Goal: Task Accomplishment & Management: Complete application form

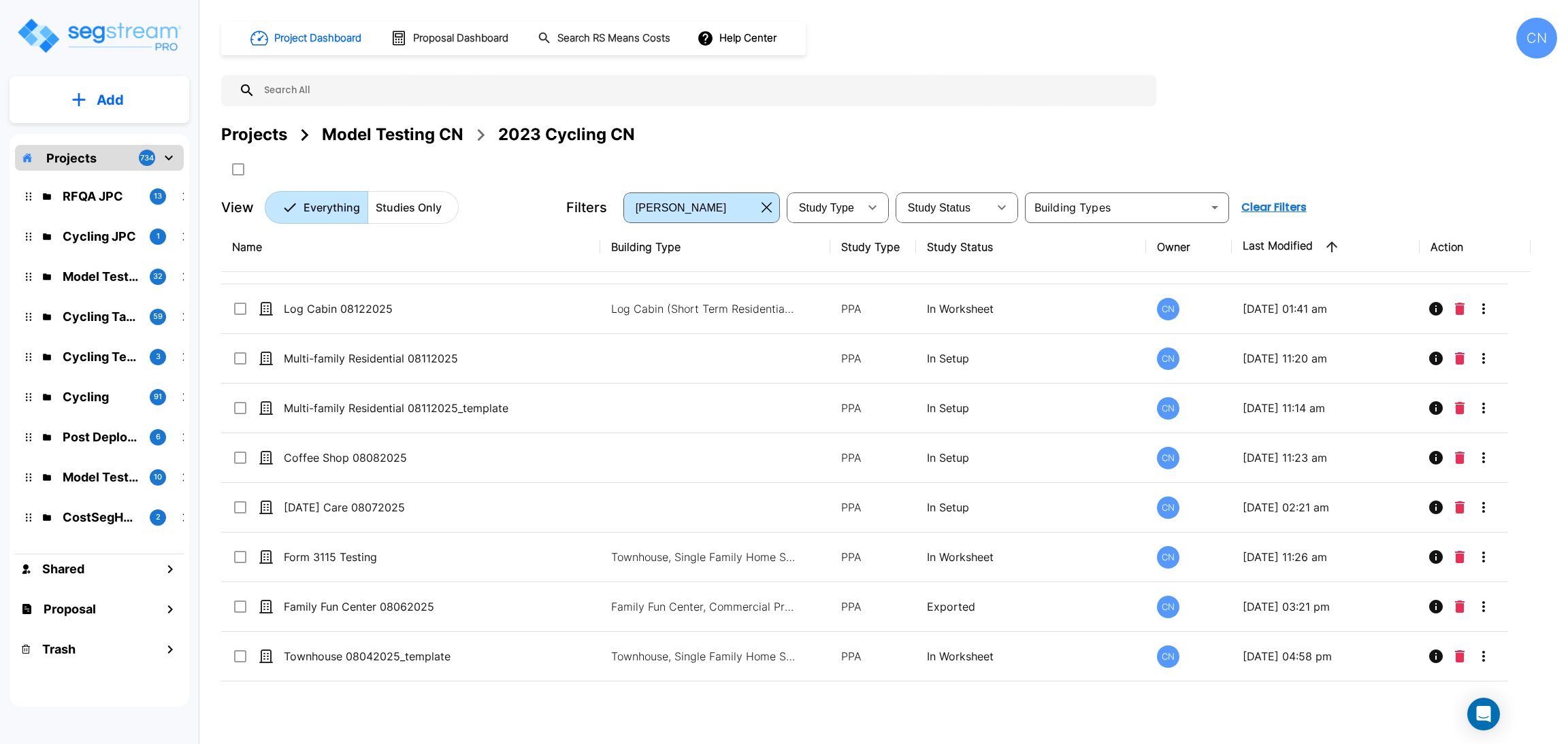
scroll to position [510, 0]
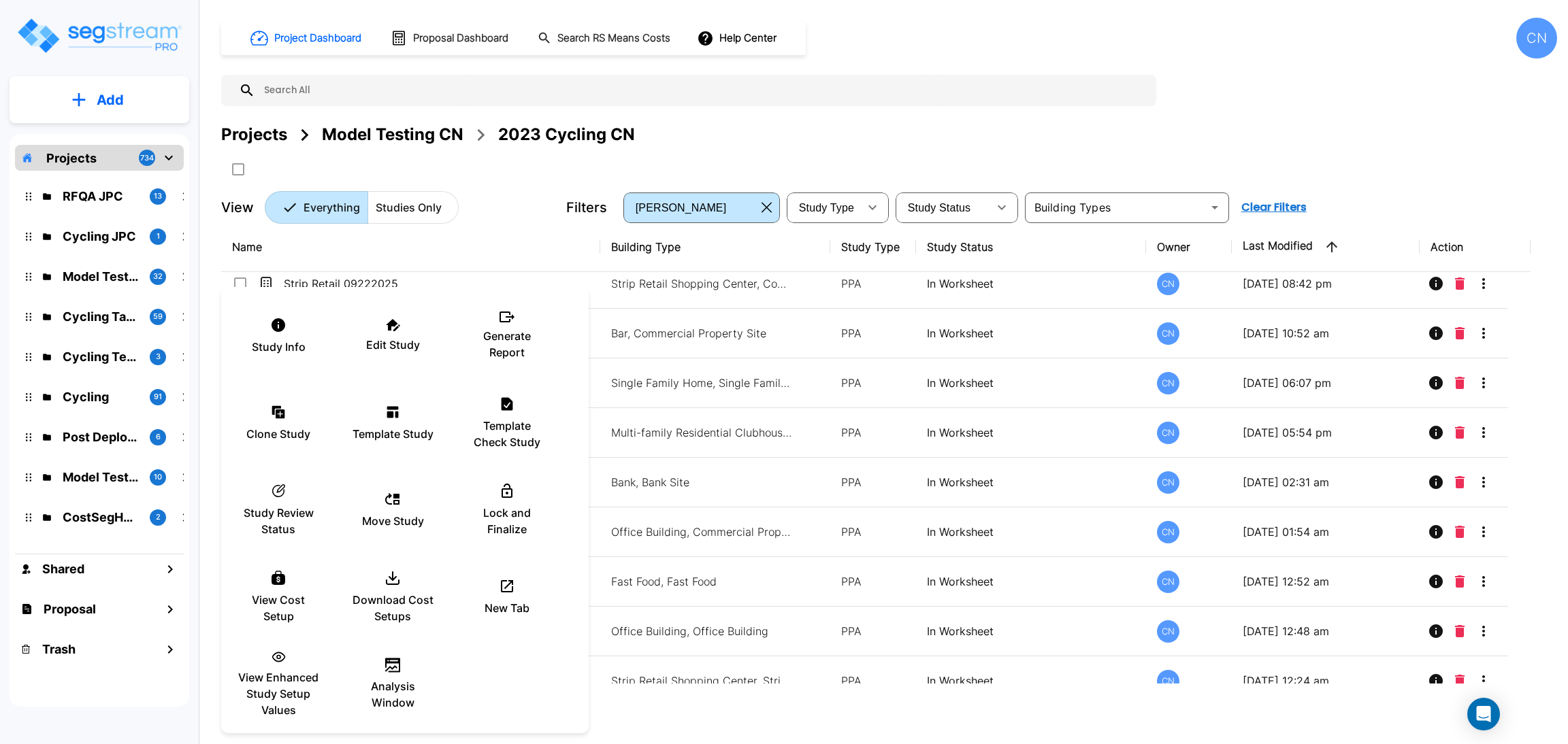
click at [1016, 137] on div at bounding box center [784, 372] width 1568 height 744
click at [403, 426] on p "Template Study" at bounding box center [393, 434] width 81 height 17
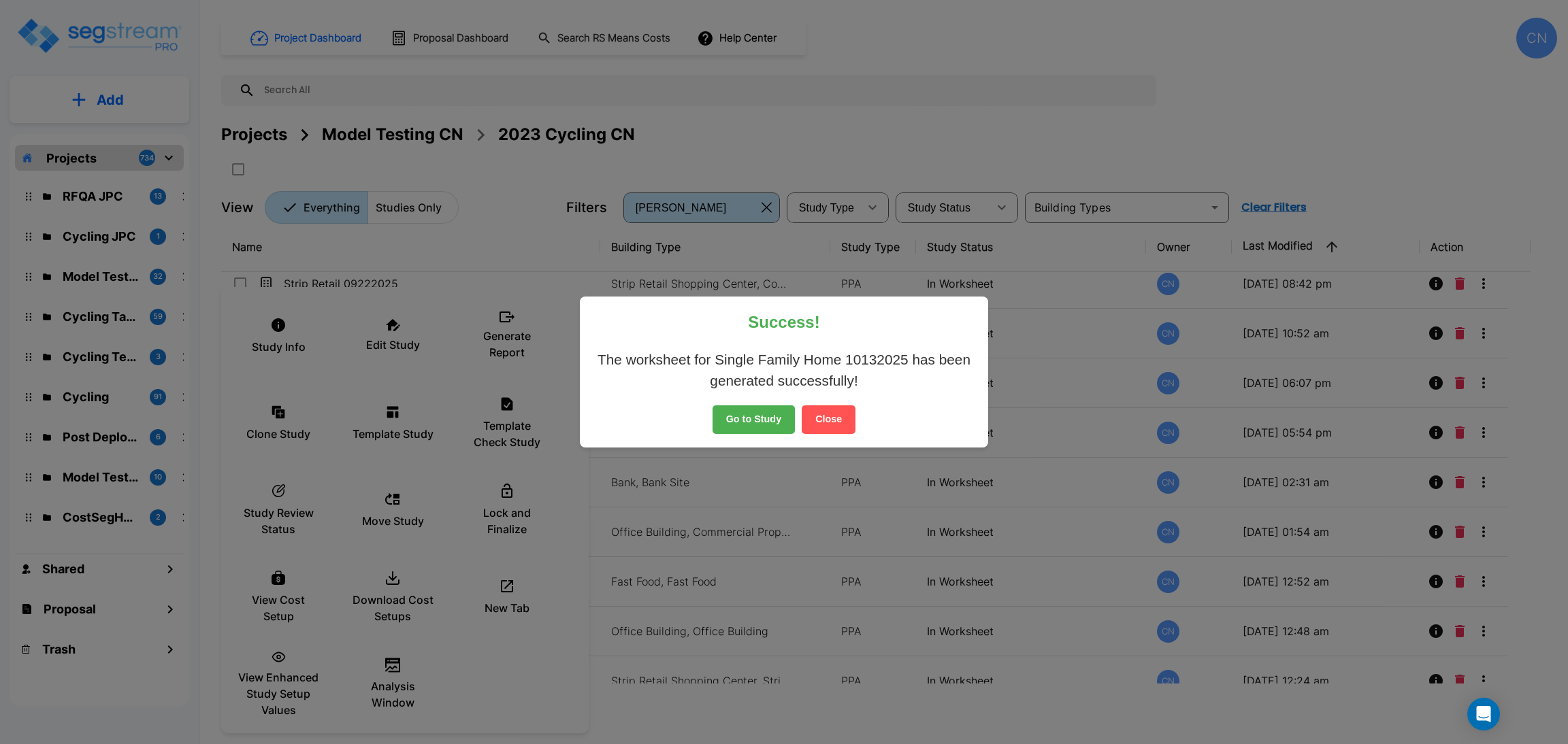
click at [825, 417] on button "Close" at bounding box center [829, 420] width 54 height 29
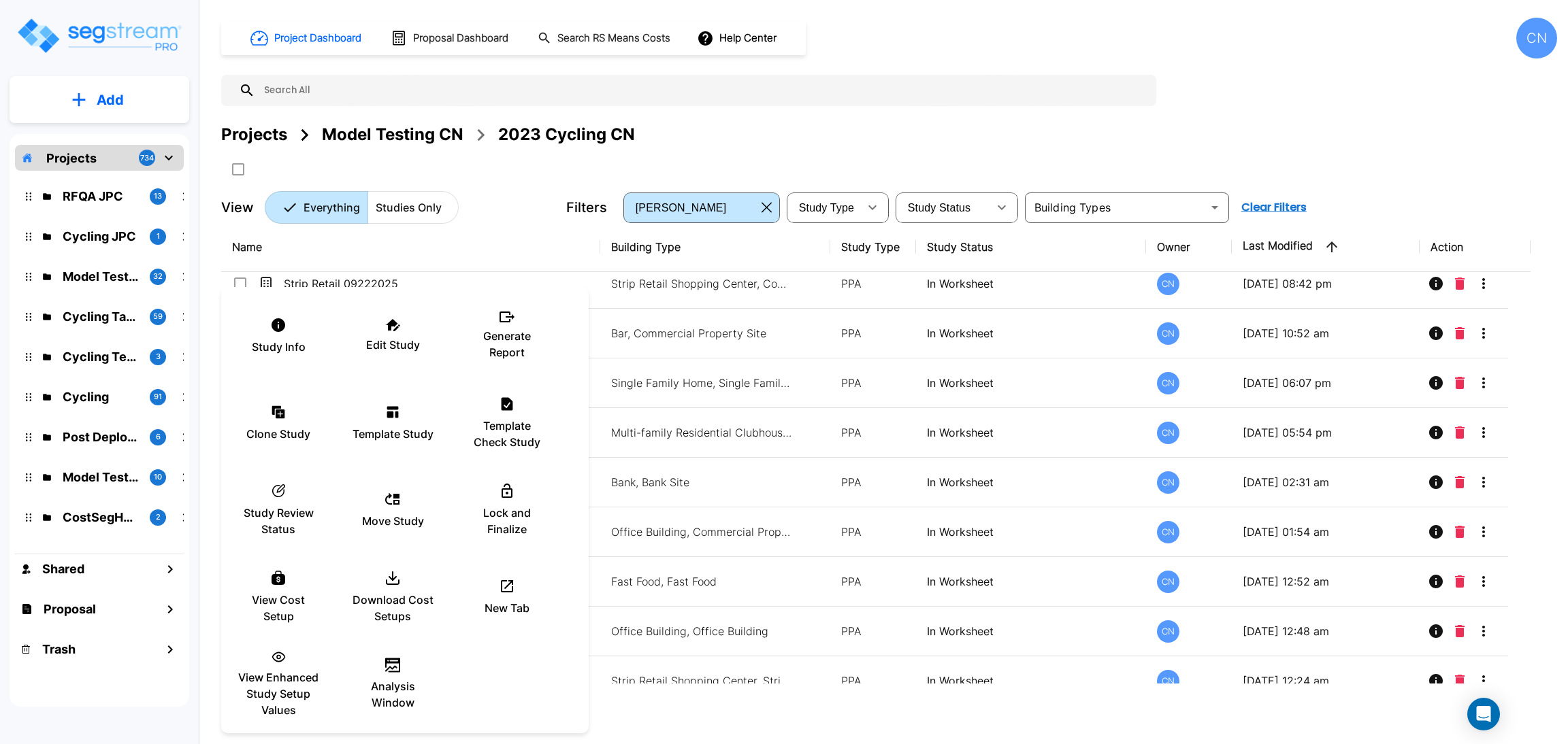
click at [1007, 132] on div at bounding box center [784, 372] width 1568 height 744
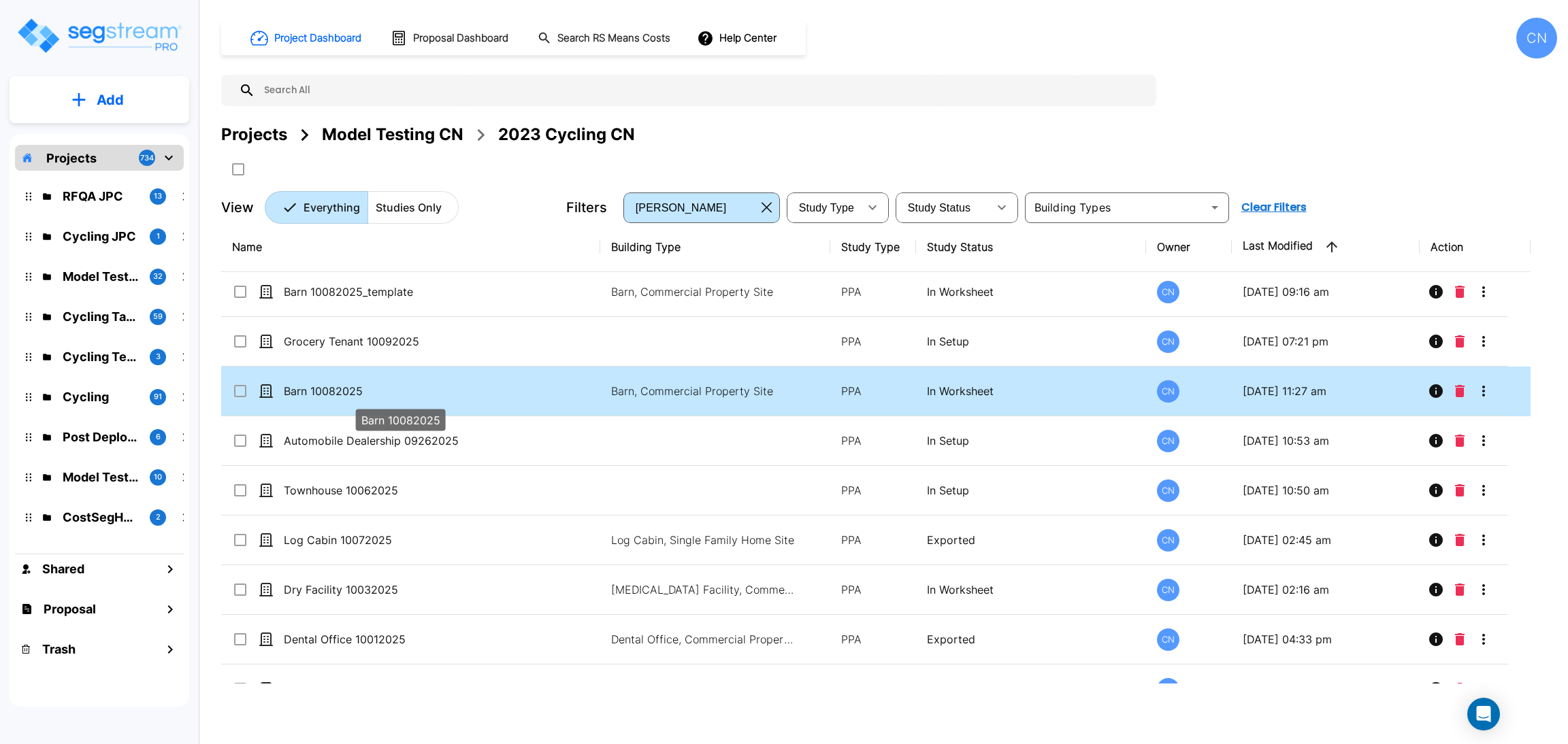
scroll to position [0, 0]
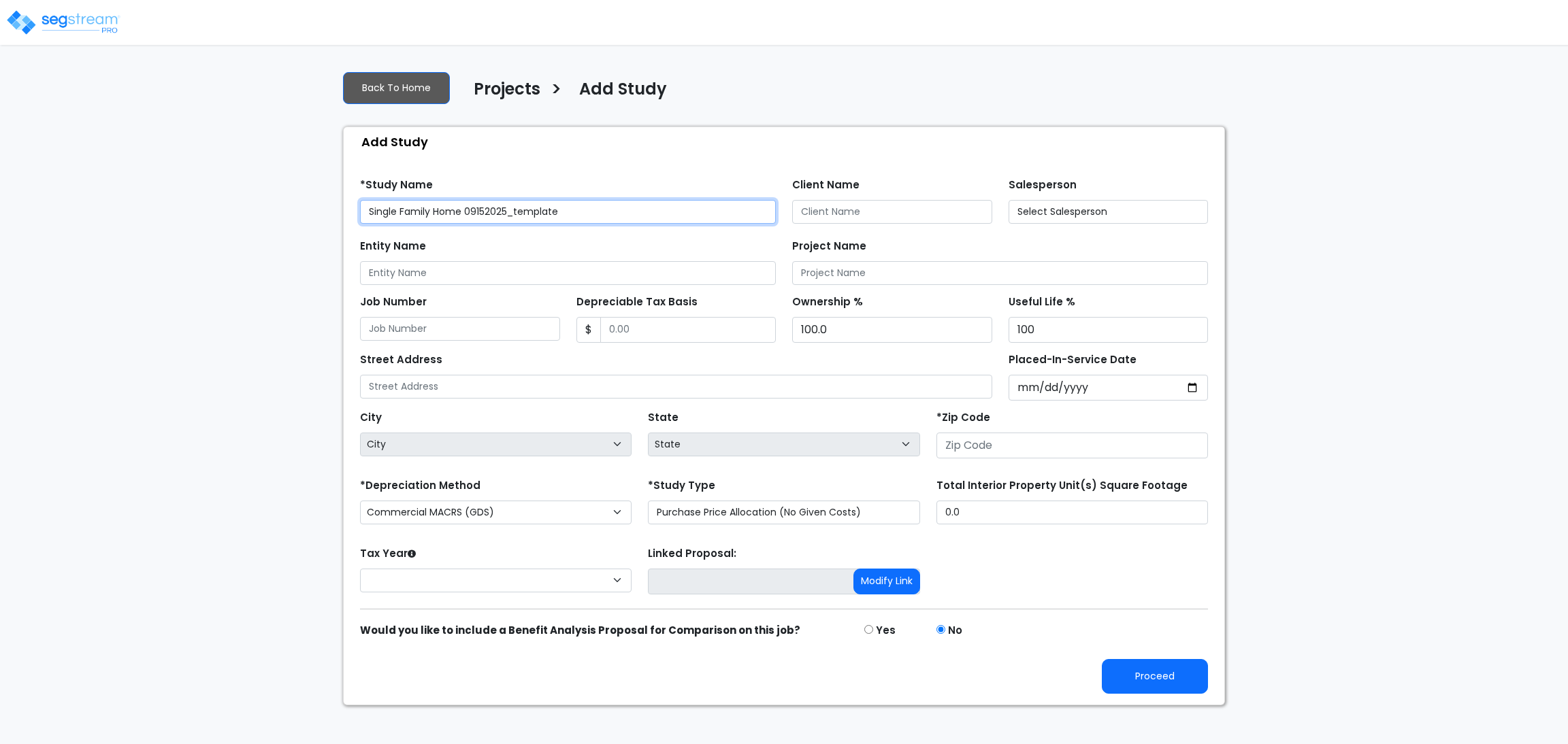
type input "[GEOGRAPHIC_DATA] [US_STATE]"
type input "80206"
select select "CRM(_5"
select select "2025"
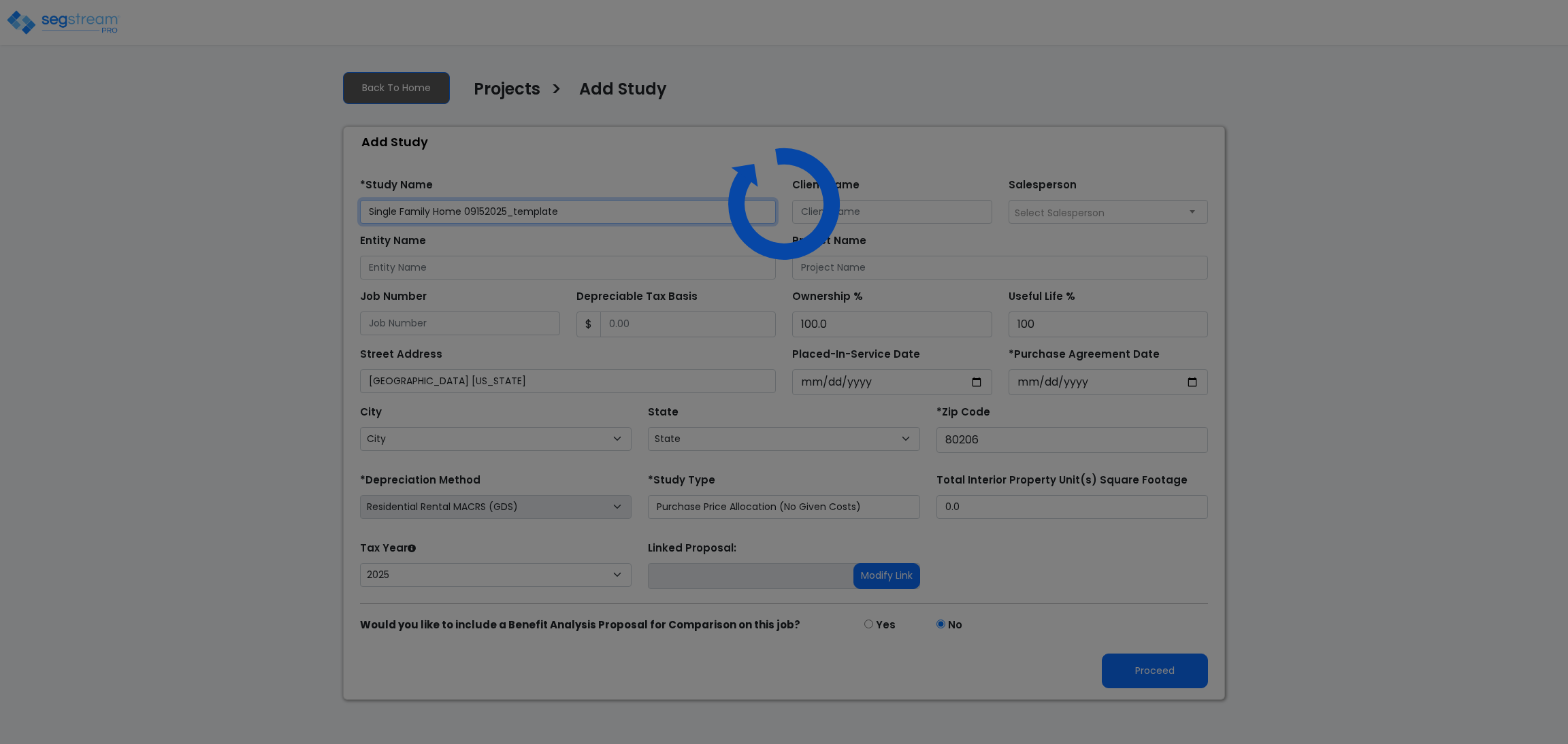
select select "CO"
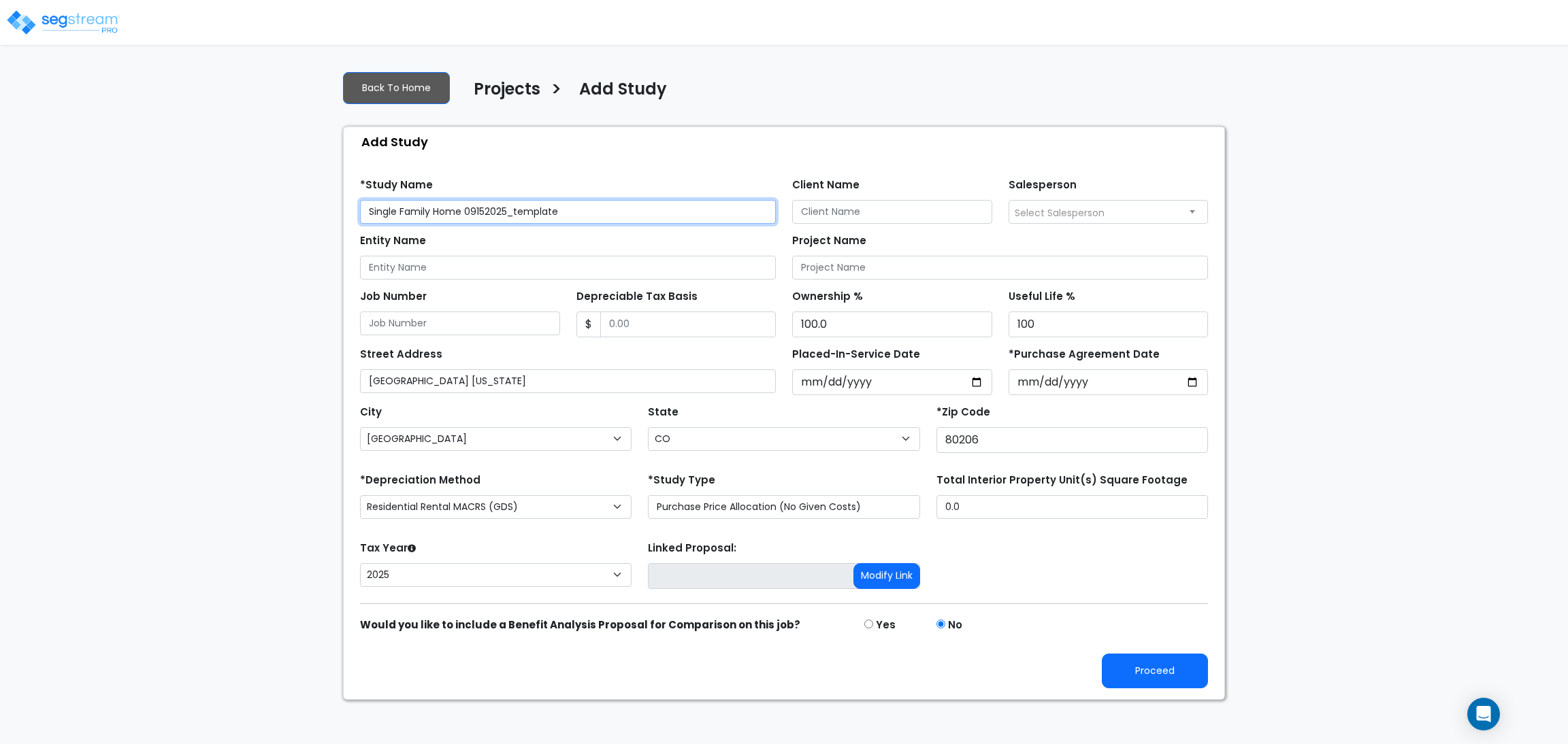
drag, startPoint x: 635, startPoint y: 213, endPoint x: 467, endPoint y: 223, distance: 168.3
click at [467, 223] on input "Single Family Home 09152025_template" at bounding box center [568, 213] width 416 height 24
type input "Single Family Home 10132025"
click at [1154, 670] on button "Proceed" at bounding box center [1155, 670] width 106 height 34
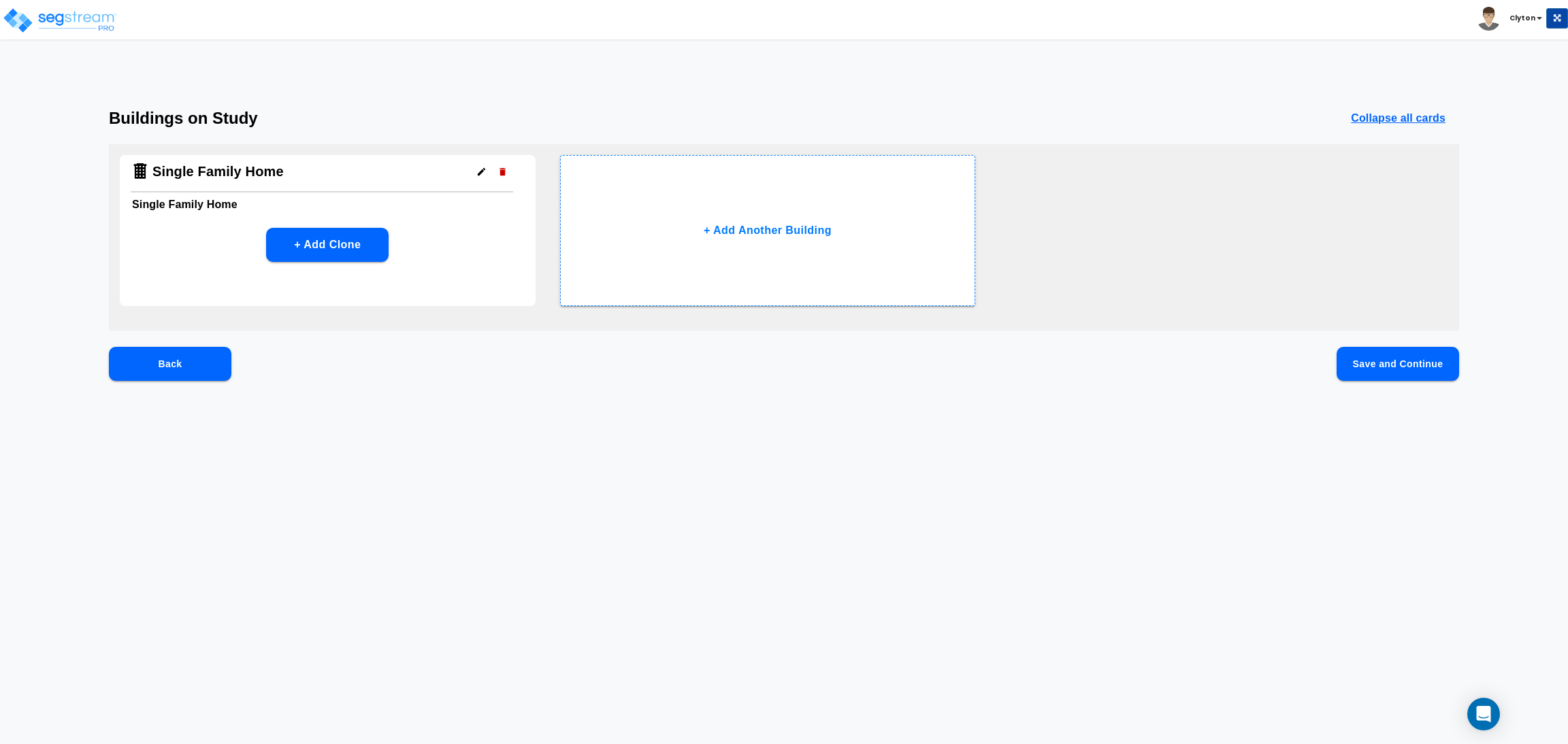
click at [1414, 355] on button "Save and Continue" at bounding box center [1397, 364] width 122 height 34
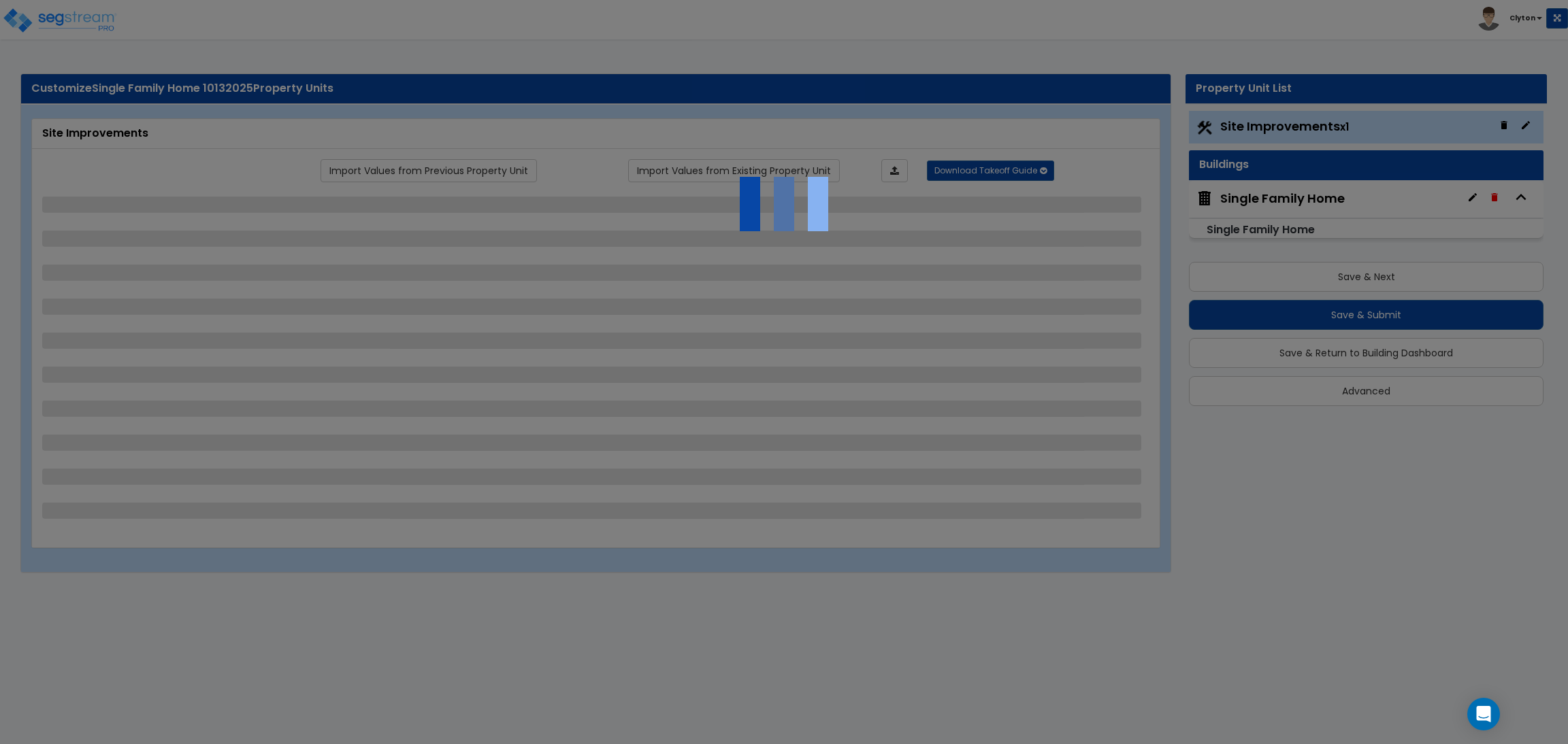
select select "2"
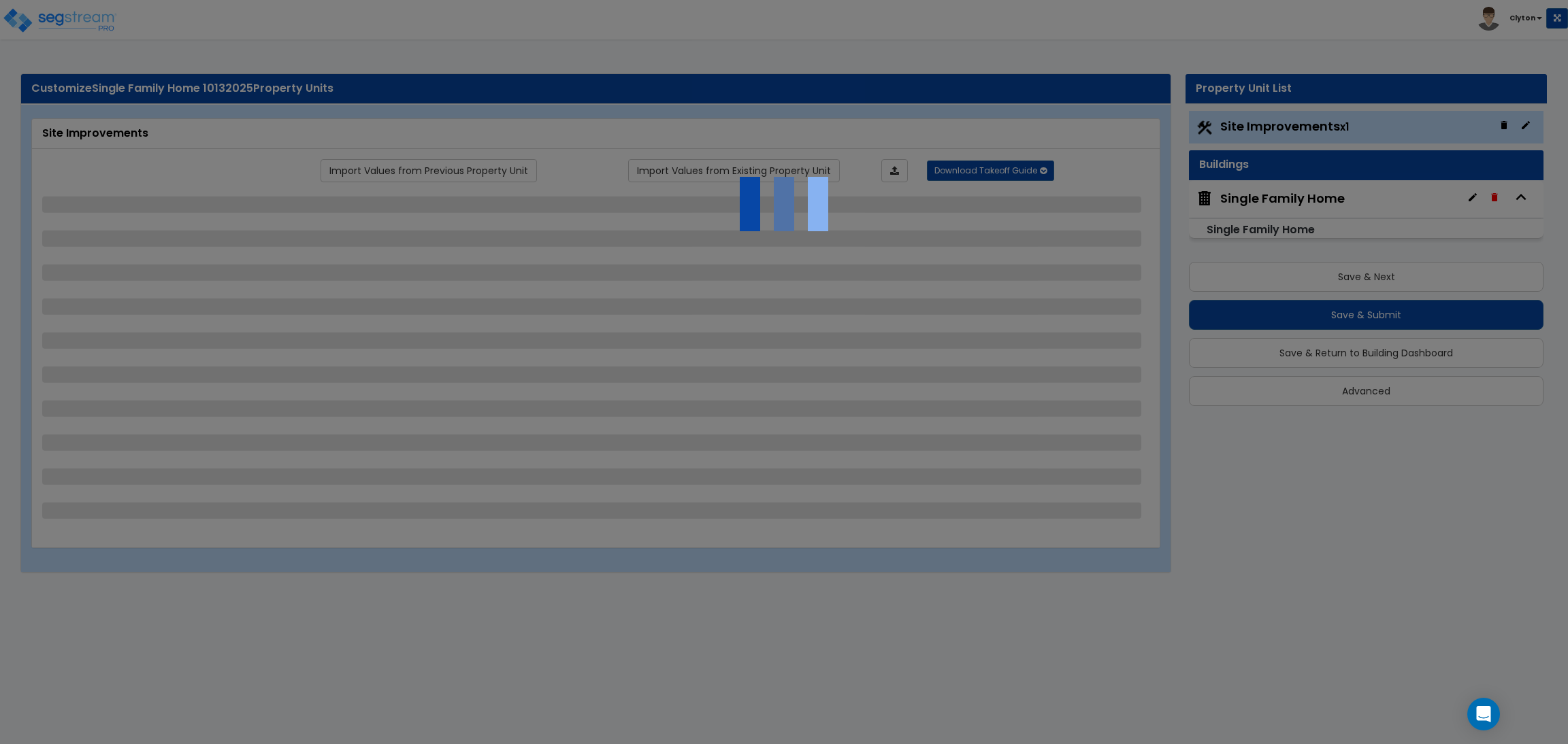
select select "1"
select select "2"
select select "3"
select select "1"
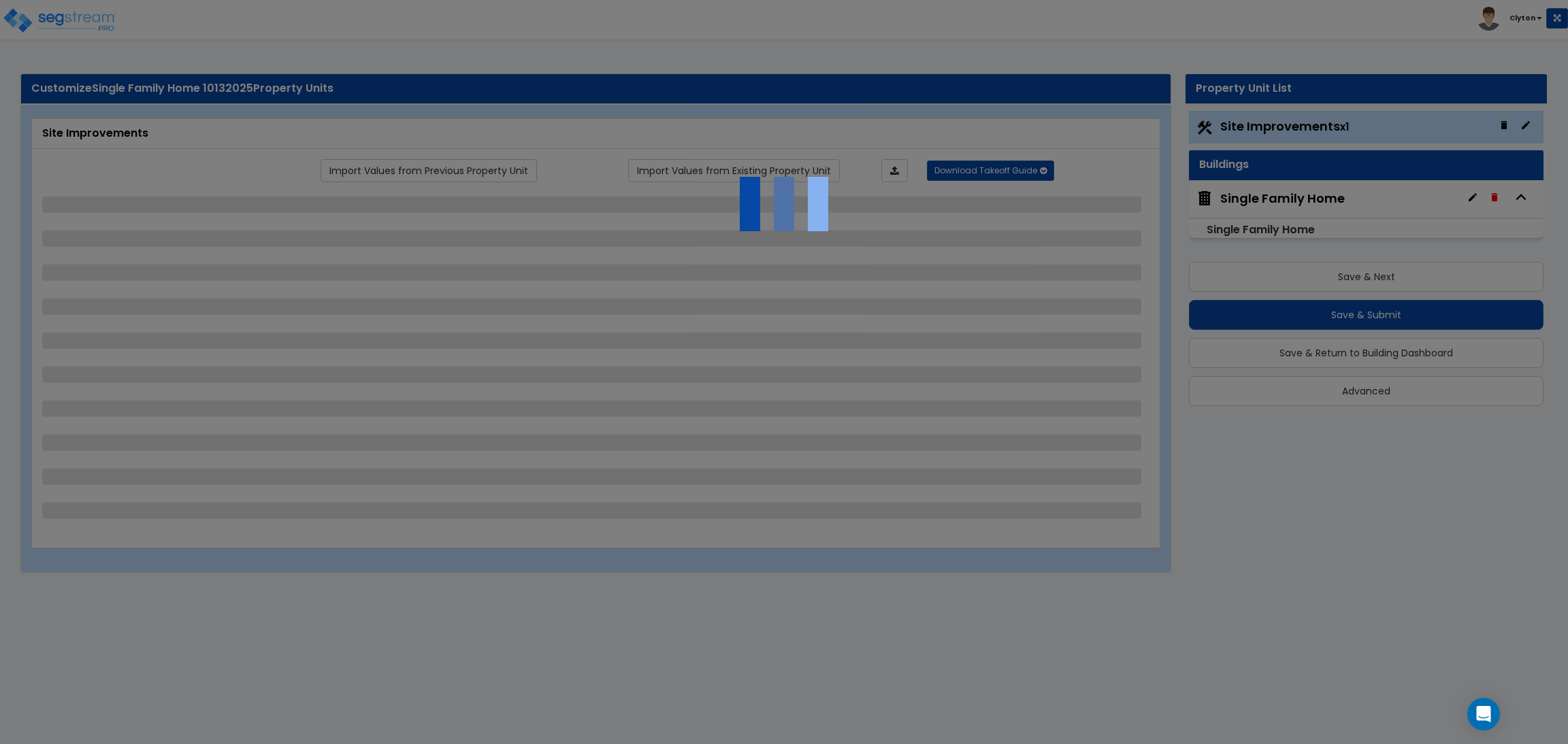
select select "2"
select select "1"
select select "5"
select select "2"
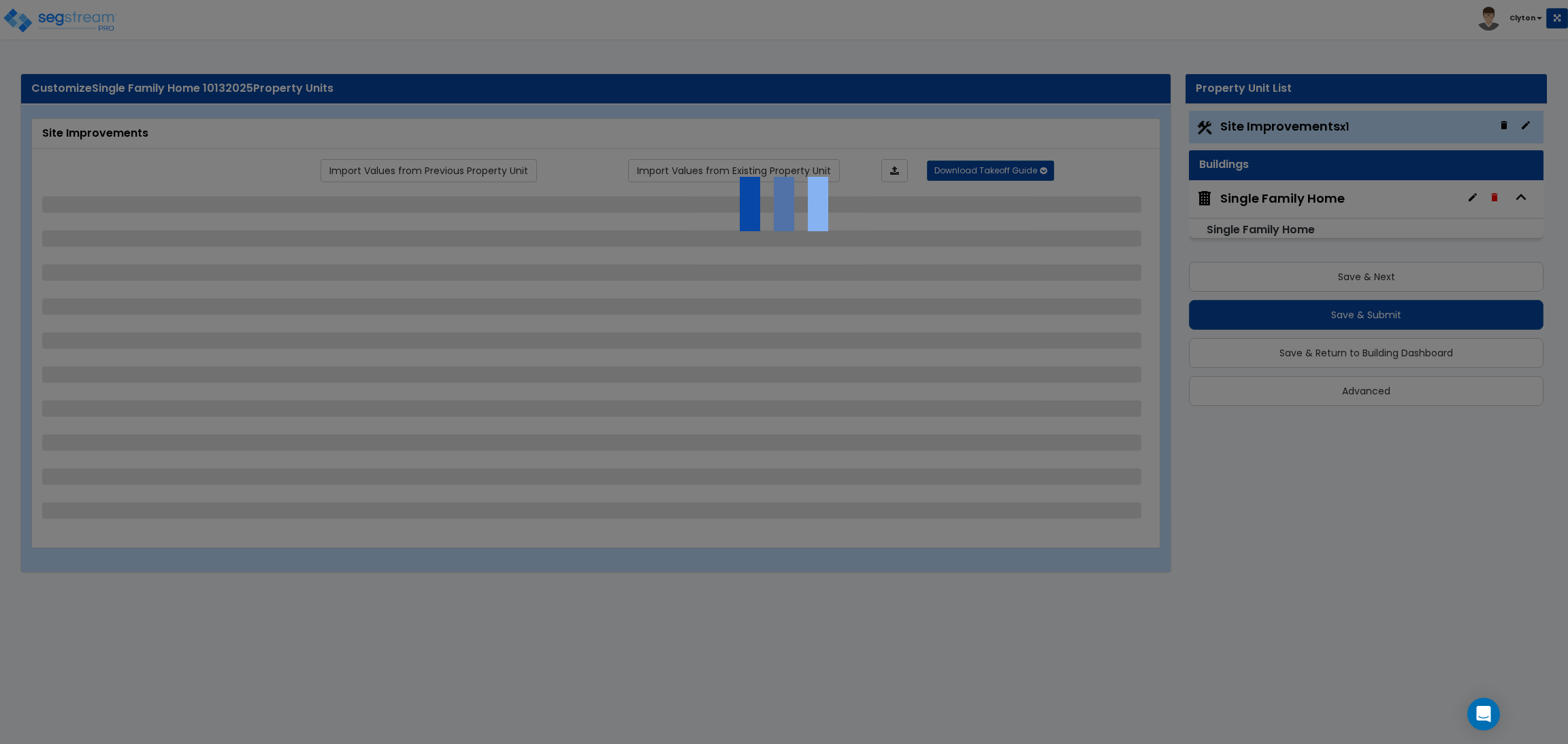
select select "2"
select select "1"
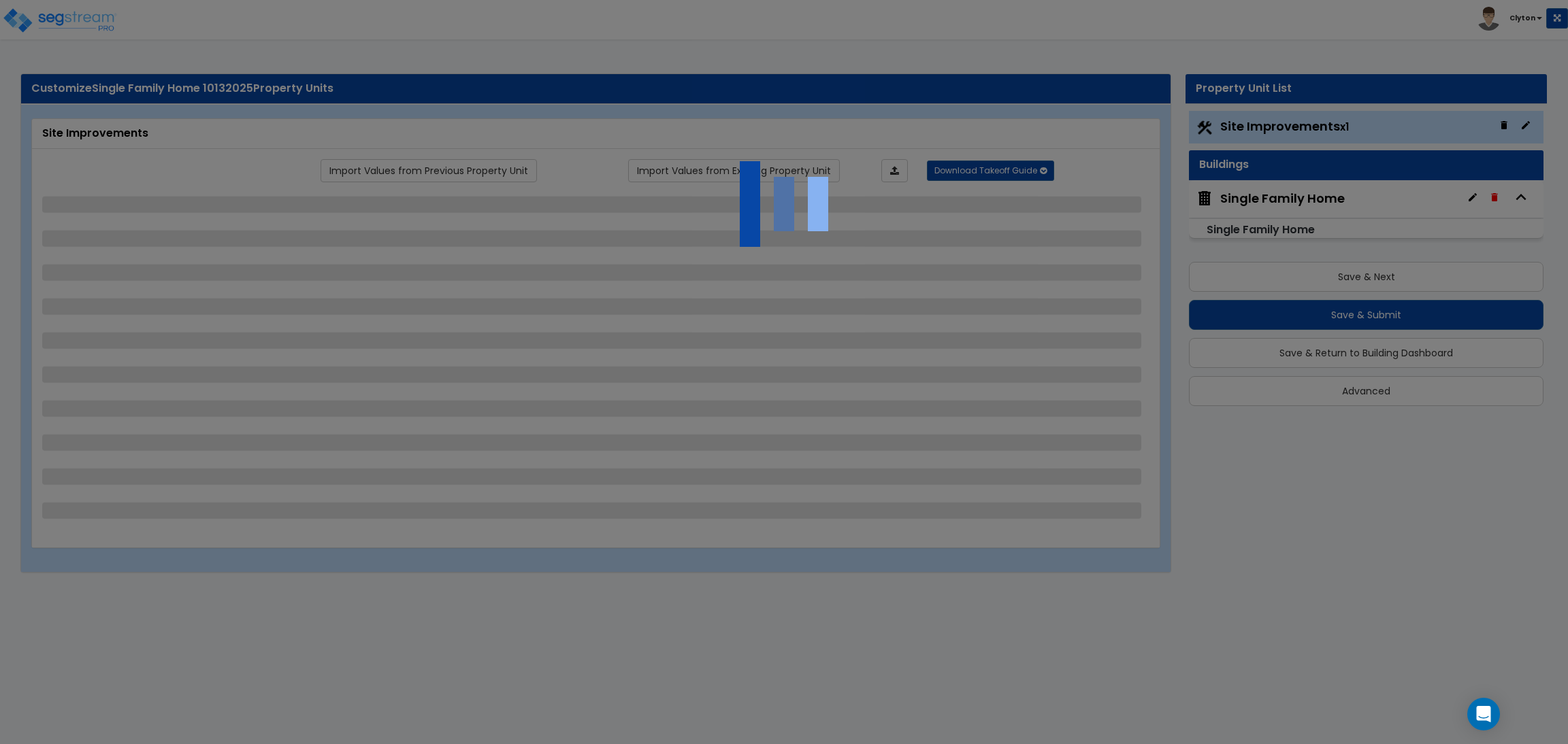
select select "2"
select select "1"
select select "2"
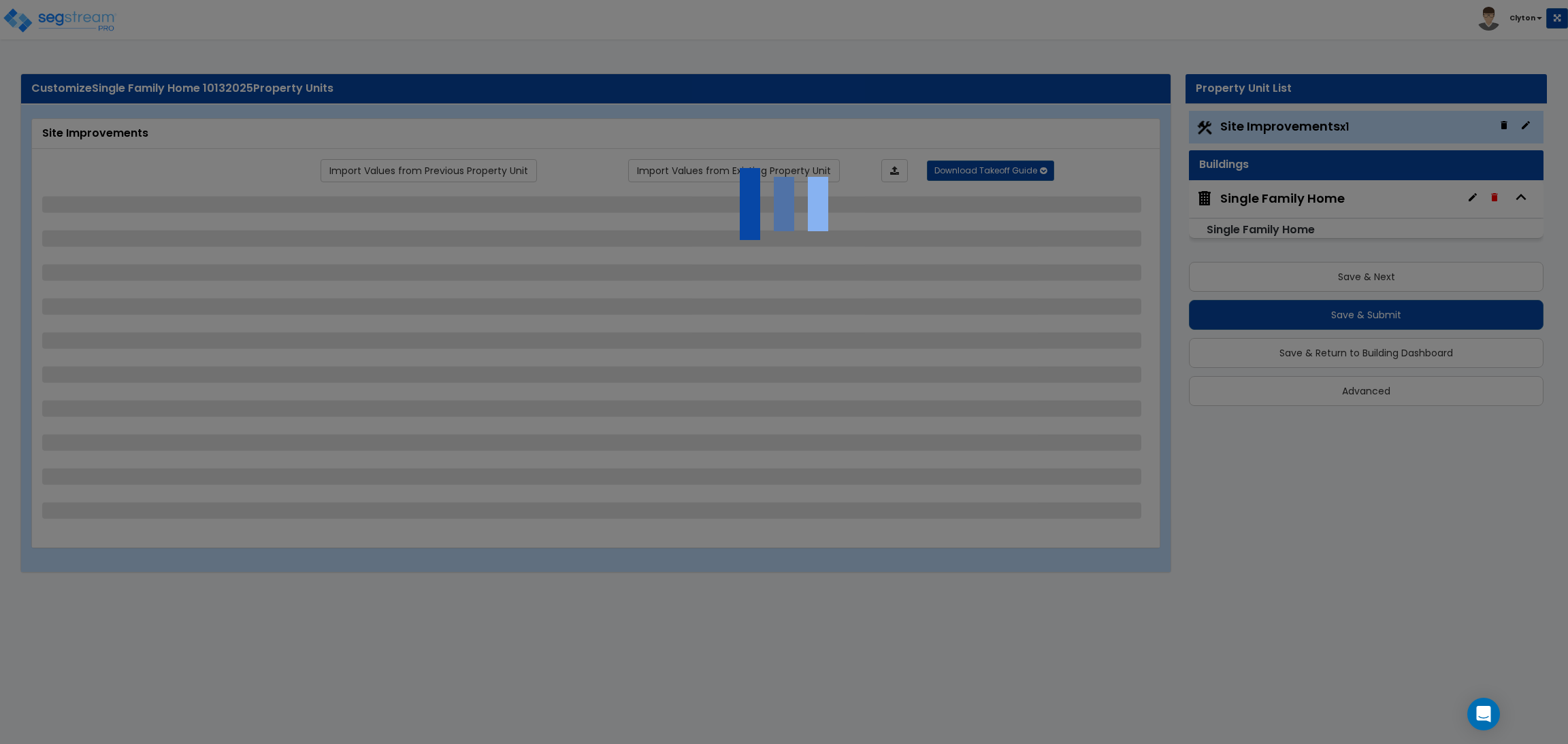
select select "3"
select select "6"
select select "10"
select select "8"
select select "3"
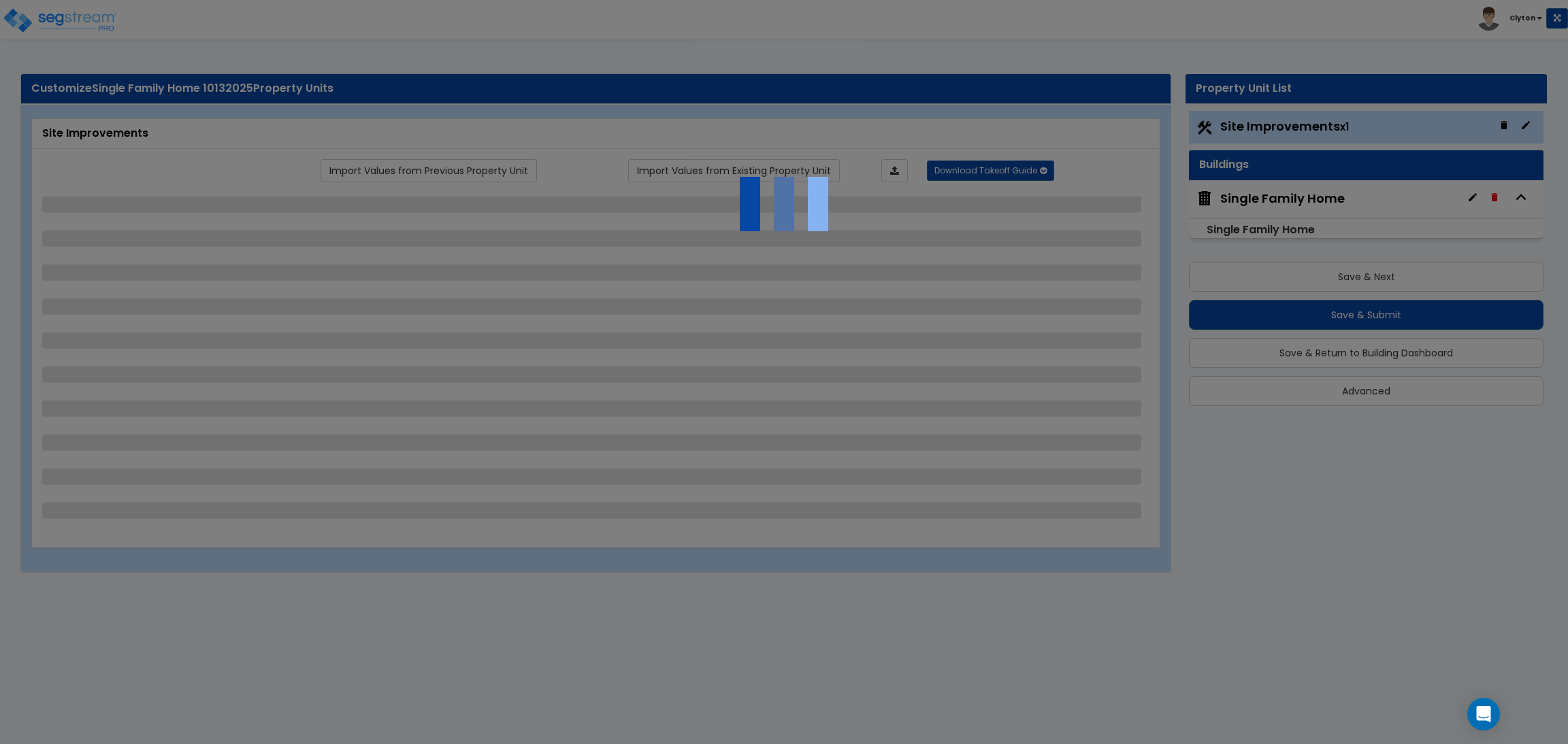
select select "1"
select select "2"
select select "3"
select select "1"
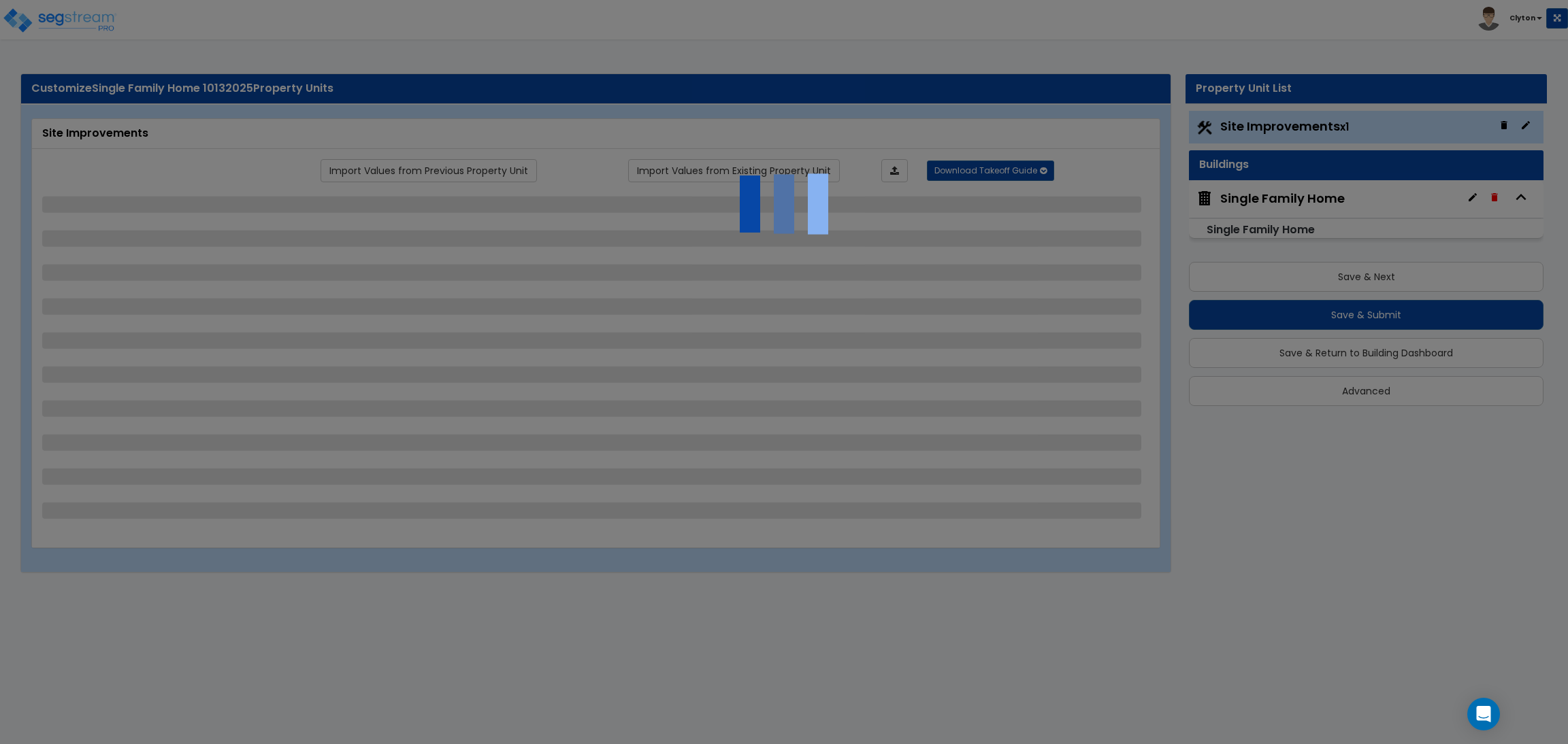
select select "1"
select select "2"
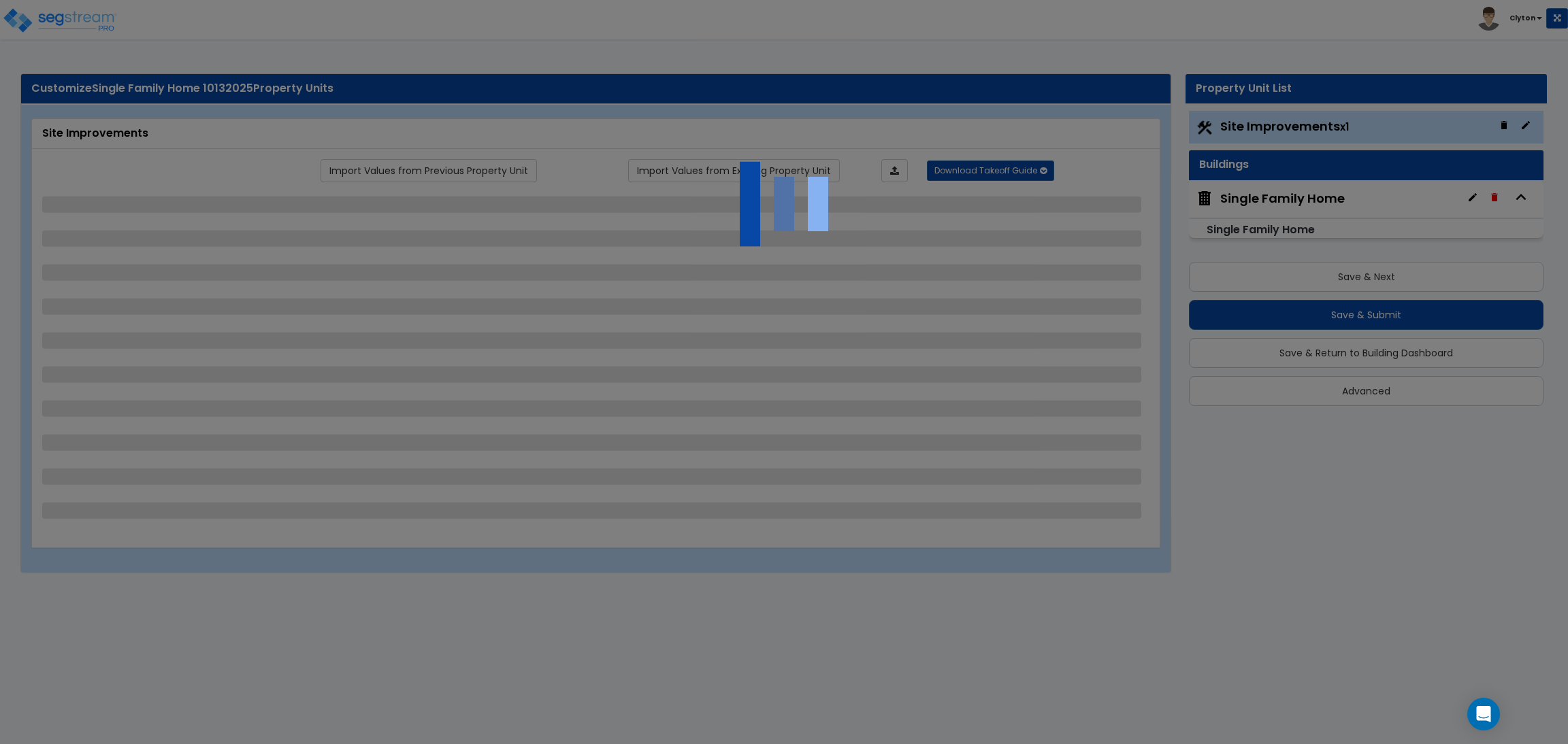
select select "2"
select select "5"
select select "0"
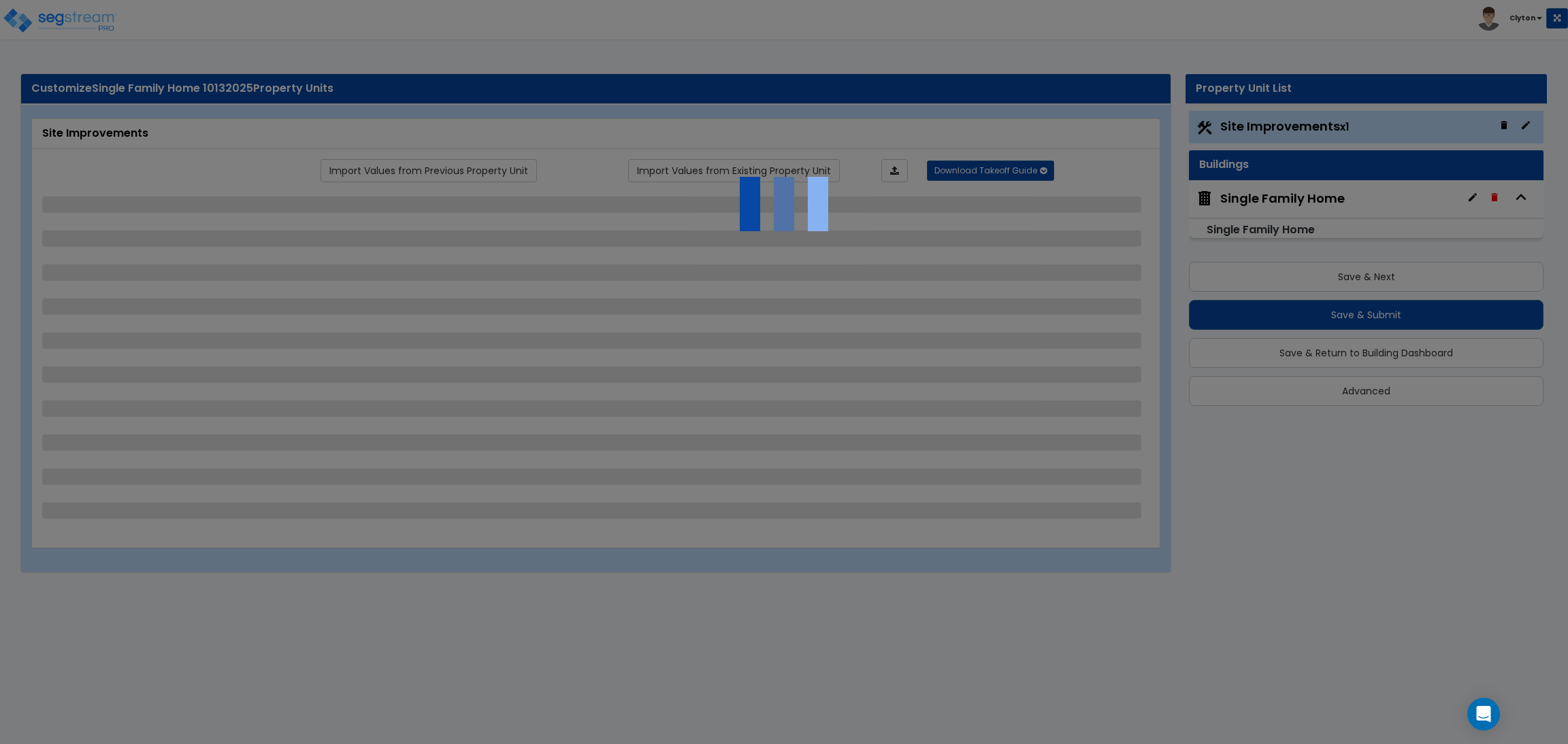
select select "3"
select select "1"
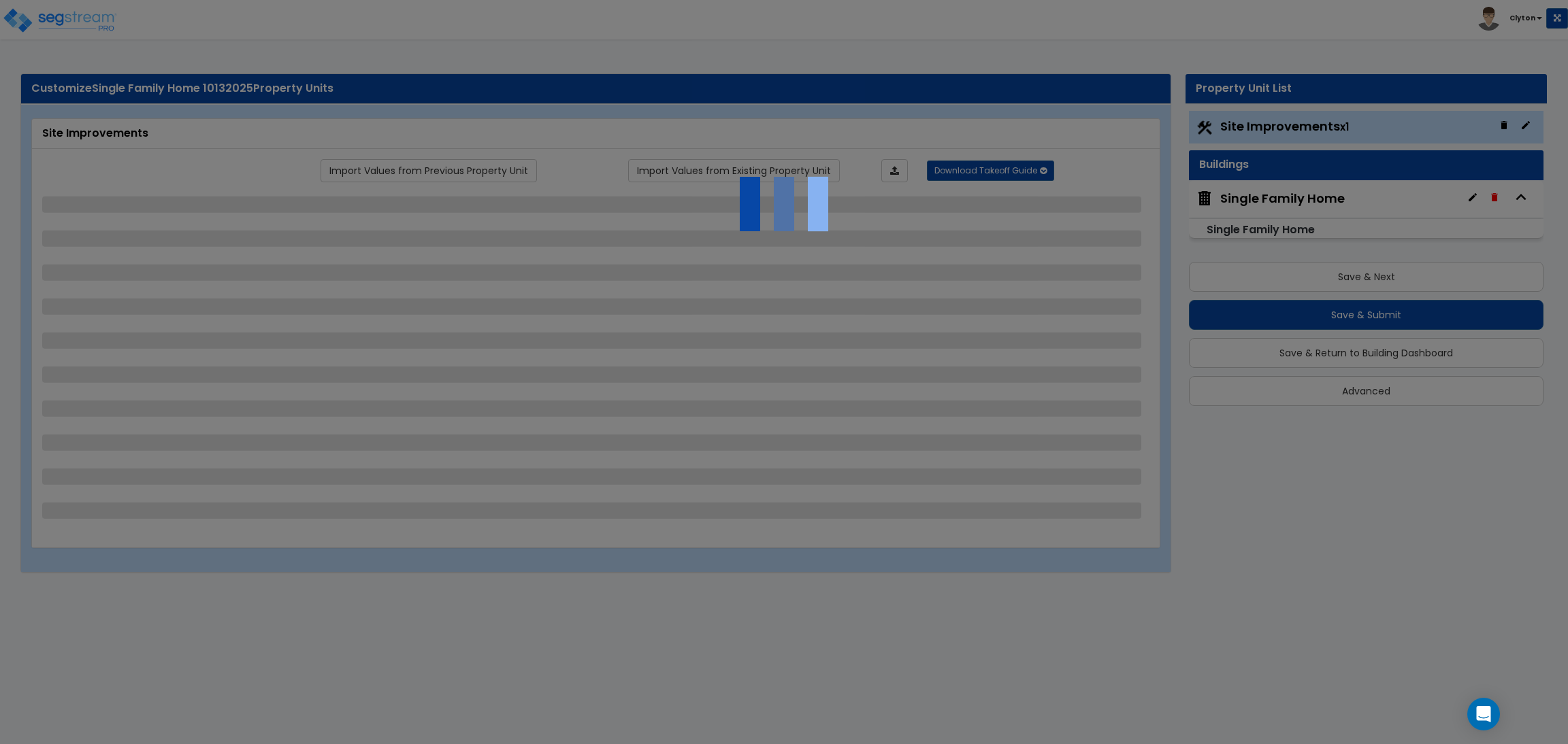
select select "1"
select select "2"
select select "1"
select select "2"
select select "1"
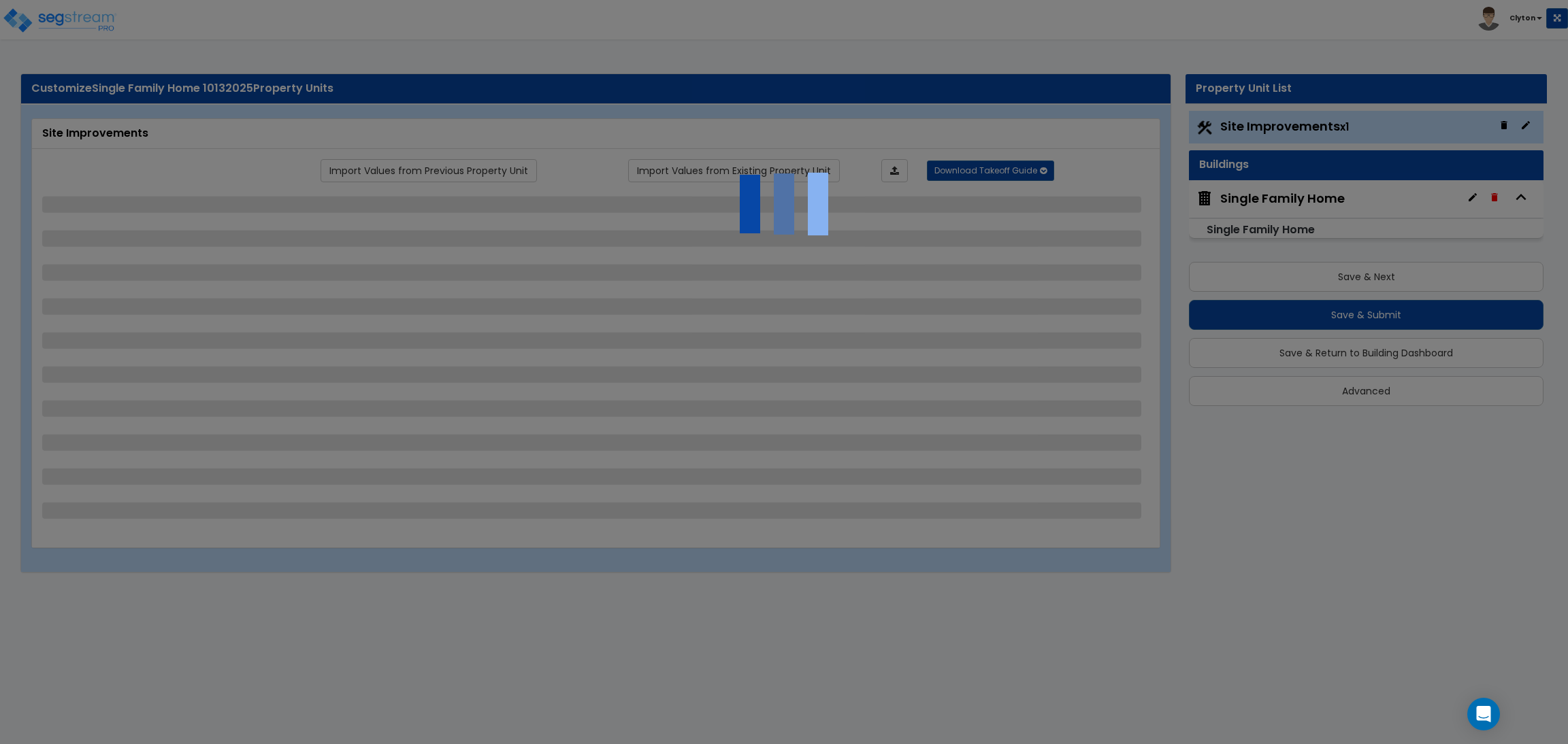
select select "1"
select select "2"
select select "4"
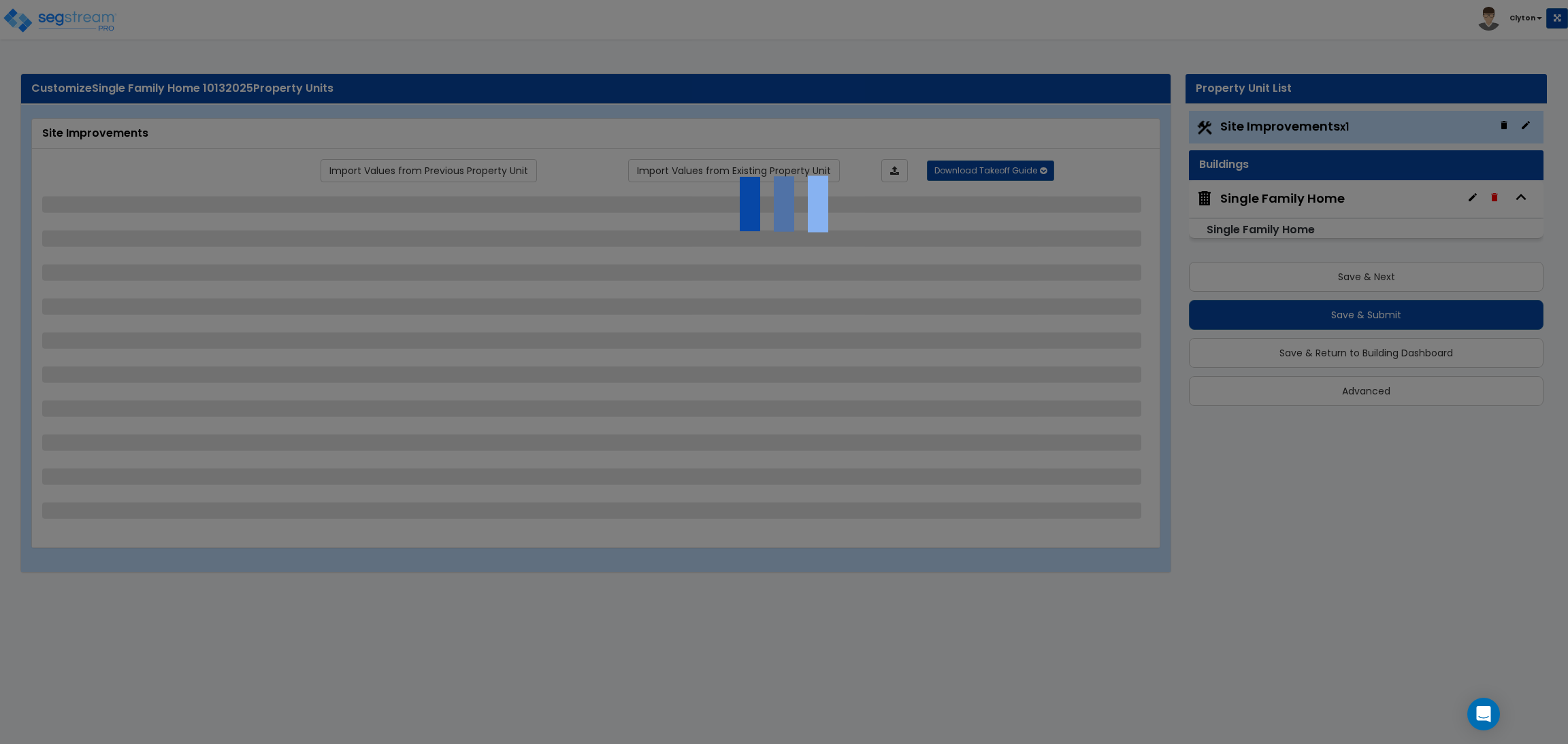
select select "1"
select select "10"
select select "3"
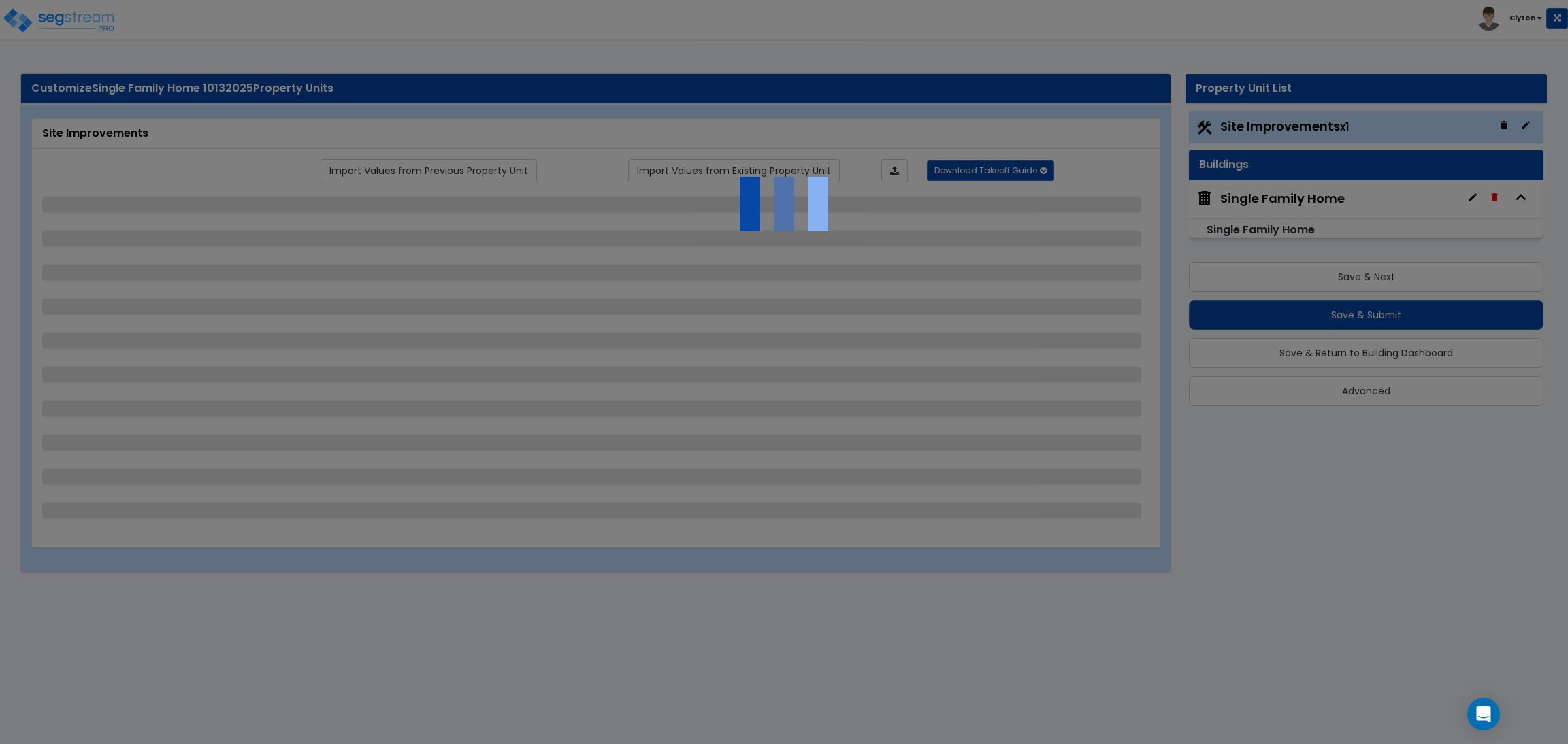
select select "1"
select select "2"
select select "3"
select select "1"
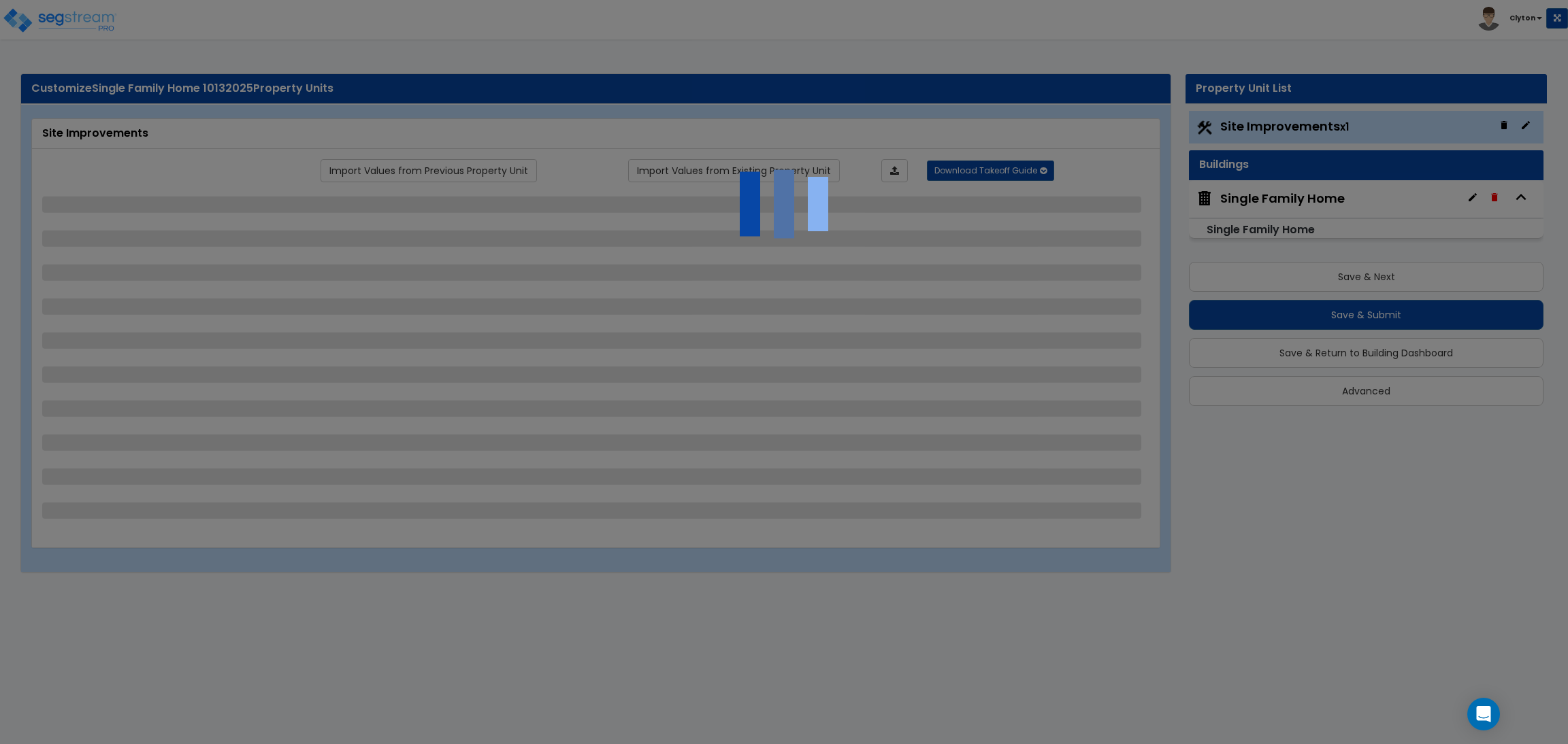
select select "2"
select select "1"
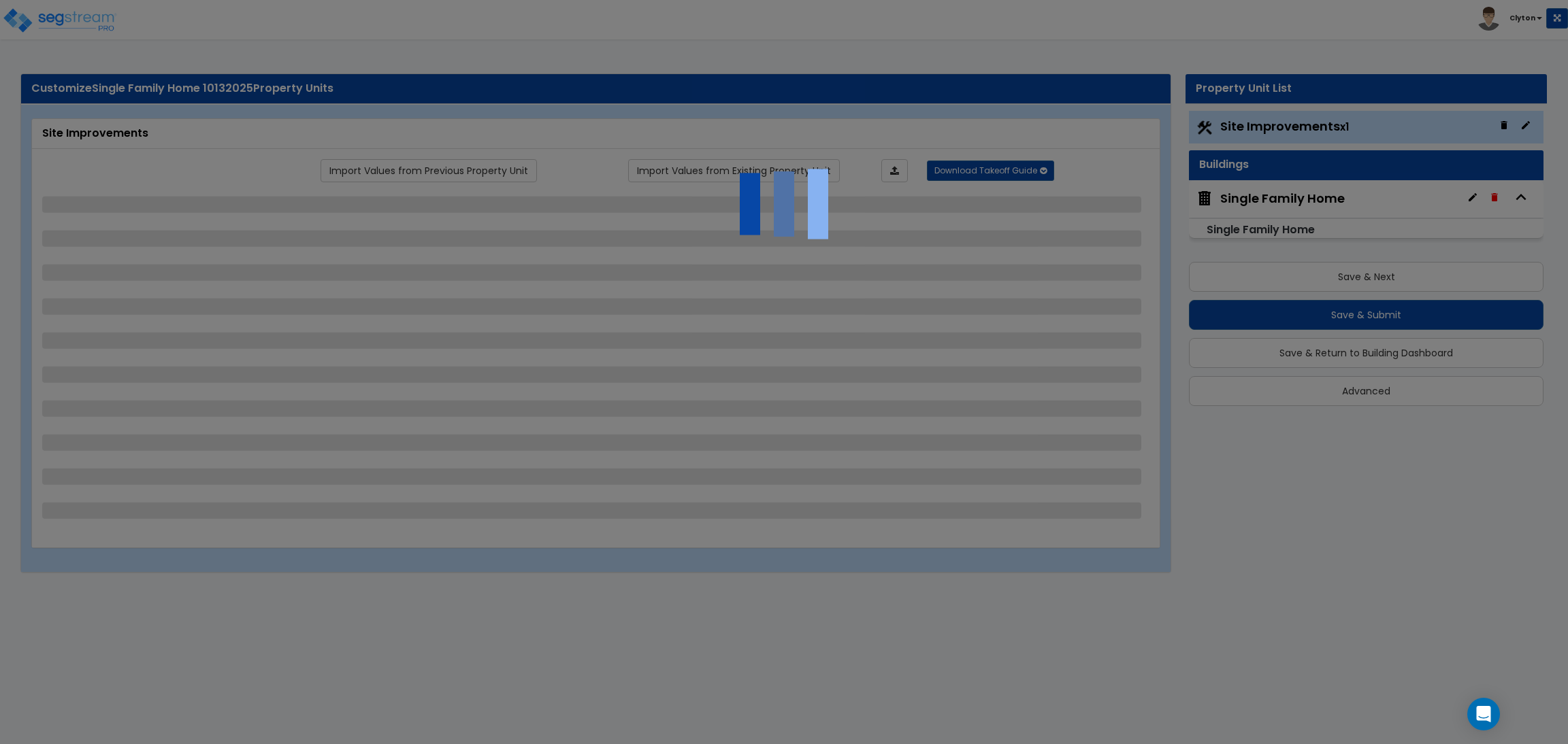
select select "2"
select select "1"
select select "2"
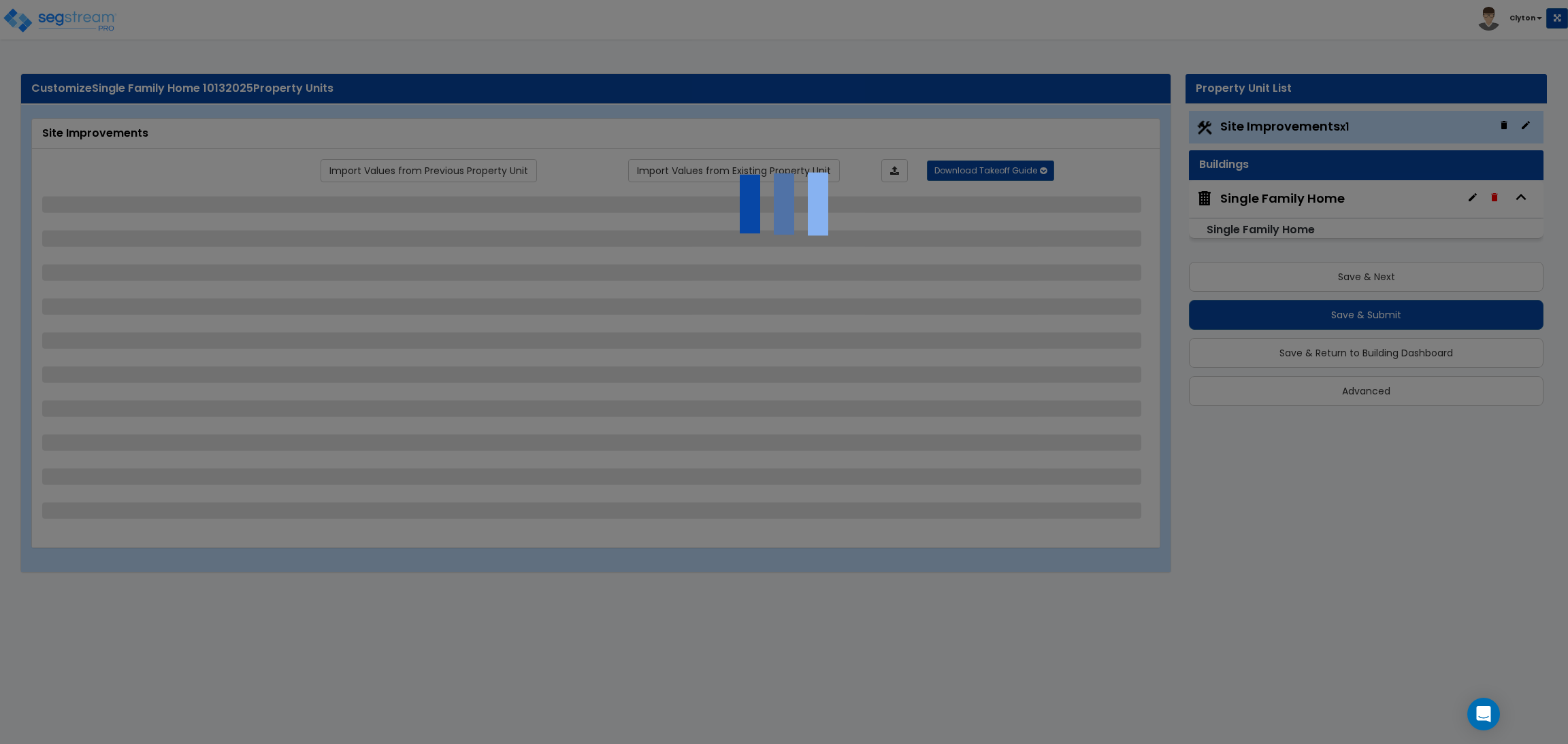
select select "1"
select select "2"
select select "3"
select select "11"
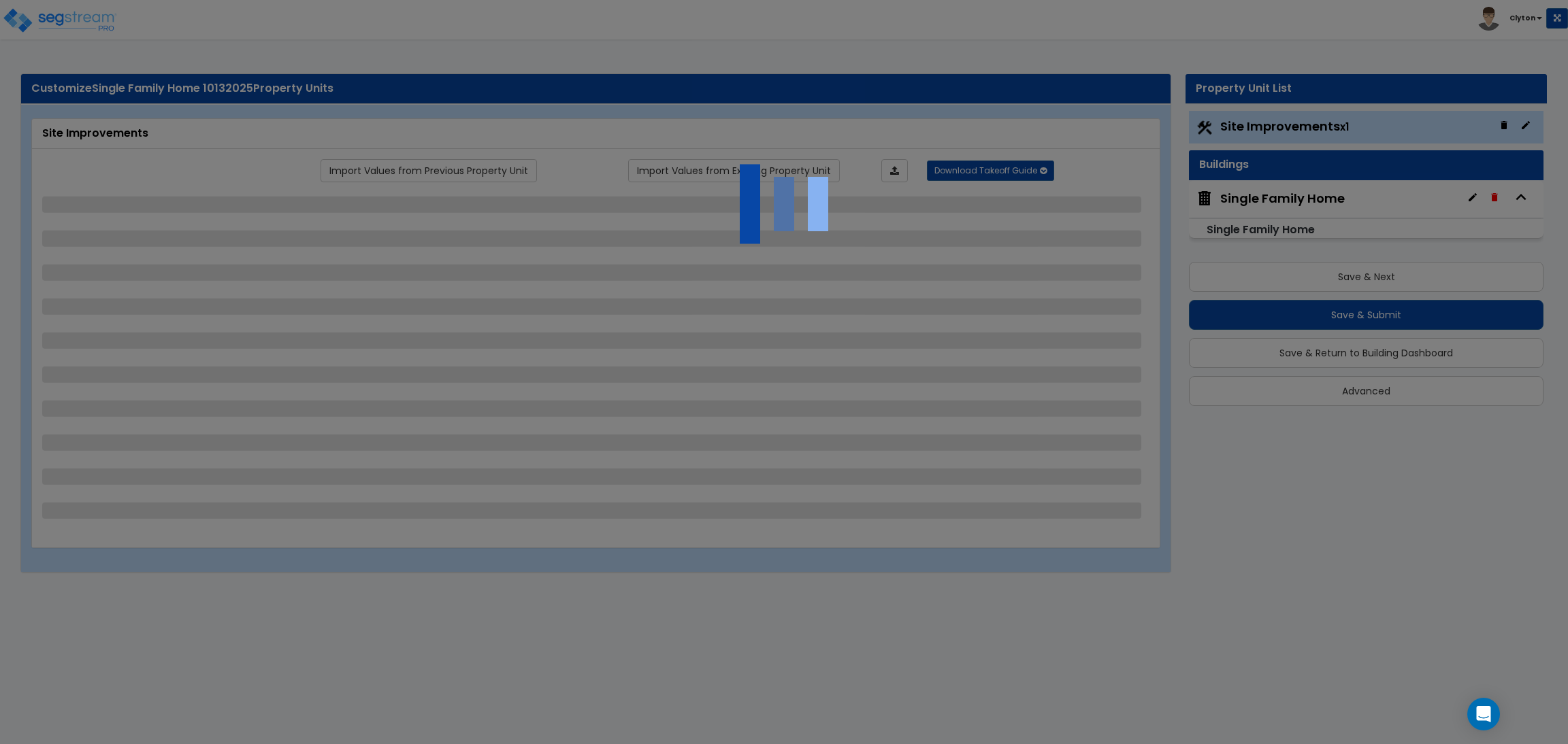
select select "8"
select select "5"
select select "3"
select select "1"
select select "5"
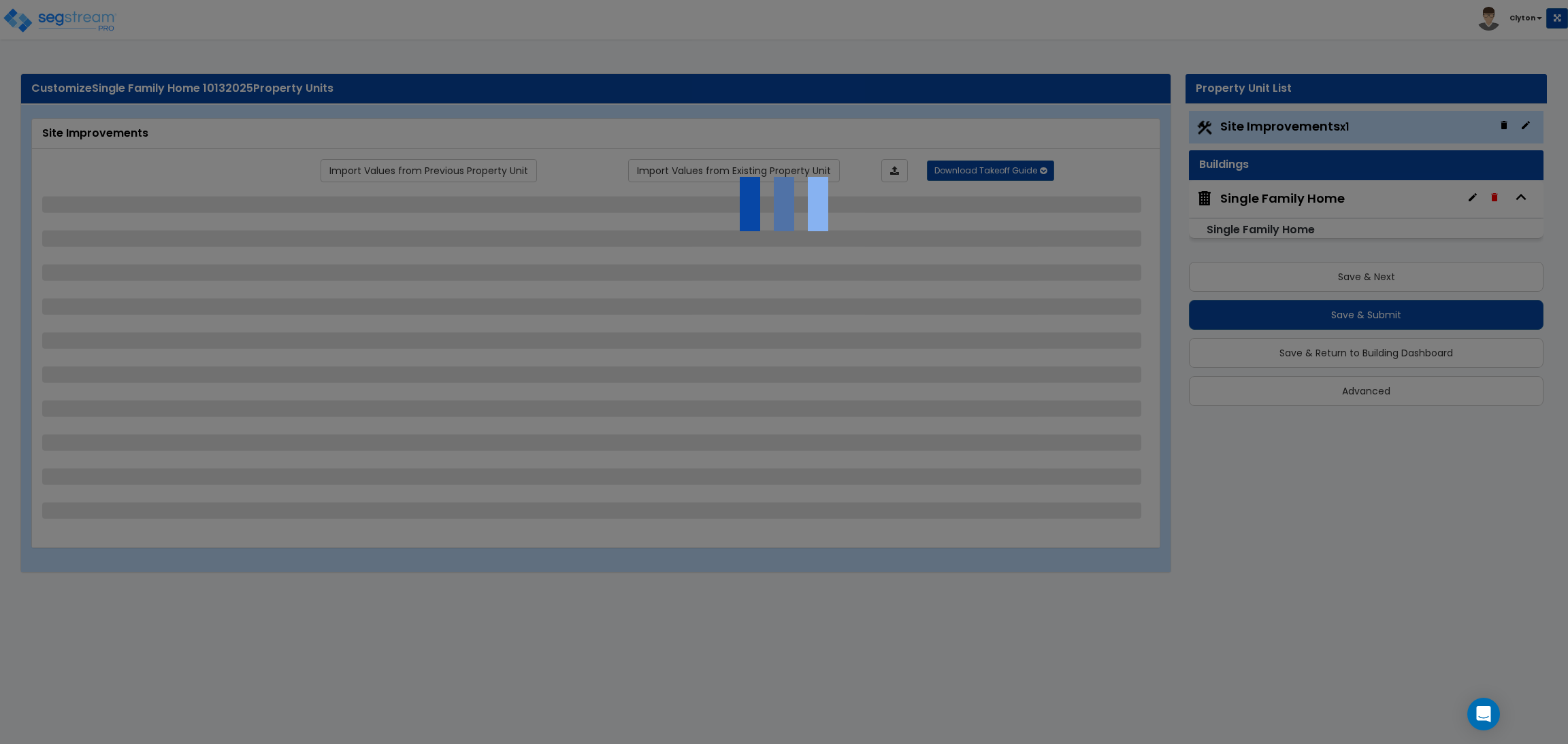
select select "7"
select select "2"
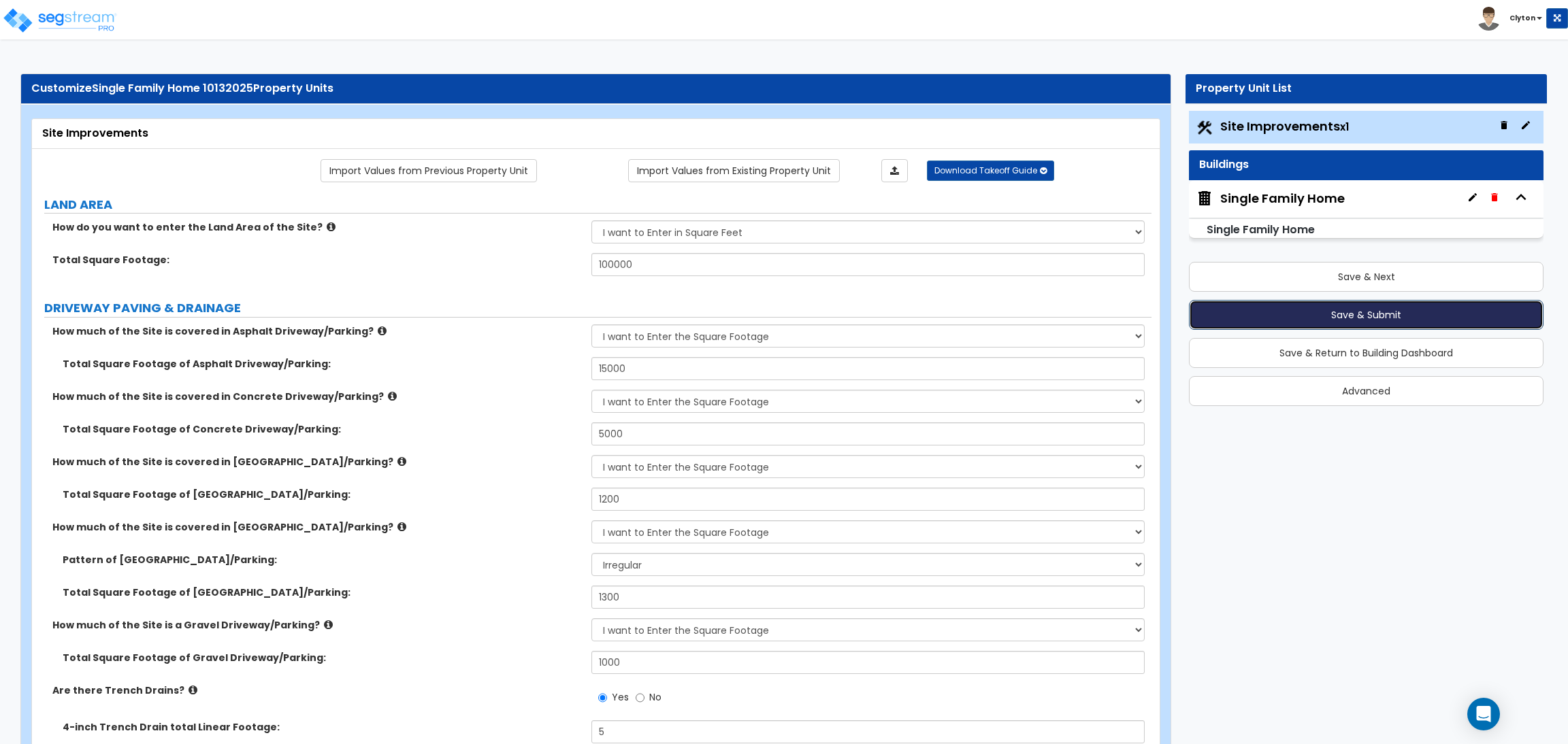
click at [1259, 312] on button "Save & Submit" at bounding box center [1367, 315] width 354 height 30
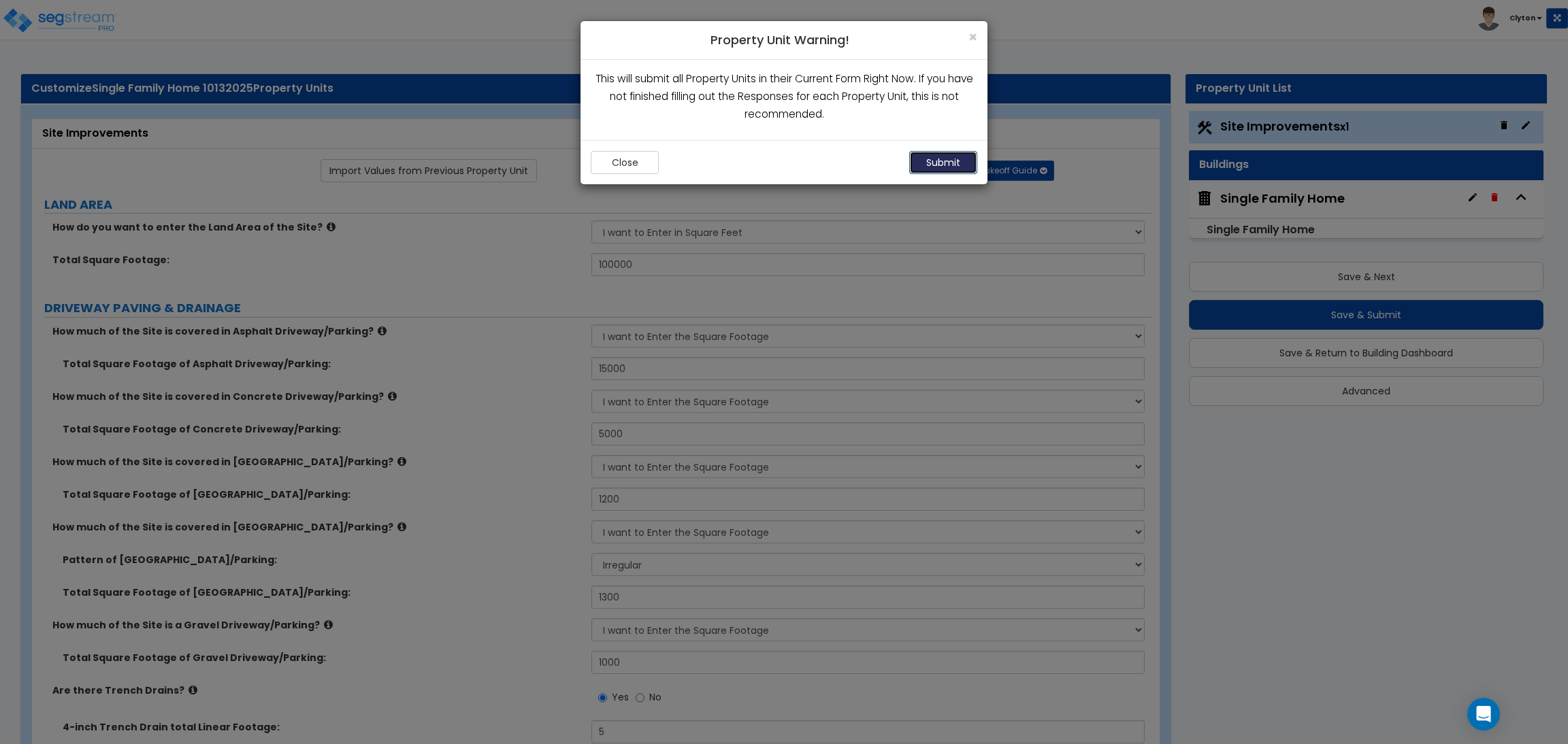
click at [926, 163] on button "Submit" at bounding box center [943, 162] width 68 height 23
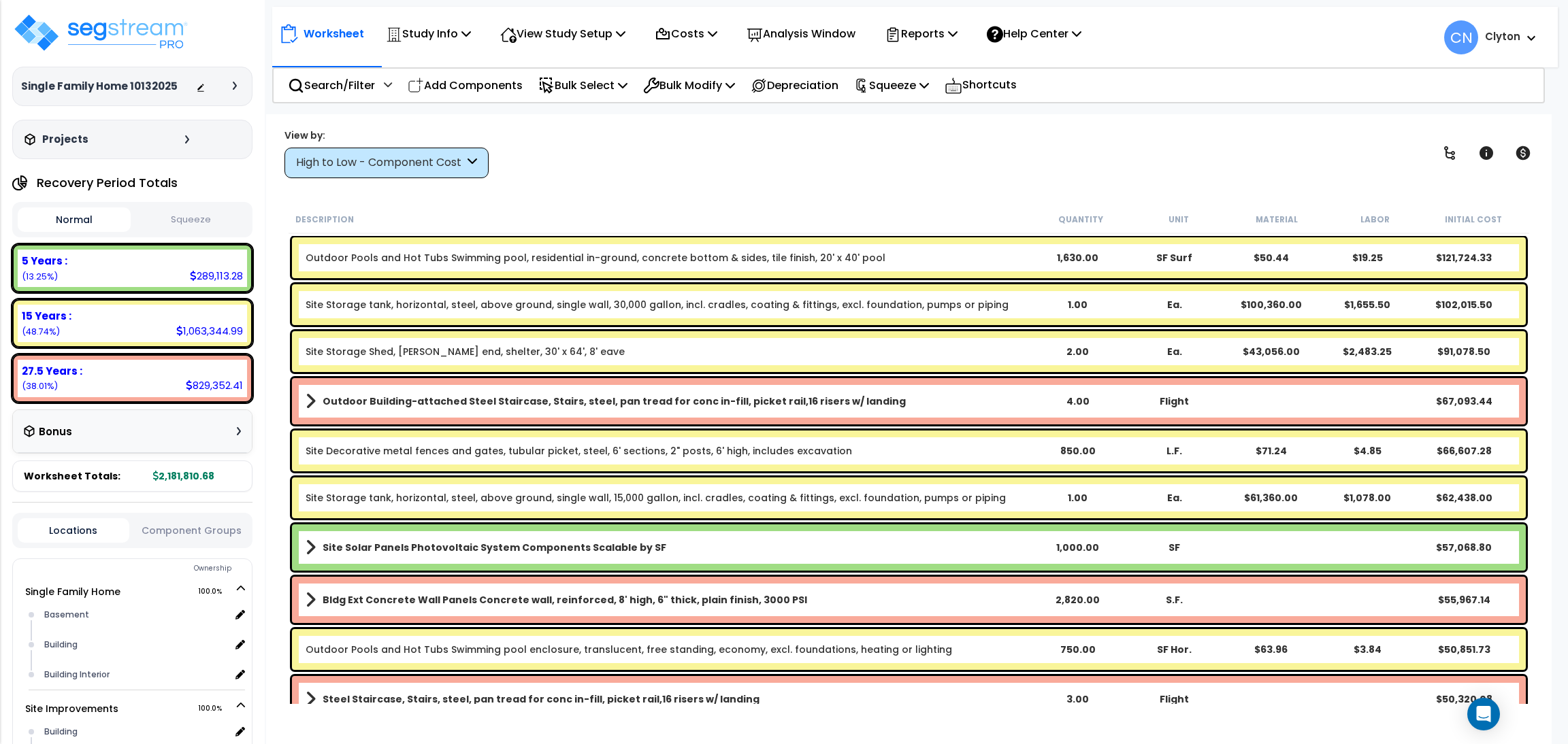
click at [1071, 115] on div "Worksheet Study Info Study Setup Add Property Unit Template study Clone study CN" at bounding box center [909, 487] width 1285 height 744
click at [1038, 183] on div "Worksheet Study Info Study Setup Add Property Unit Template study Clone study CN" at bounding box center [909, 487] width 1285 height 744
click at [1447, 153] on icon at bounding box center [1450, 153] width 11 height 14
click at [908, 158] on div "View by: High to Low - Component Cost High to Low - Component Cost" at bounding box center [909, 153] width 1258 height 50
click at [807, 394] on b "Outdoor Building-attached Steel Staircase, Stairs, steel, pan tread for conc in…" at bounding box center [614, 401] width 583 height 14
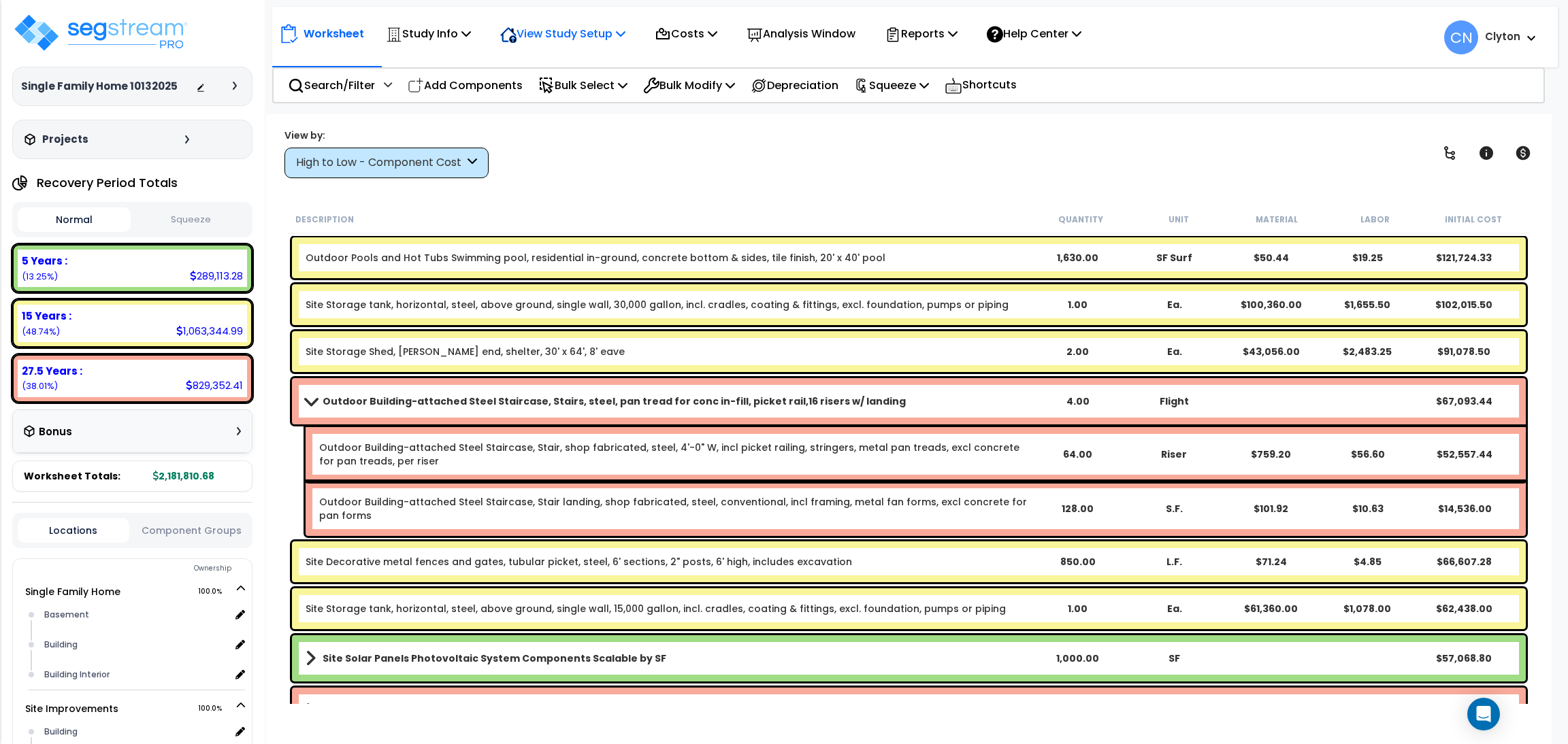
click at [577, 38] on p "View Study Setup" at bounding box center [562, 34] width 125 height 19
click at [591, 82] on link "View Questionnaire" at bounding box center [561, 92] width 134 height 27
click at [909, 409] on link "Outdoor Building-attached Steel Staircase, Stairs, steel, pan tread for conc in…" at bounding box center [668, 401] width 724 height 19
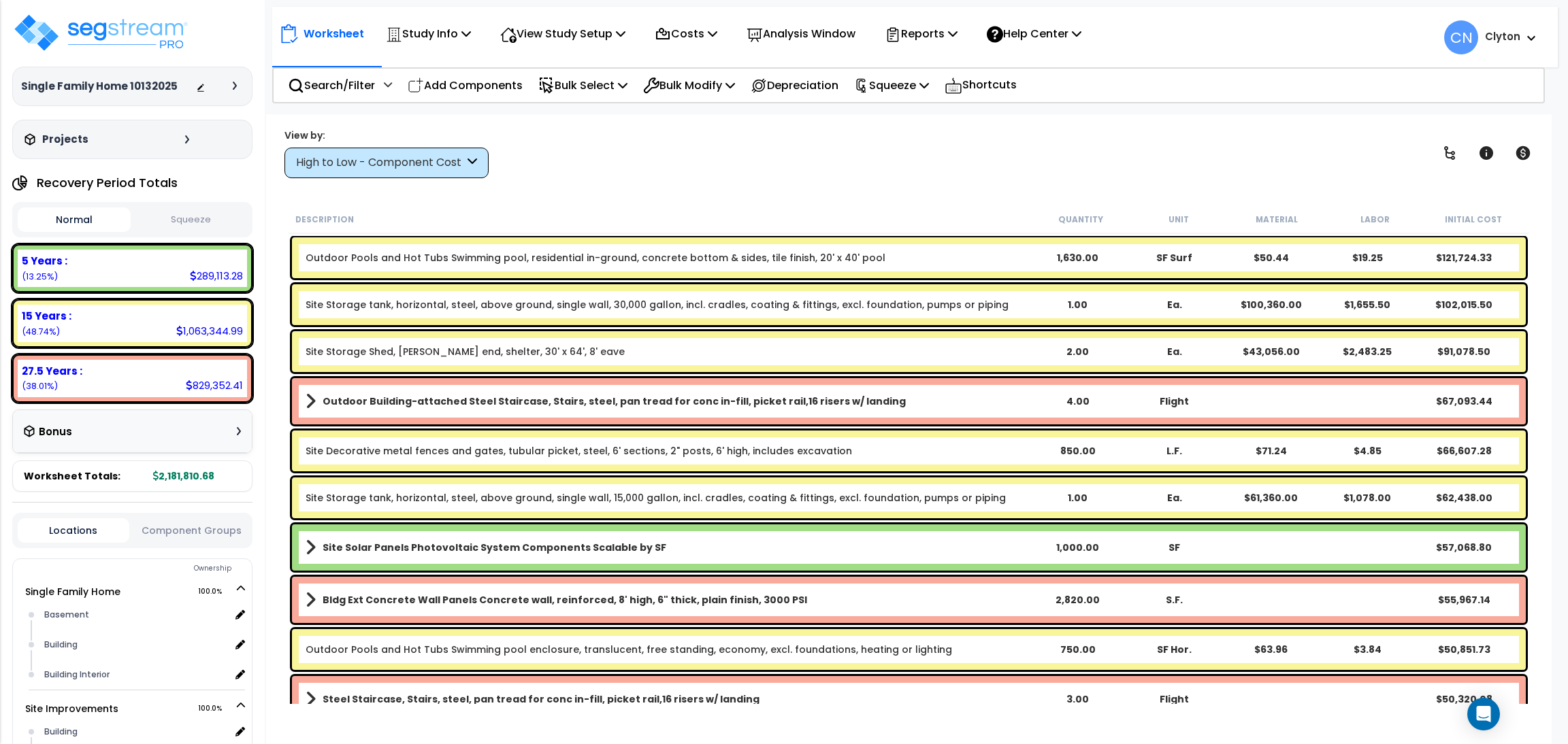
click at [988, 158] on div "View by: High to Low - Component Cost High to Low - Component Cost" at bounding box center [909, 153] width 1258 height 50
click at [1162, 112] on div "Study Name DB Costs Setup Indirect Costs Direct Costs Costs Setup Rapid Takeoff…" at bounding box center [784, 87] width 1568 height 54
click at [857, 409] on link "Outdoor Building-attached Steel Staircase, Stairs, steel, pan tread for conc in…" at bounding box center [668, 401] width 724 height 19
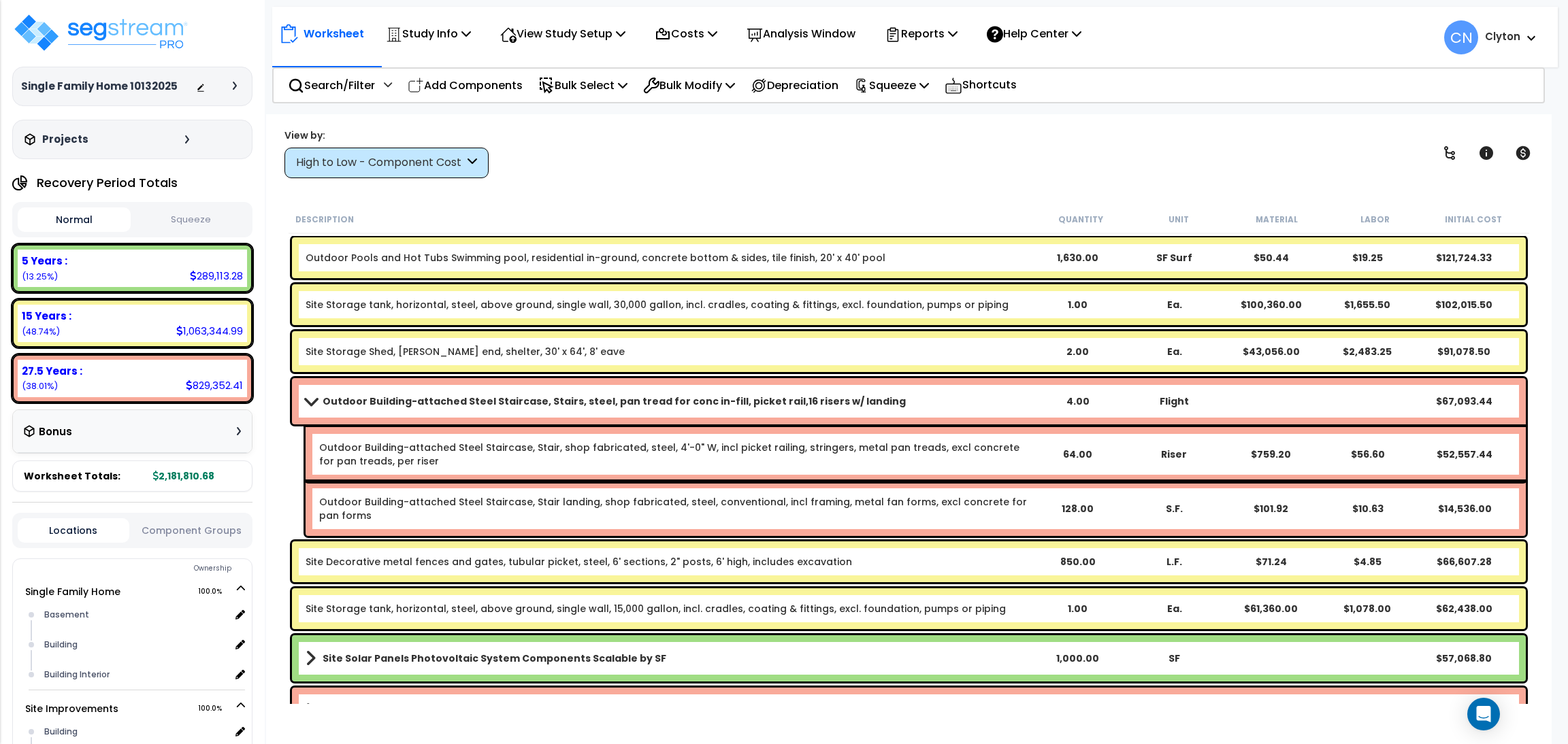
click at [881, 409] on link "Outdoor Building-attached Steel Staircase, Stairs, steel, pan tread for conc in…" at bounding box center [668, 401] width 724 height 19
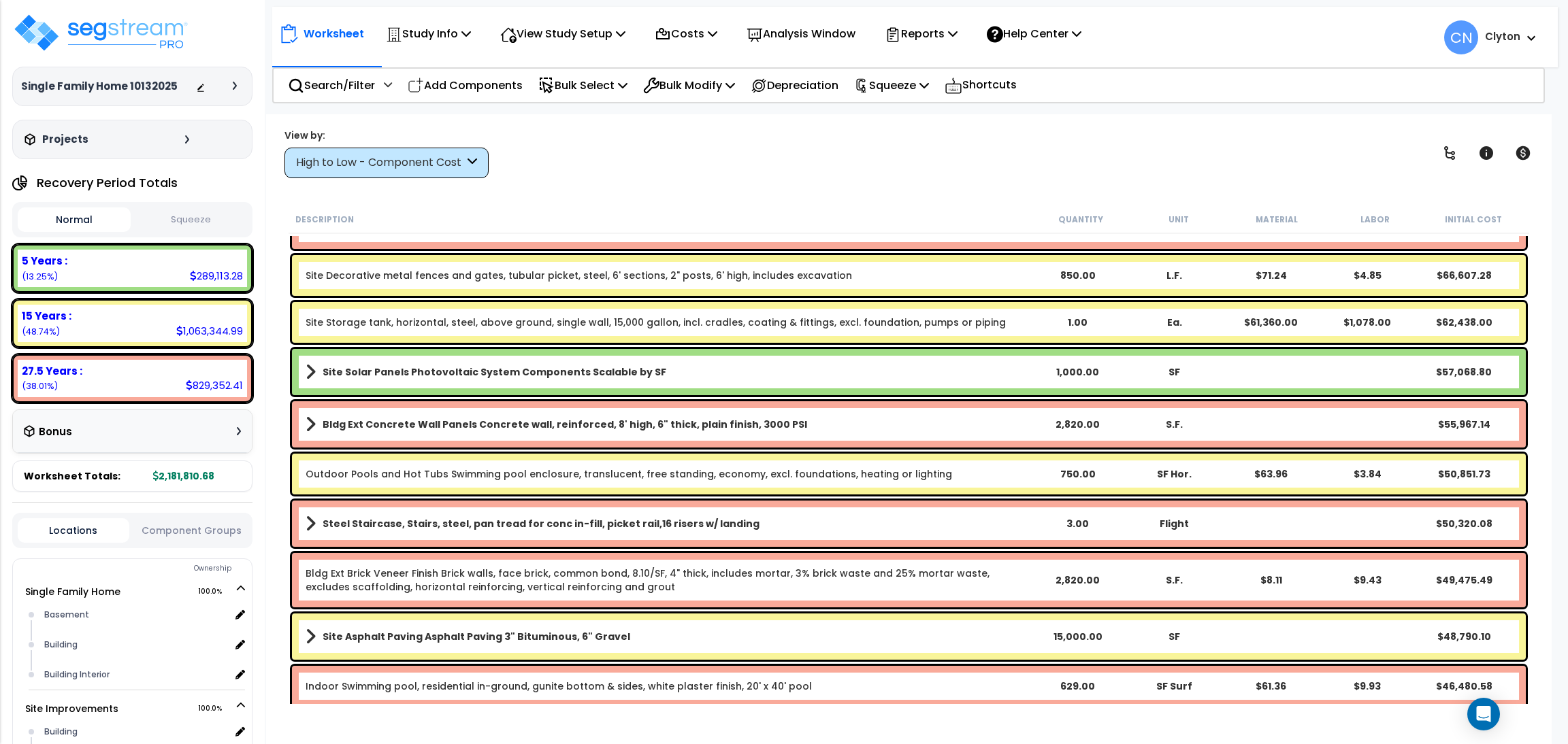
scroll to position [204, 0]
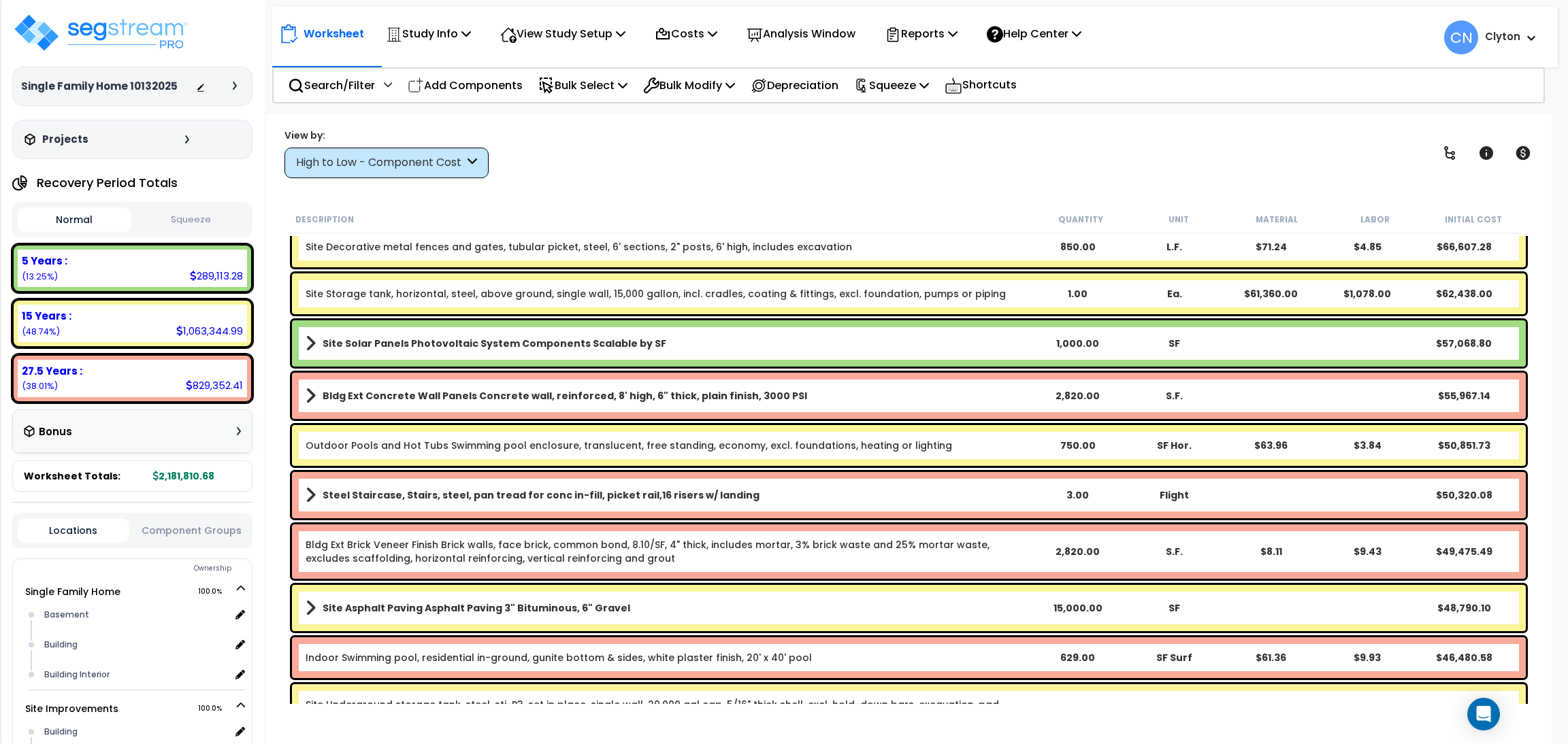
click at [940, 180] on div "Worksheet Study Info Study Setup Add Property Unit Template study Clone study CN" at bounding box center [909, 487] width 1285 height 744
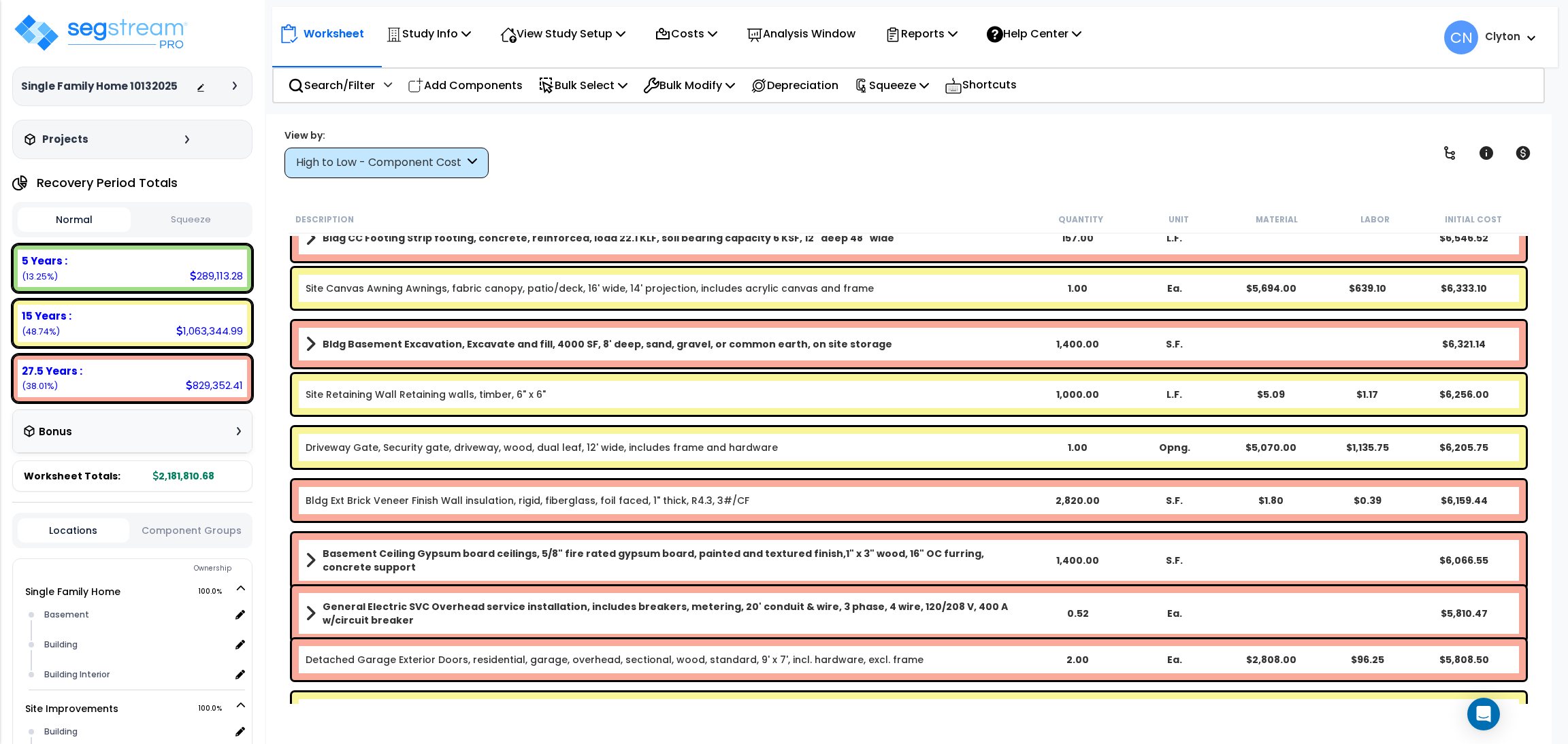
scroll to position [3877, 0]
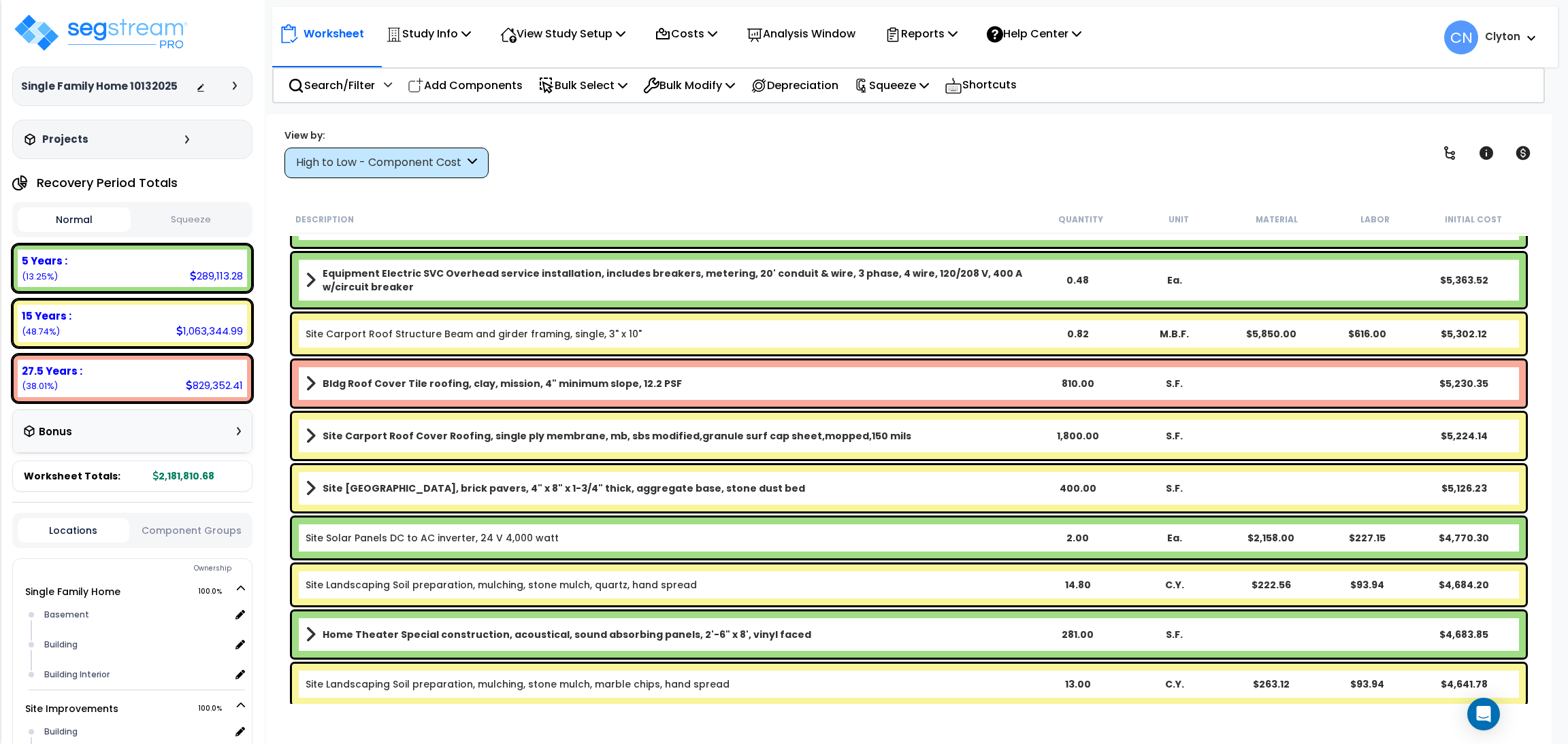
click at [414, 161] on div "High to Low - Component Cost" at bounding box center [380, 162] width 168 height 16
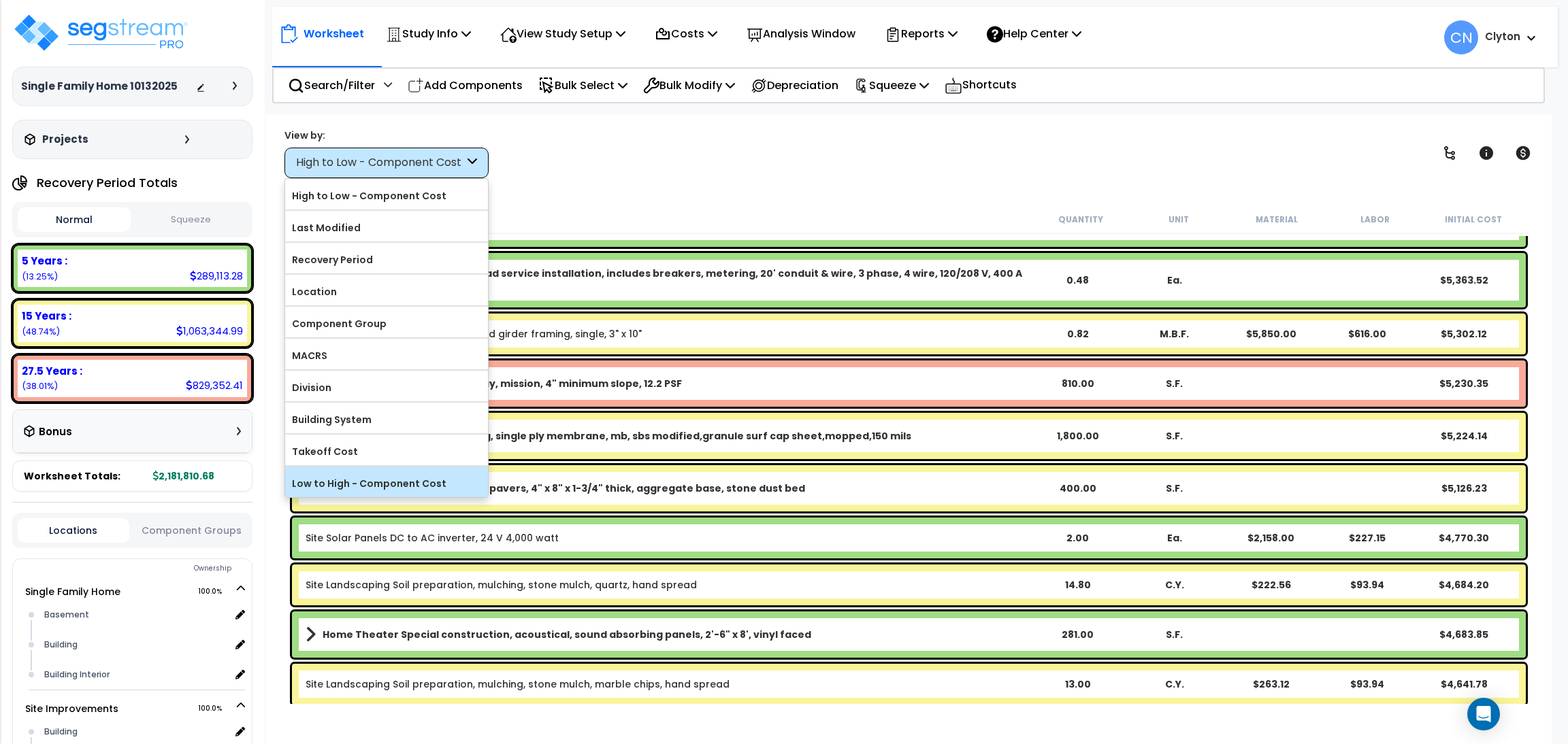
click at [359, 494] on label "Low to High - Component Cost" at bounding box center [386, 484] width 202 height 21
click at [0, 0] on input "Low to High - Component Cost" at bounding box center [0, 0] width 0 height 0
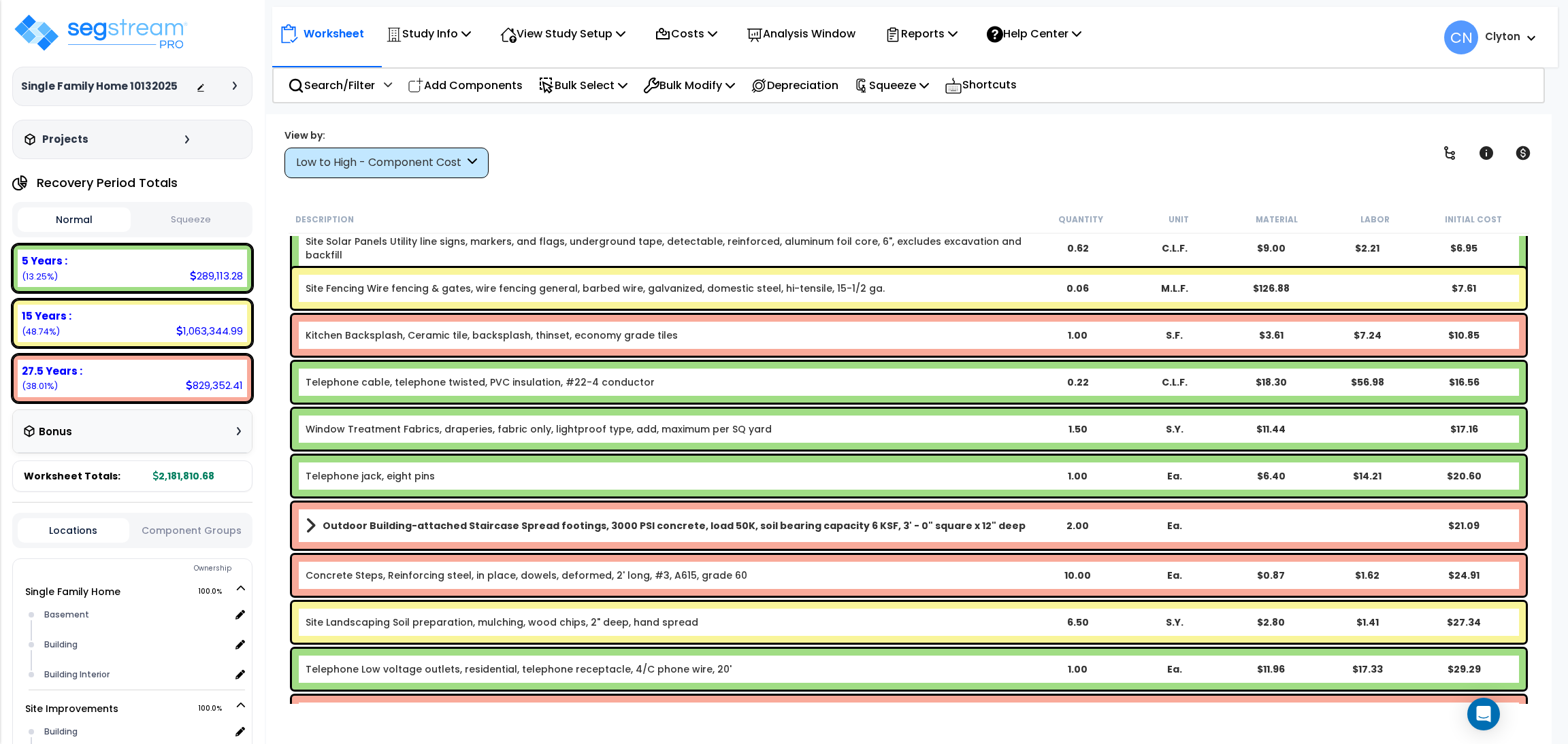
scroll to position [0, 0]
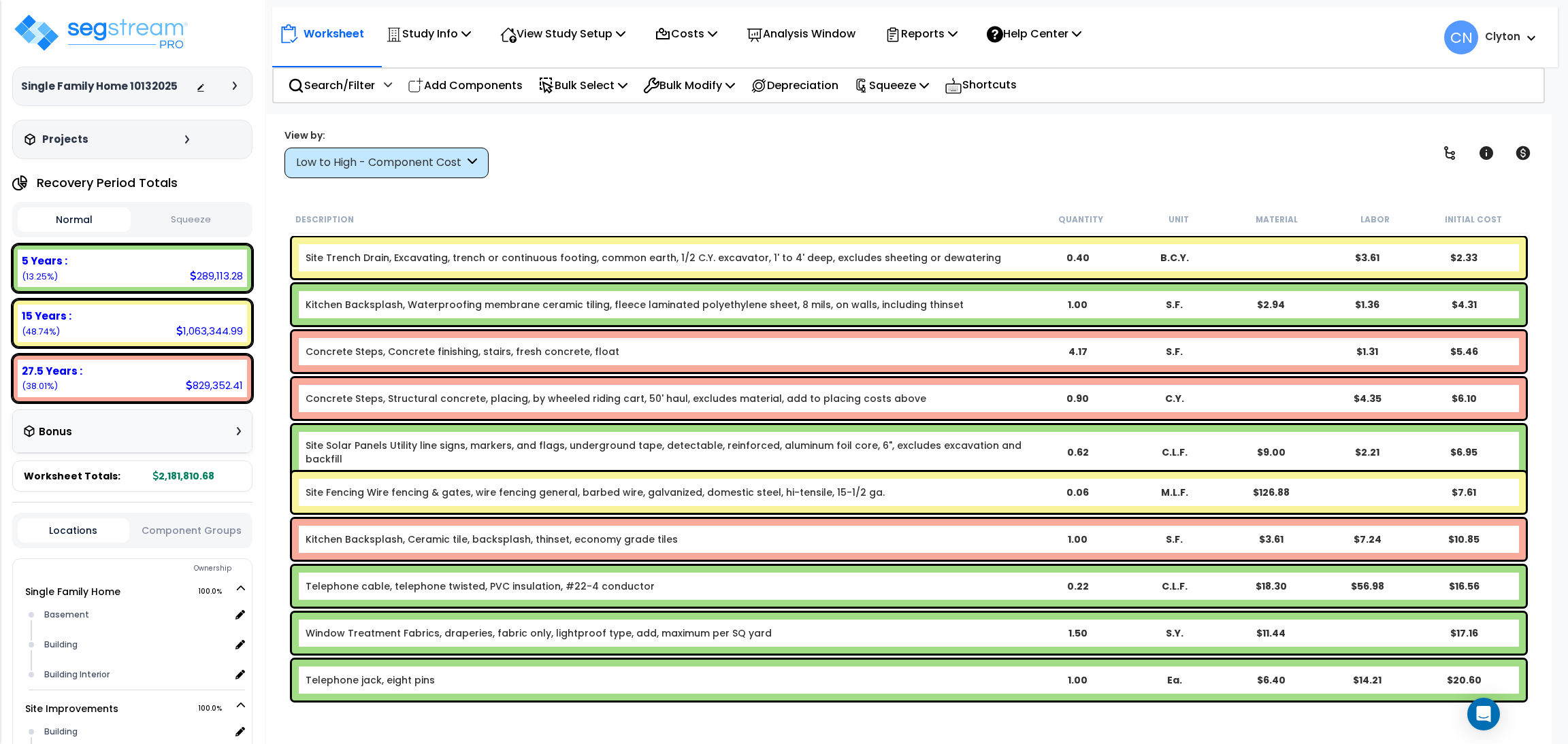
click at [1022, 173] on div "View by: Low to High - Component Cost High to Low - Component Cost" at bounding box center [909, 153] width 1258 height 50
click at [1071, 183] on div "Worksheet Study Info Study Setup Add Property Unit Template study Clone study CN" at bounding box center [909, 487] width 1285 height 744
click at [992, 167] on div "View by: Low to High - Component Cost High to Low - Component Cost" at bounding box center [909, 153] width 1258 height 50
click at [819, 159] on div "View by: Low to High - Component Cost High to Low - Component Cost" at bounding box center [909, 153] width 1258 height 50
click at [1186, 175] on div "View by: Low to High - Component Cost High to Low - Component Cost" at bounding box center [909, 153] width 1258 height 50
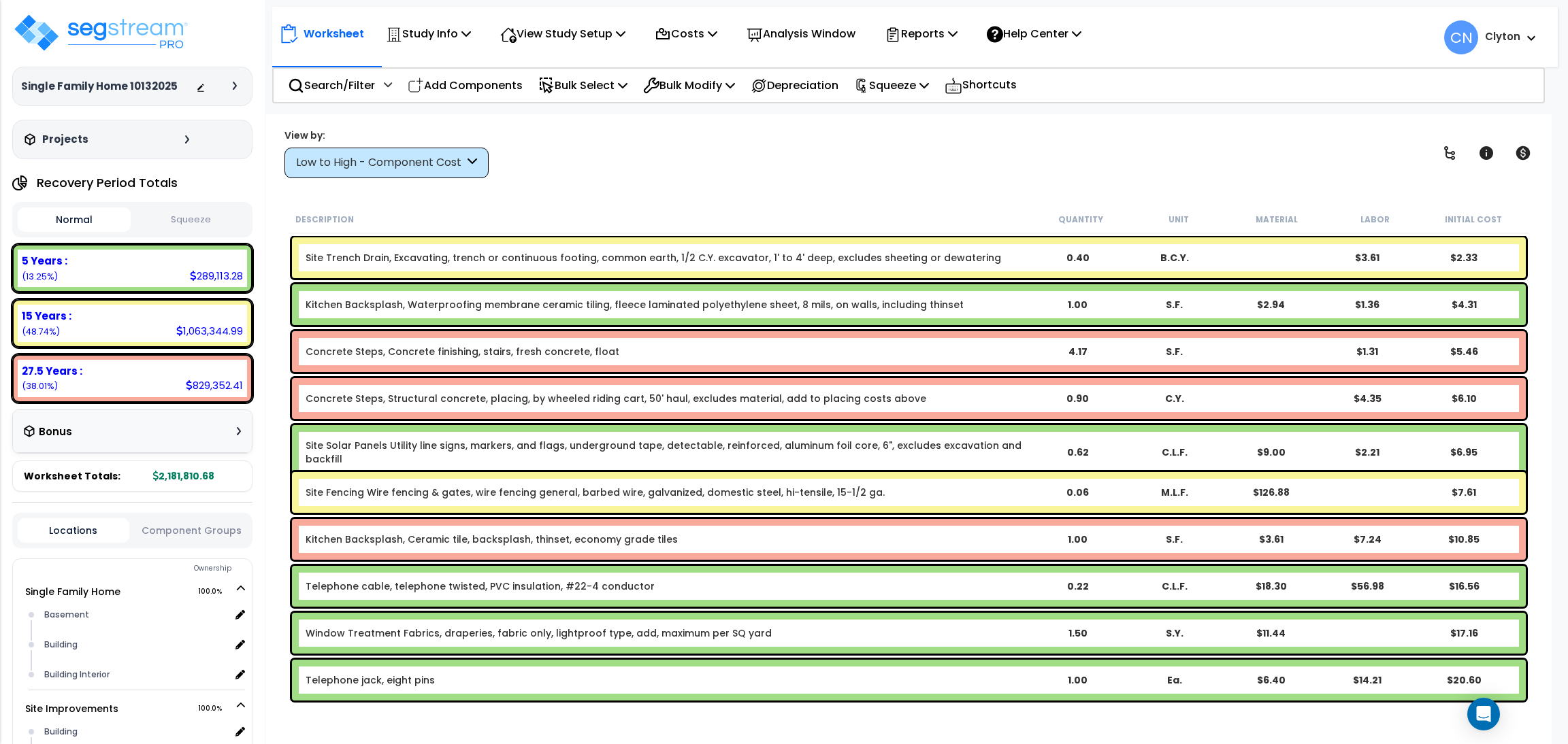
click at [1260, 147] on div "View by: Low to High - Component Cost High to Low - Component Cost" at bounding box center [909, 153] width 1258 height 50
click at [770, 185] on div "Worksheet Study Info Study Setup Add Property Unit Template study Clone study CN" at bounding box center [909, 487] width 1285 height 744
click at [958, 184] on div "Worksheet Study Info Study Setup Add Property Unit Template study Clone study CN" at bounding box center [909, 487] width 1285 height 744
click at [762, 175] on div "View by: Low to High - Component Cost High to Low - Component Cost" at bounding box center [909, 153] width 1258 height 50
click at [1028, 127] on div "Worksheet Study Info Study Setup Add Property Unit Template study Clone study CN" at bounding box center [909, 487] width 1285 height 744
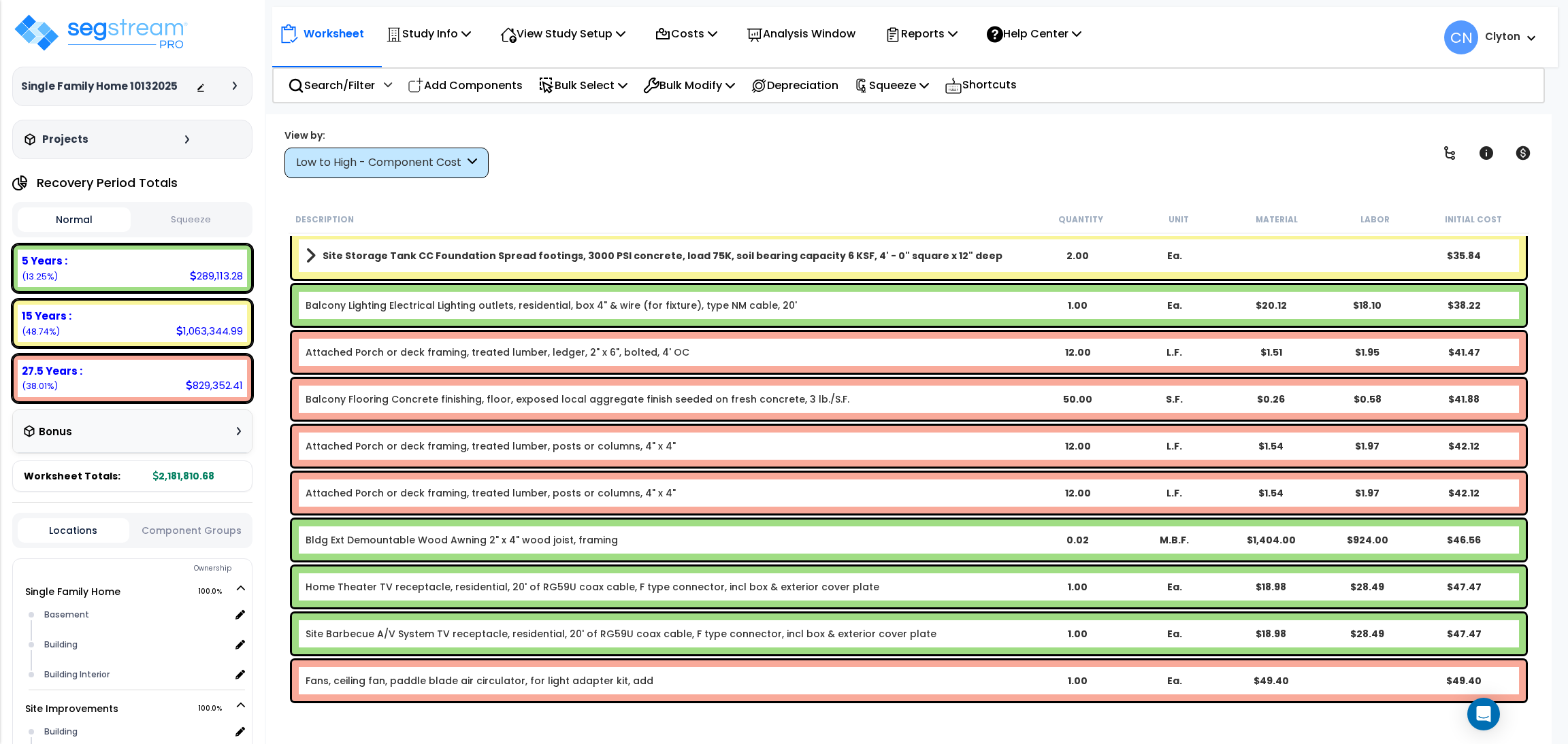
scroll to position [817, 0]
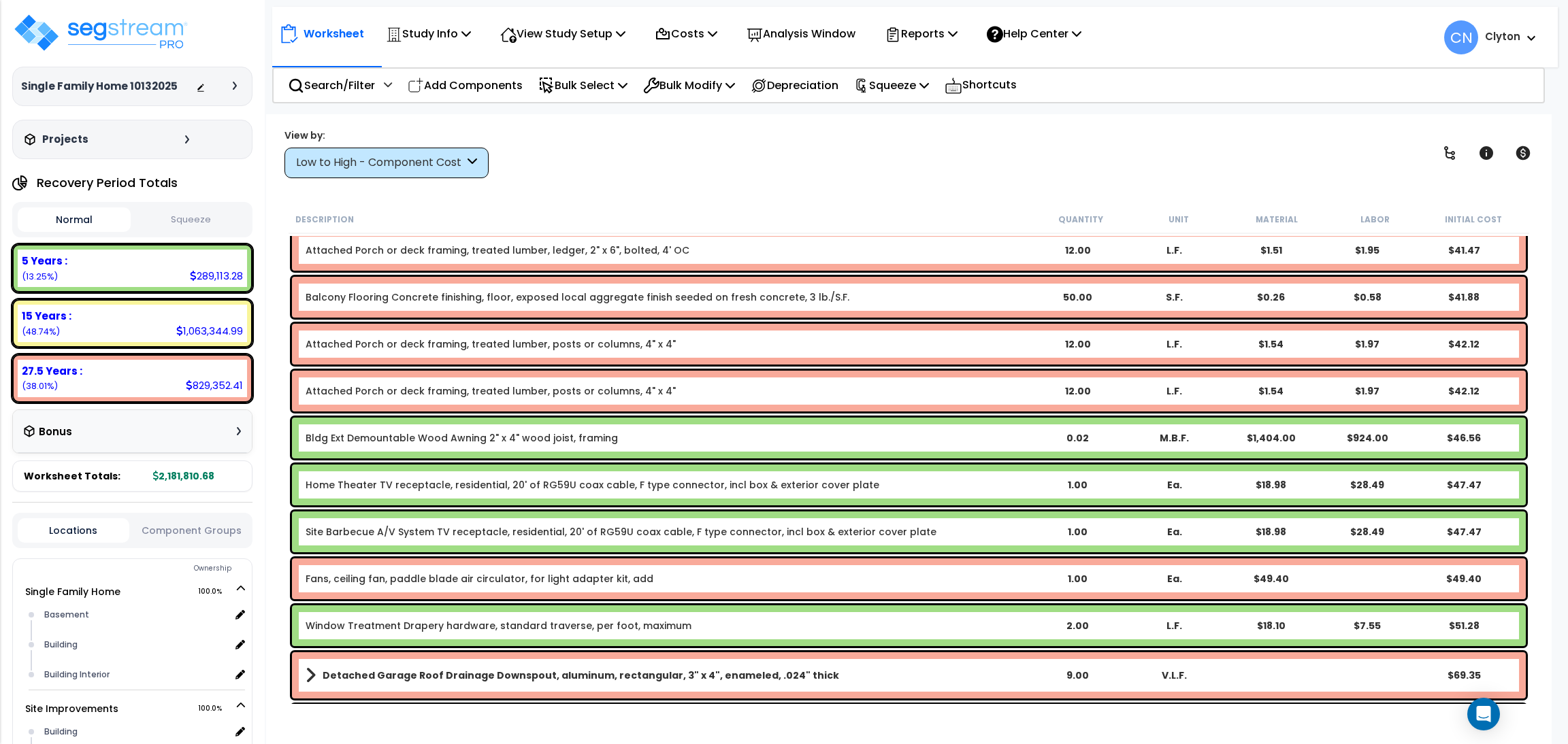
click at [944, 182] on div "Worksheet Study Info Study Setup Add Property Unit Template study Clone study CN" at bounding box center [909, 487] width 1285 height 744
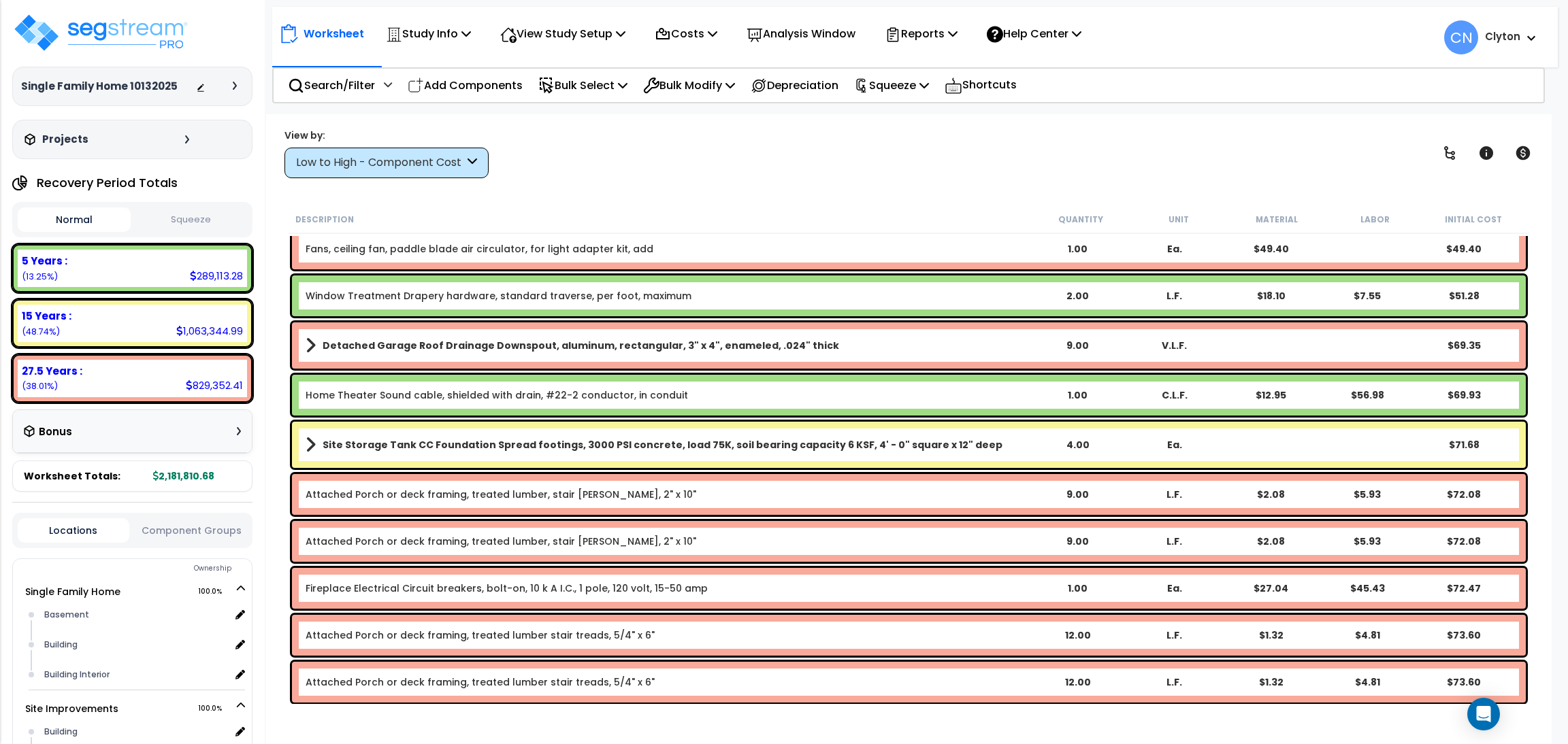
scroll to position [1224, 0]
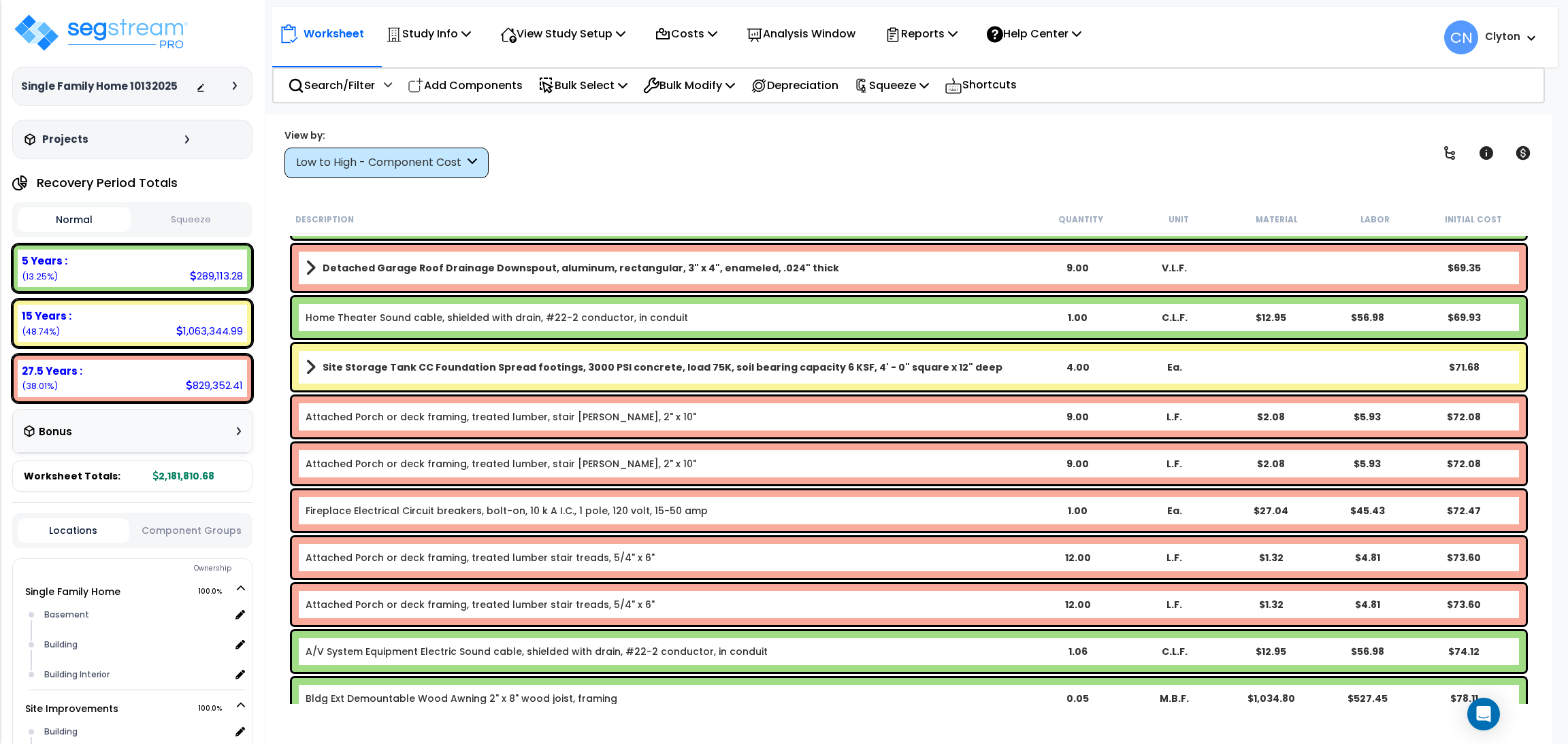
click at [864, 361] on b "Site Storage Tank CC Foundation Spread footings, 3000 PSI concrete, load 75K, s…" at bounding box center [662, 367] width 680 height 14
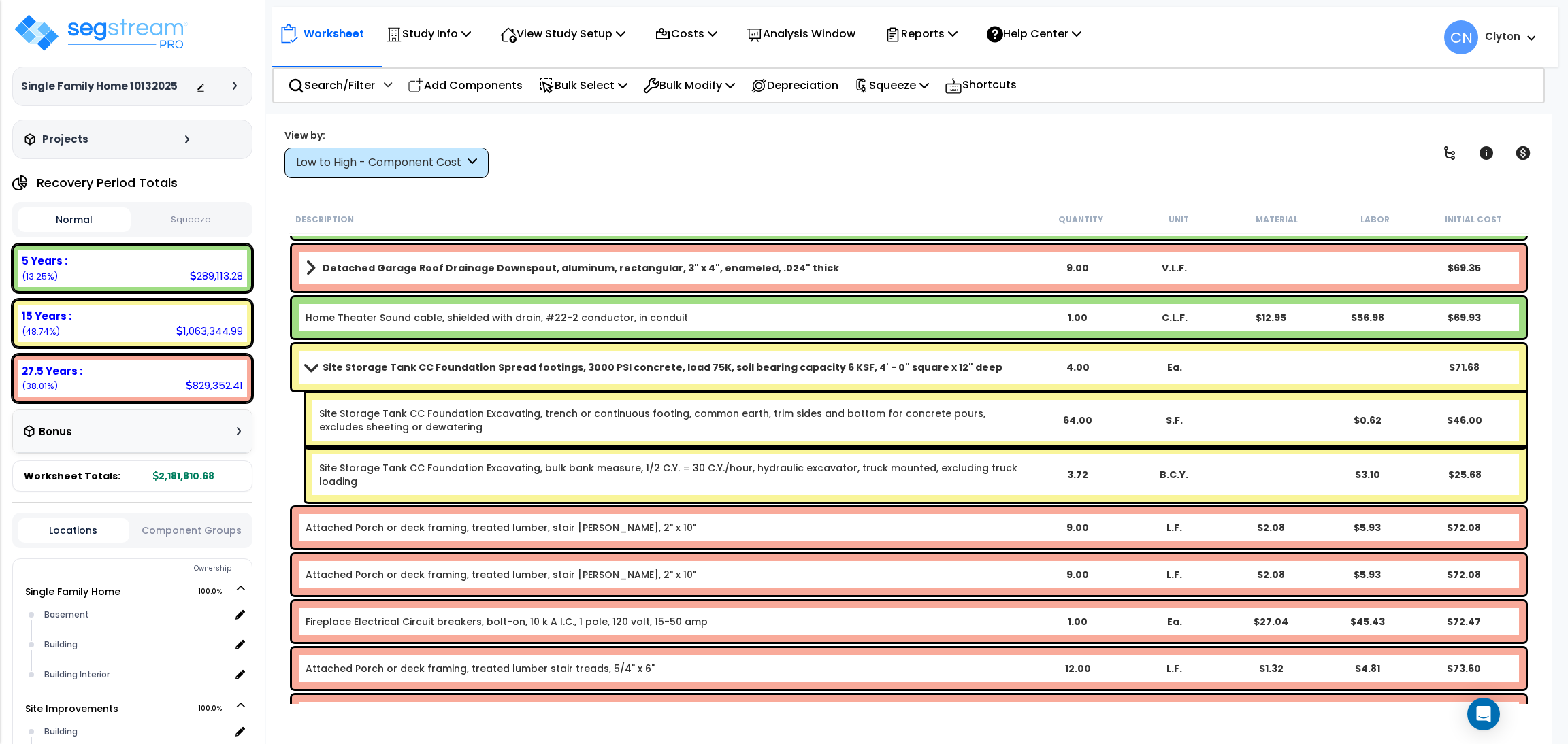
scroll to position [1428, 0]
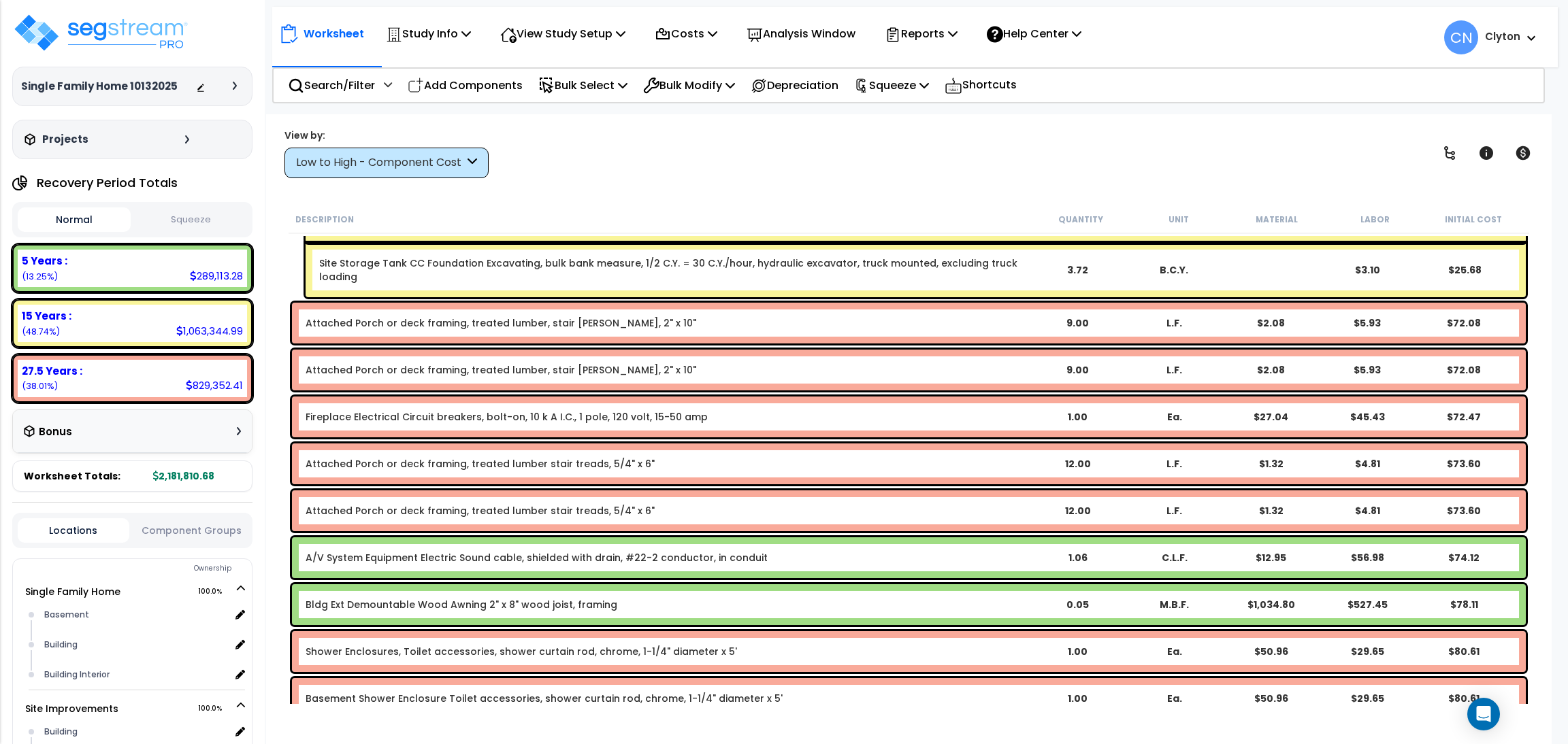
click at [1114, 182] on div "Worksheet Study Info Study Setup Add Property Unit Template study Clone study CN" at bounding box center [909, 487] width 1285 height 744
click at [992, 169] on div "View by: Low to High - Component Cost High to Low - Component Cost" at bounding box center [909, 153] width 1258 height 50
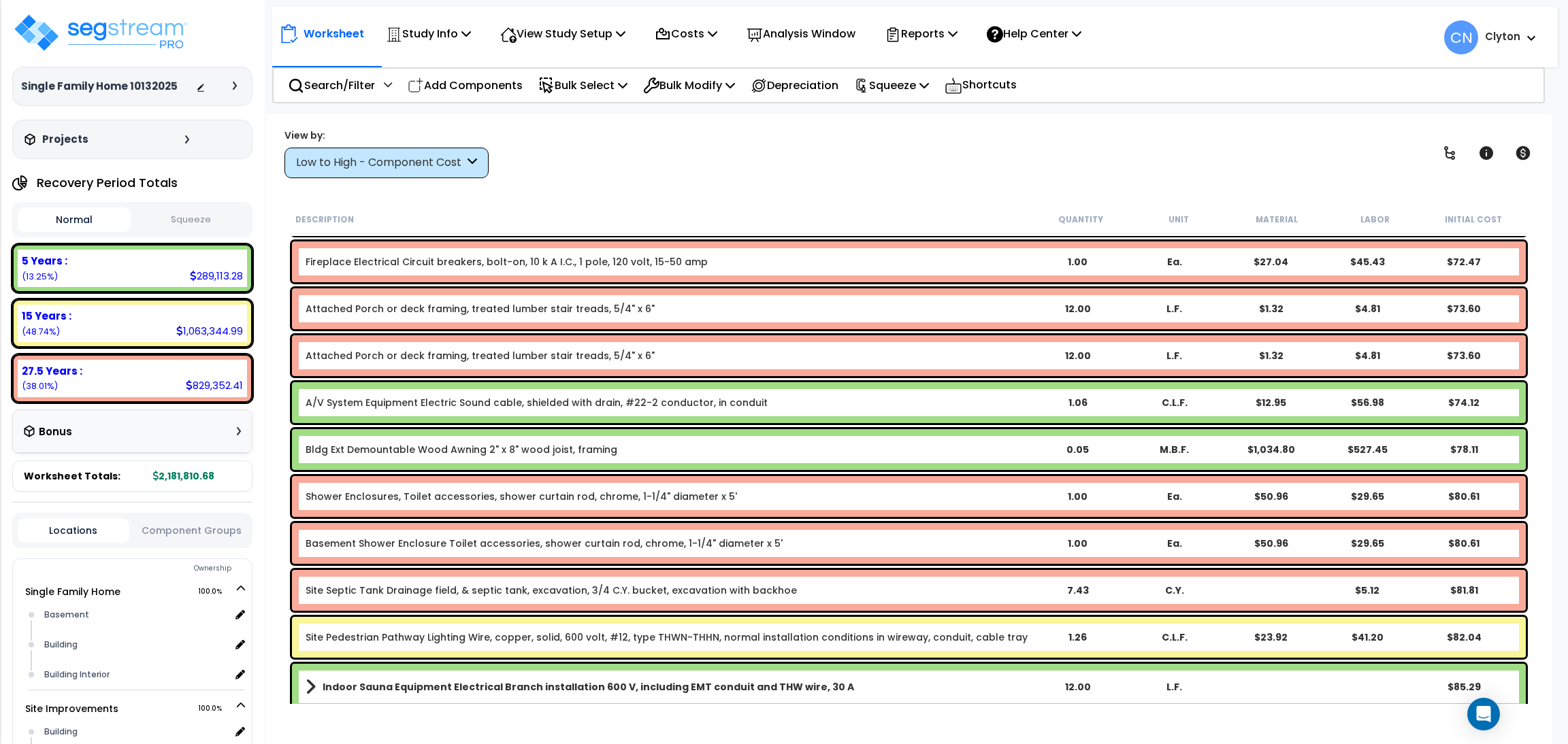
scroll to position [1735, 0]
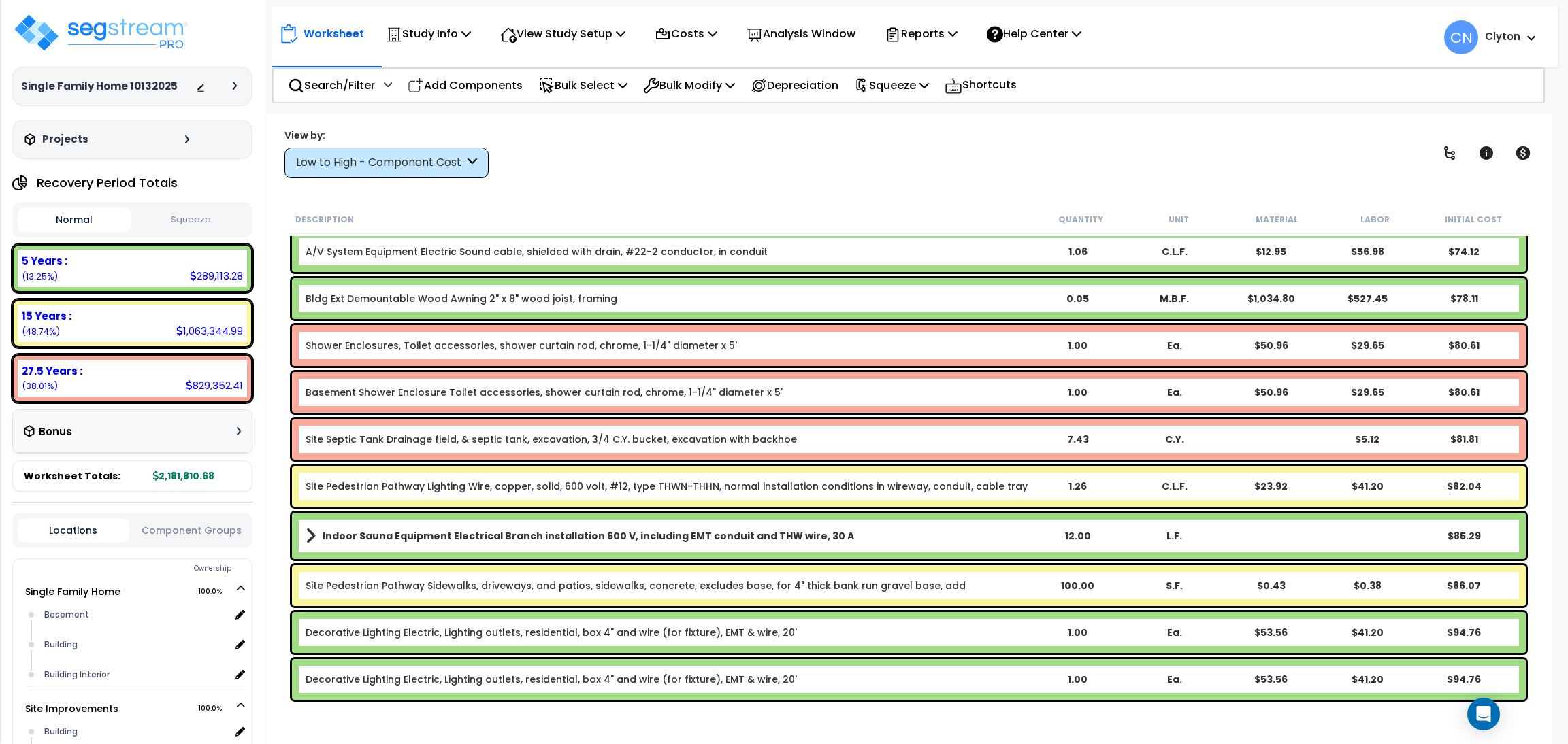
click at [992, 175] on div "View by: Low to High - Component Cost High to Low - Component Cost" at bounding box center [909, 153] width 1258 height 50
click at [814, 187] on div "Worksheet Study Info Study Setup Add Property Unit Template study Clone study CN" at bounding box center [909, 487] width 1285 height 744
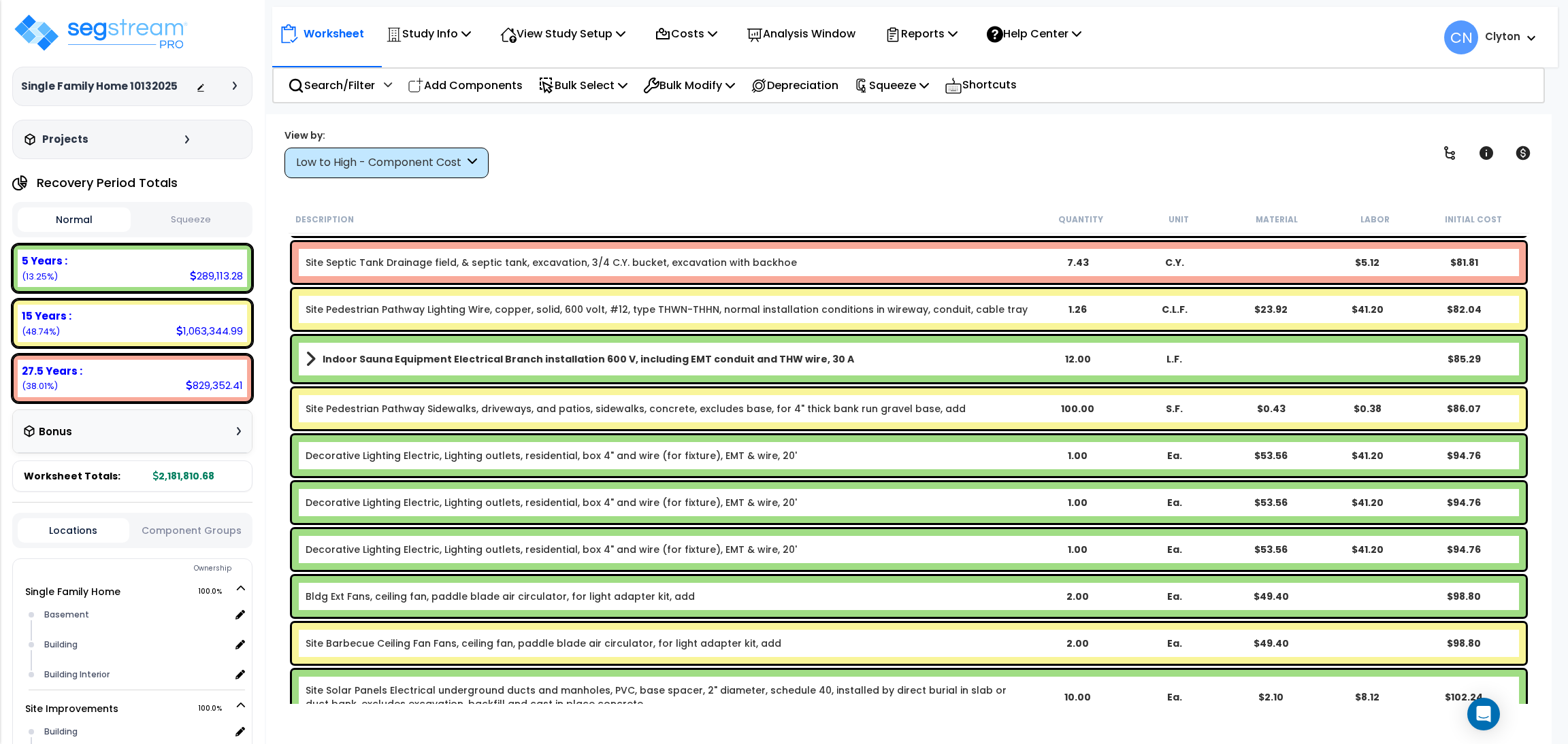
scroll to position [2040, 0]
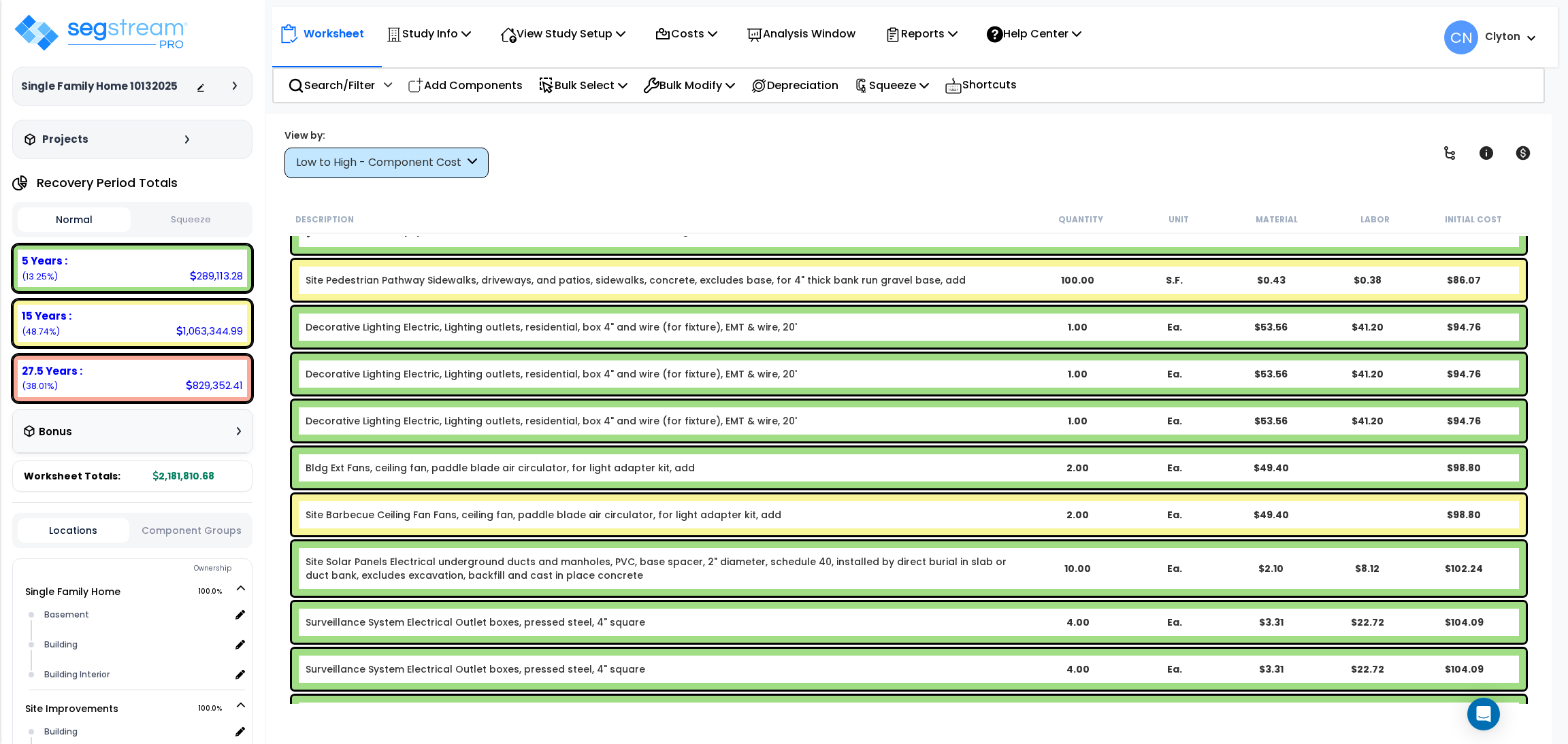
click at [994, 139] on div "View by: Low to High - Component Cost High to Low - Component Cost" at bounding box center [909, 153] width 1258 height 50
click at [923, 162] on div "View by: Low to High - Component Cost High to Low - Component Cost" at bounding box center [909, 153] width 1258 height 50
click at [1006, 172] on div "View by: Low to High - Component Cost High to Low - Component Cost" at bounding box center [909, 153] width 1258 height 50
drag, startPoint x: 993, startPoint y: 107, endPoint x: 936, endPoint y: 167, distance: 82.8
click at [981, 115] on div "Study Name DB Costs Setup Indirect Costs Direct Costs Costs Setup Rapid Takeoff…" at bounding box center [784, 87] width 1568 height 54
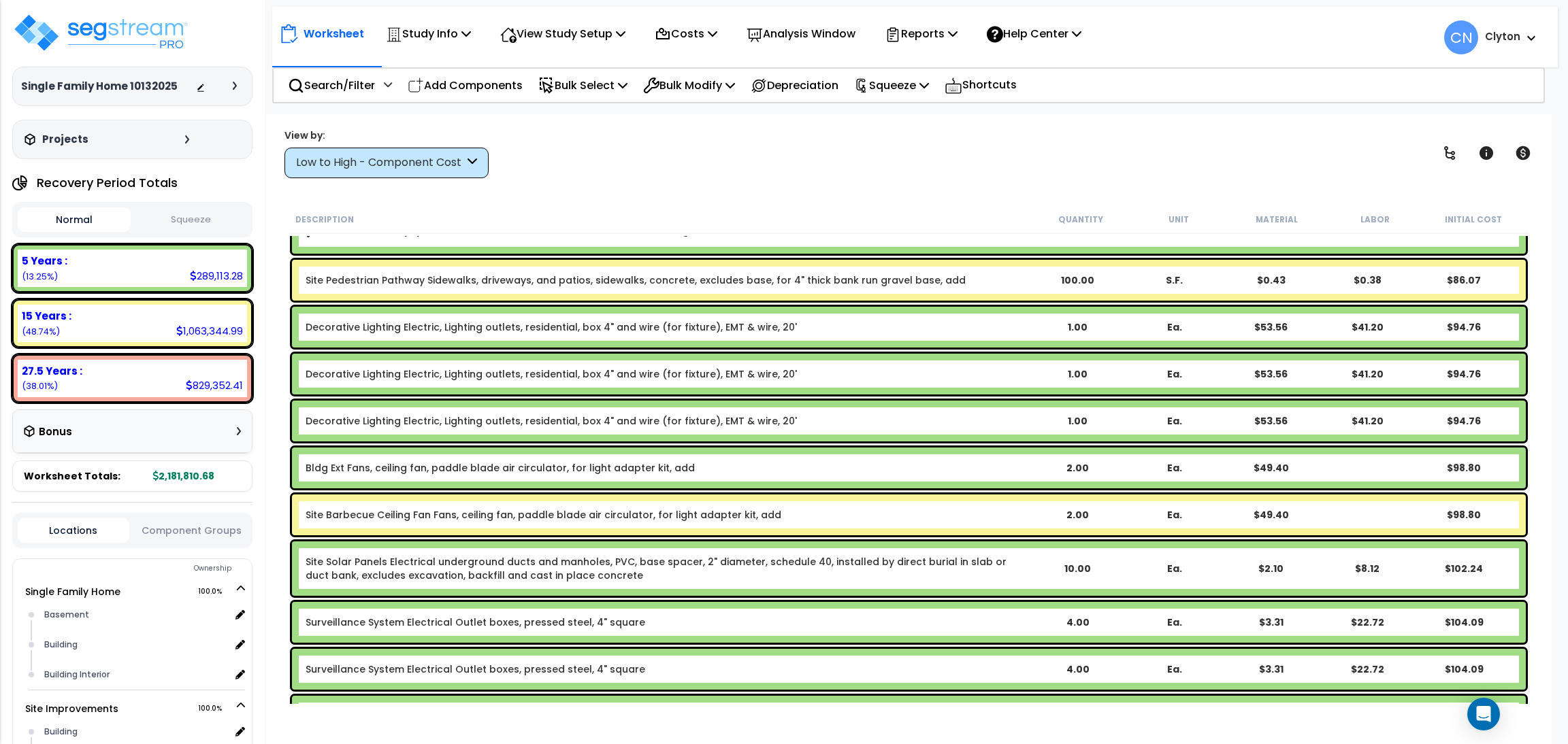
click at [936, 167] on div "View by: Low to High - Component Cost High to Low - Component Cost" at bounding box center [909, 153] width 1258 height 50
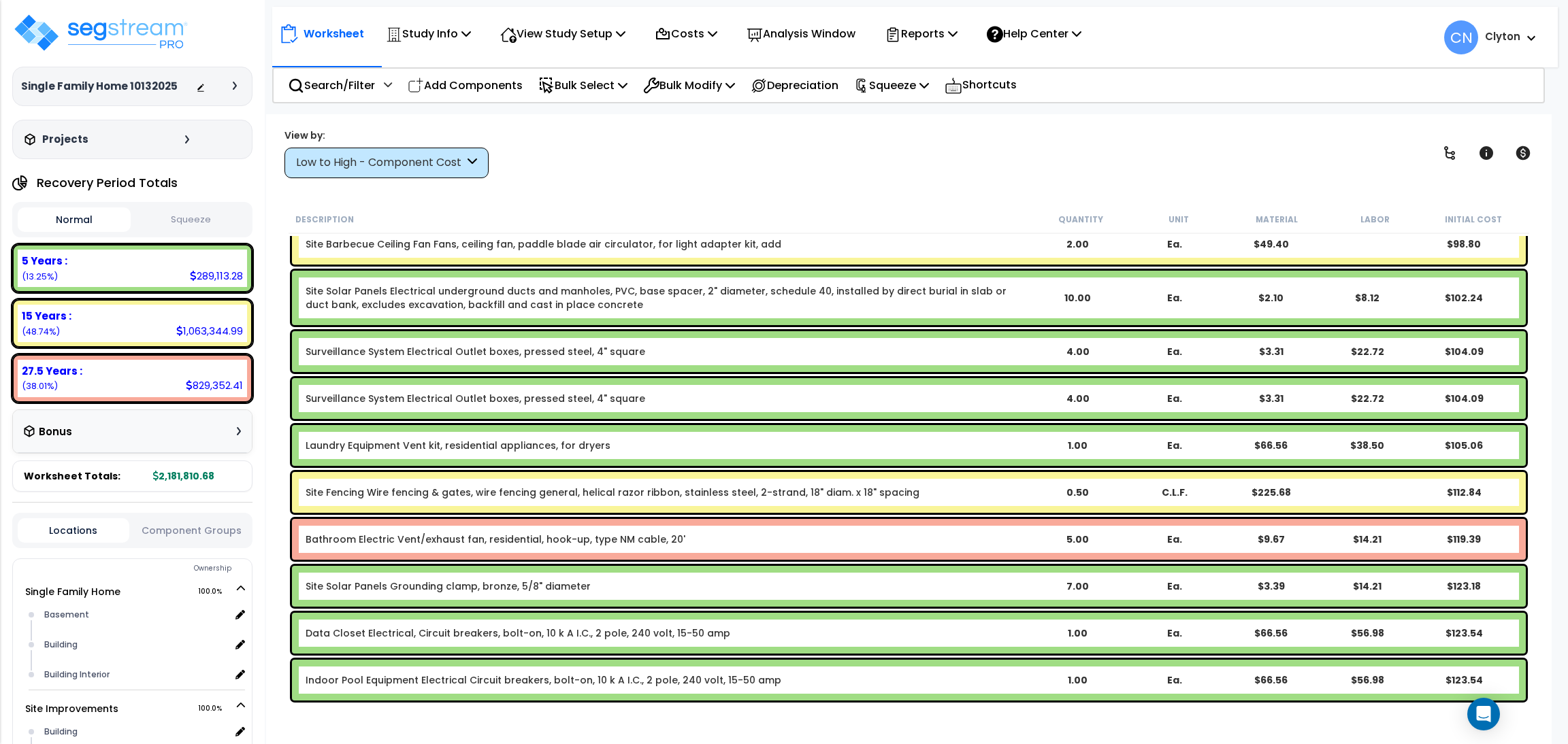
scroll to position [2347, 0]
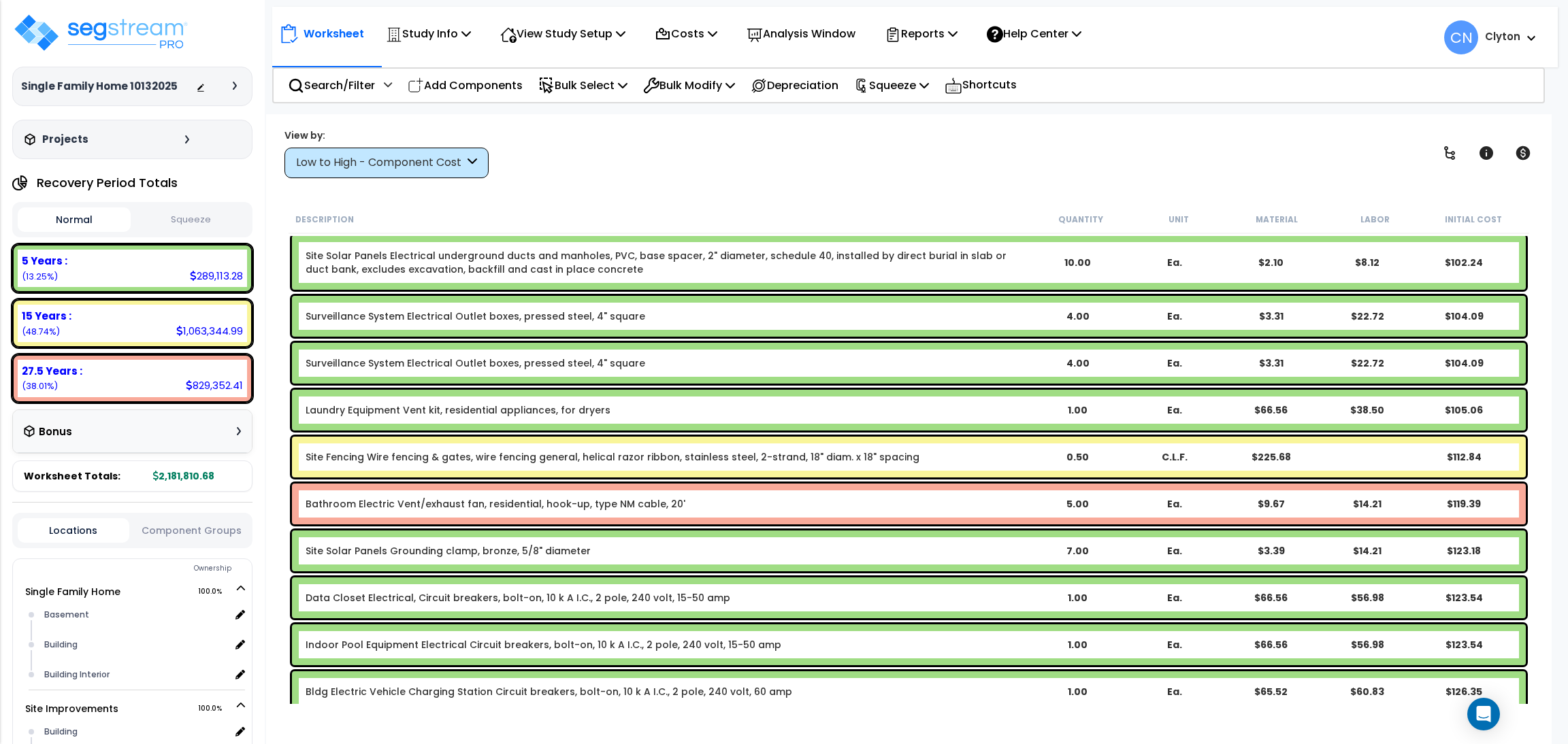
click at [985, 192] on div "Worksheet Study Info Study Setup Add Property Unit Template study Clone study CN" at bounding box center [909, 487] width 1285 height 744
click at [872, 157] on div "View by: Low to High - Component Cost High to Low - Component Cost" at bounding box center [909, 153] width 1258 height 50
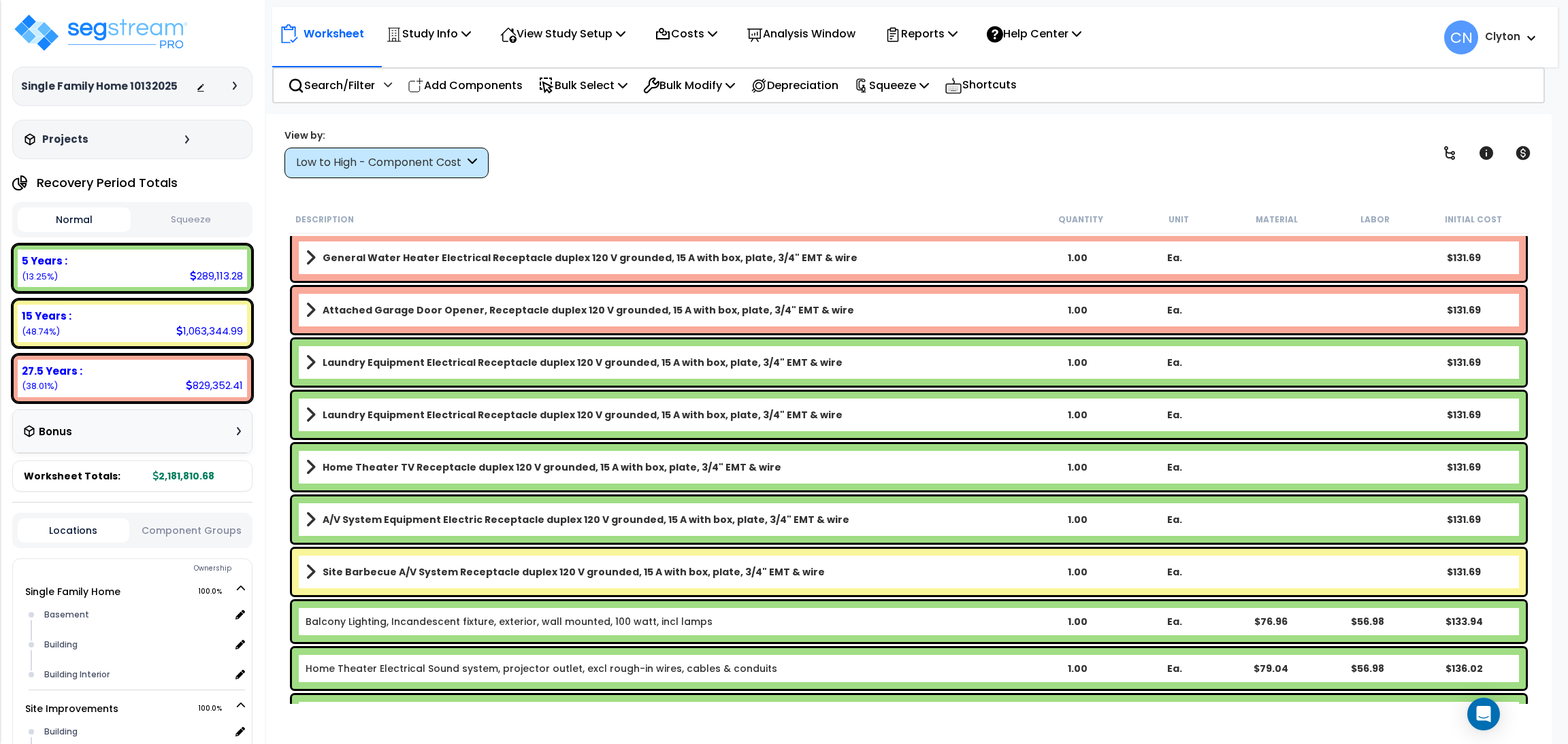
scroll to position [2959, 0]
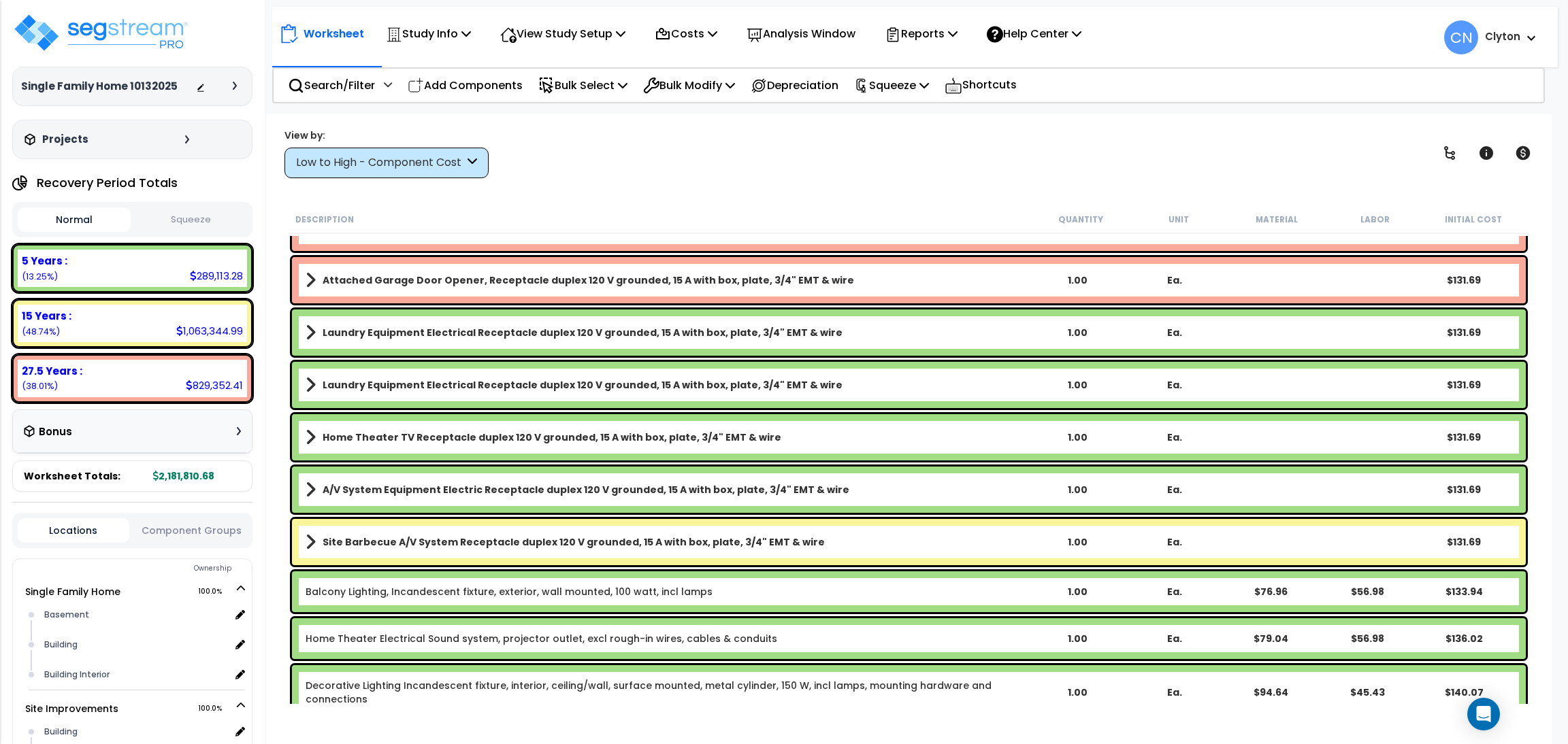
click at [1174, 152] on div "View by: Low to High - Component Cost High to Low - Component Cost" at bounding box center [909, 153] width 1258 height 50
click at [900, 200] on div "Worksheet Study Info Study Setup Add Property Unit Template study Clone study CN" at bounding box center [909, 487] width 1285 height 744
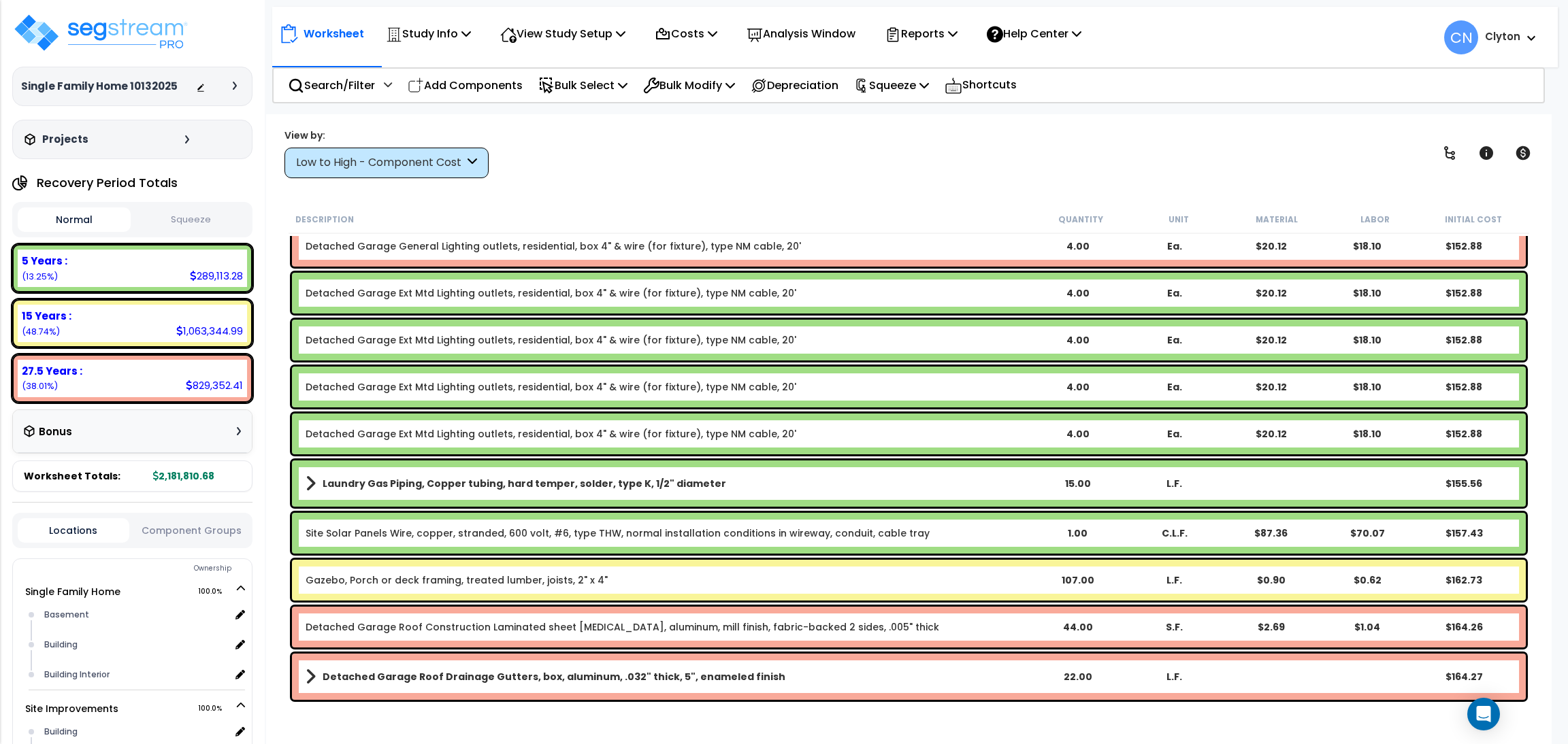
scroll to position [3979, 0]
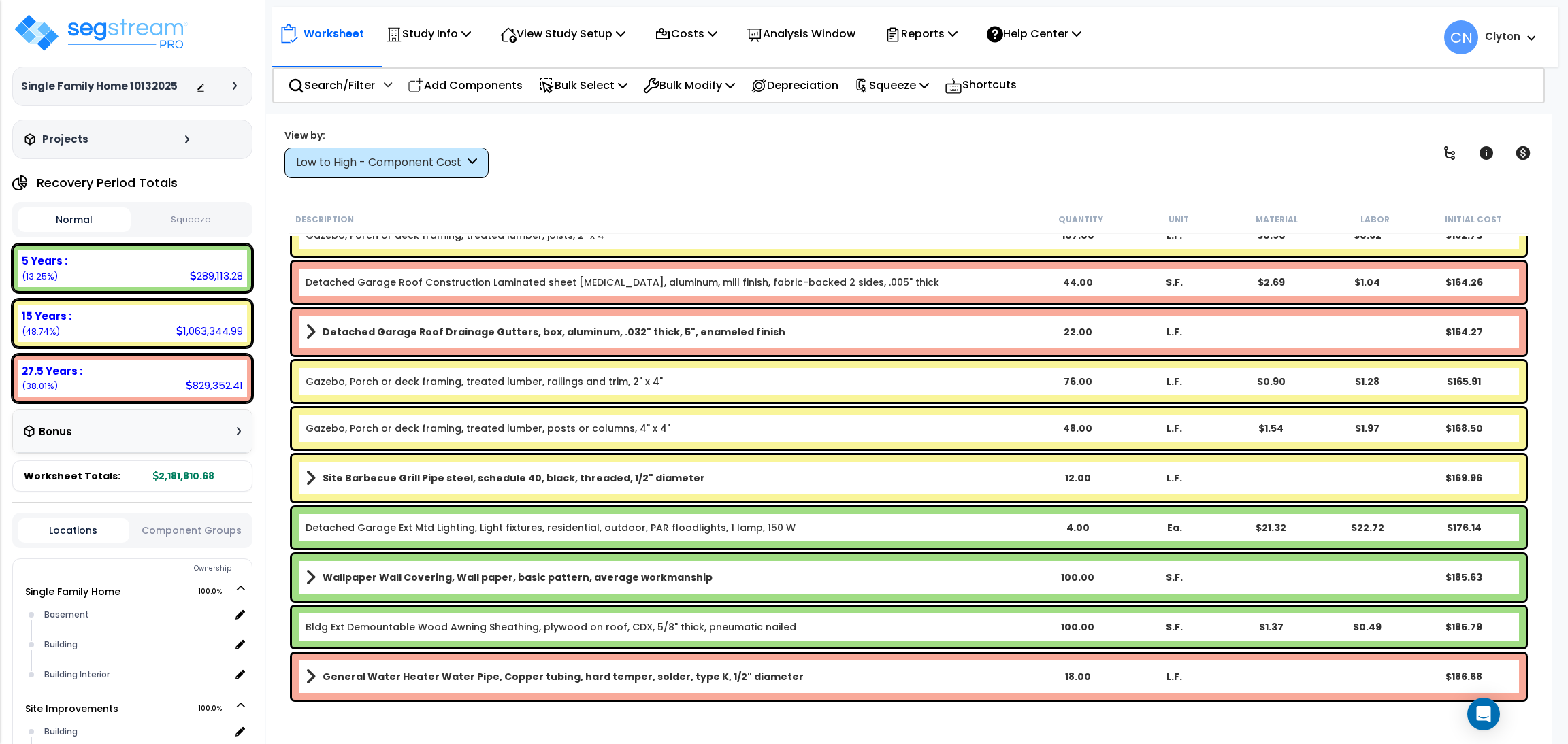
click at [1232, 147] on div "View by: Low to High - Component Cost High to Low - Component Cost" at bounding box center [909, 153] width 1258 height 50
click at [815, 140] on div "View by: Low to High - Component Cost High to Low - Component Cost" at bounding box center [909, 153] width 1258 height 50
click at [751, 170] on div "View by: Low to High - Component Cost High to Low - Component Cost" at bounding box center [909, 153] width 1258 height 50
click at [1381, 106] on body "We are Building your Study. So please grab a coffee and let us do the heavy lif…" at bounding box center [784, 373] width 1568 height 744
click at [1401, 170] on div "View by: Low to High - Component Cost High to Low - Component Cost" at bounding box center [909, 153] width 1258 height 50
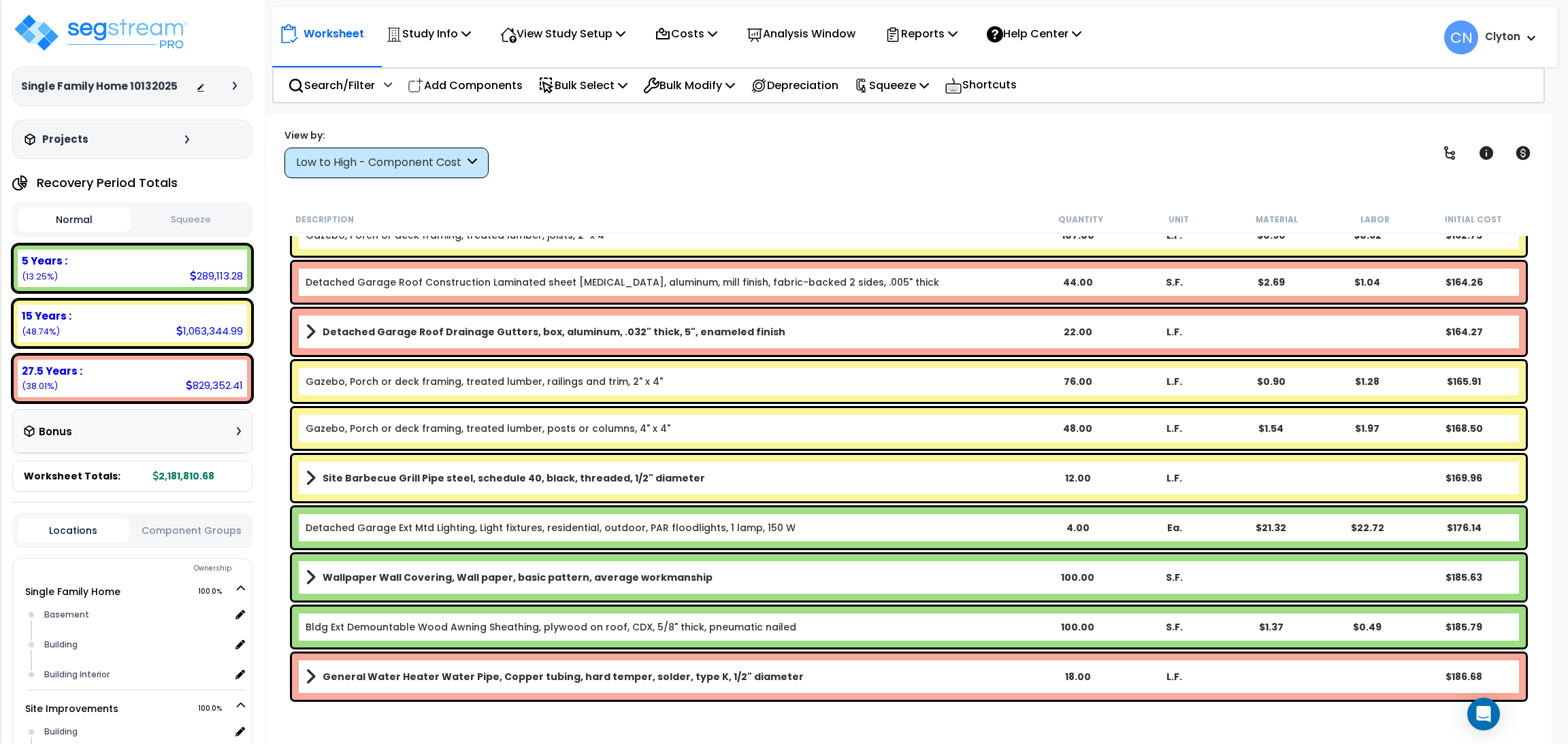
click at [840, 152] on div "View by: Low to High - Component Cost High to Low - Component Cost" at bounding box center [909, 153] width 1258 height 50
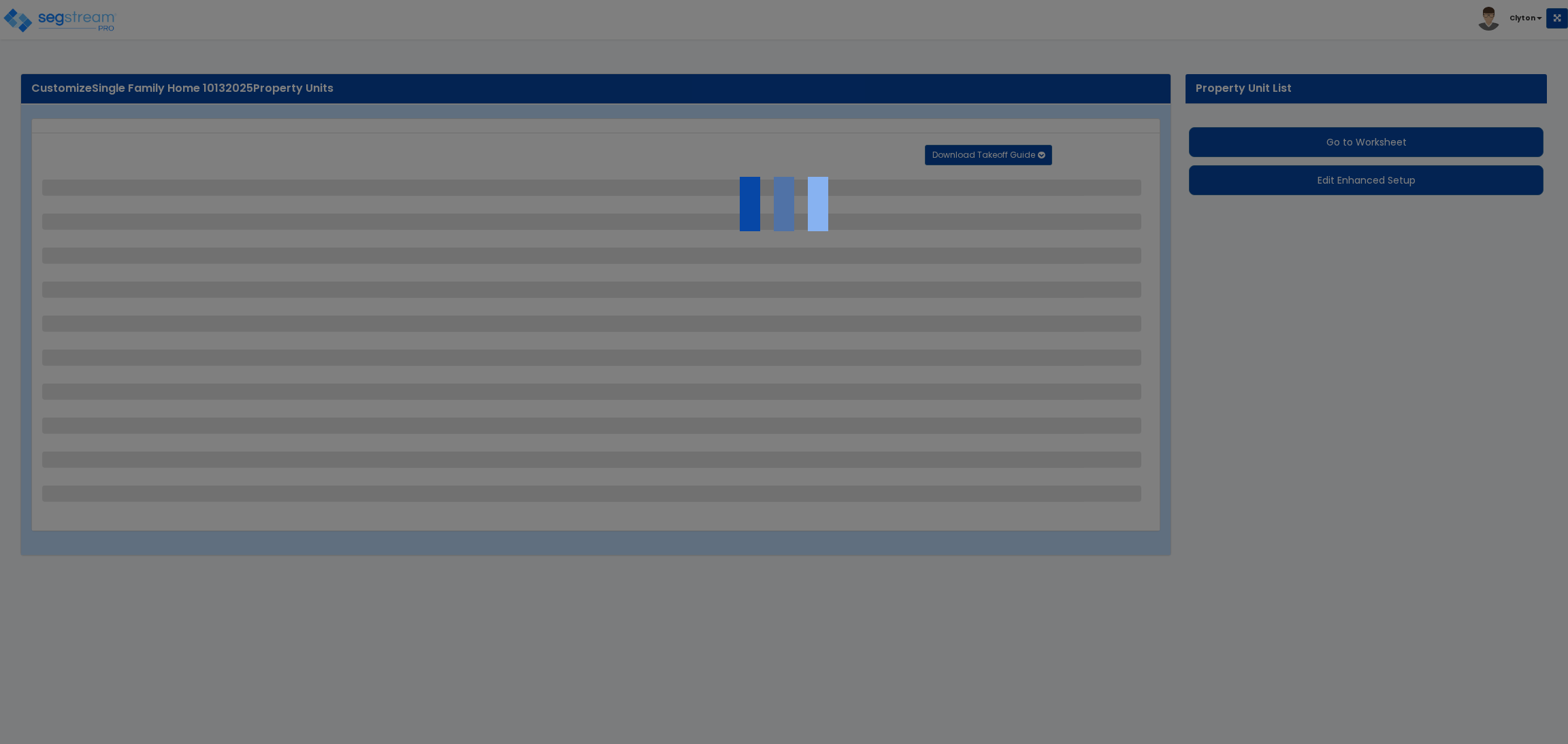
select select "0"
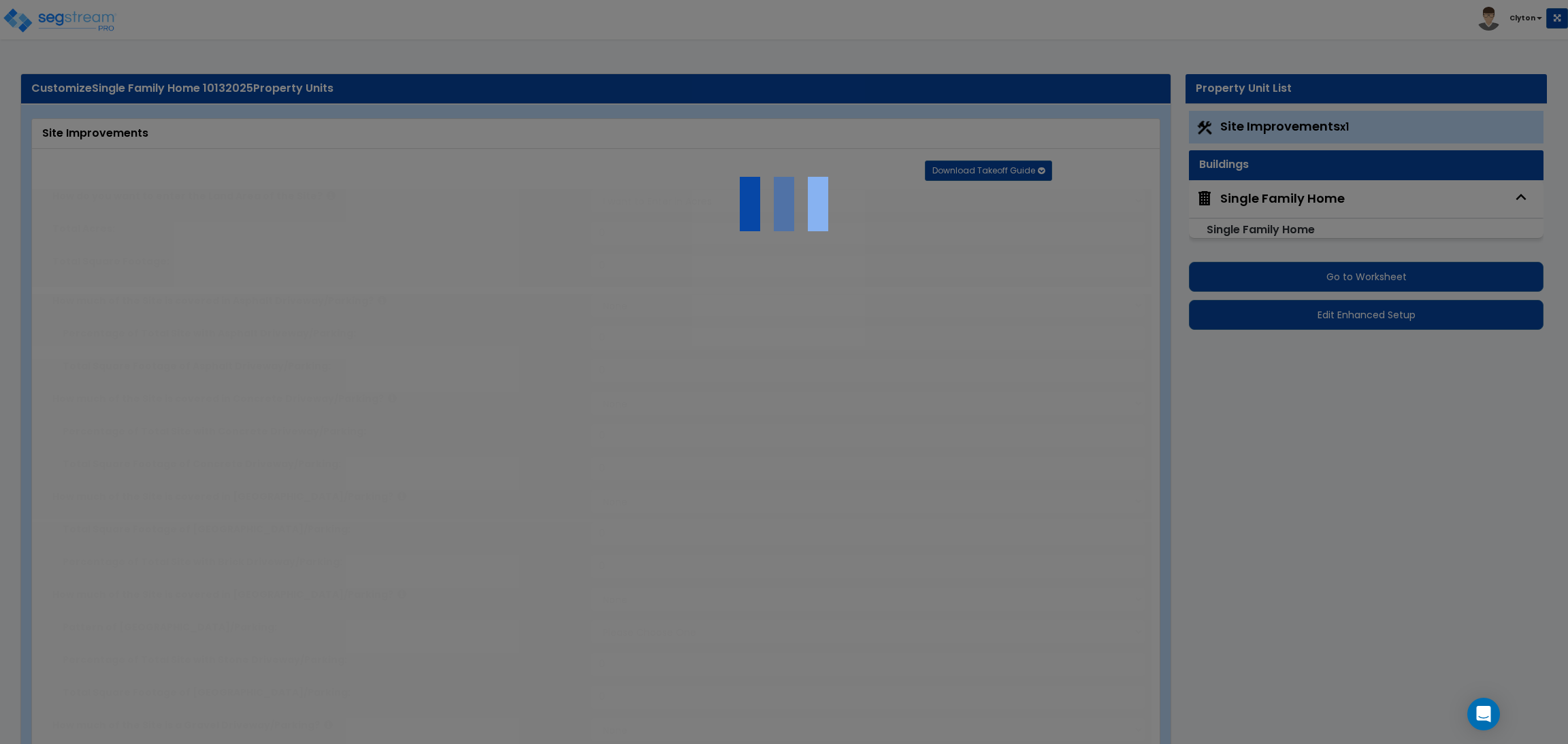
select select "2"
type input "100000"
select select "2"
type input "15000"
select select "2"
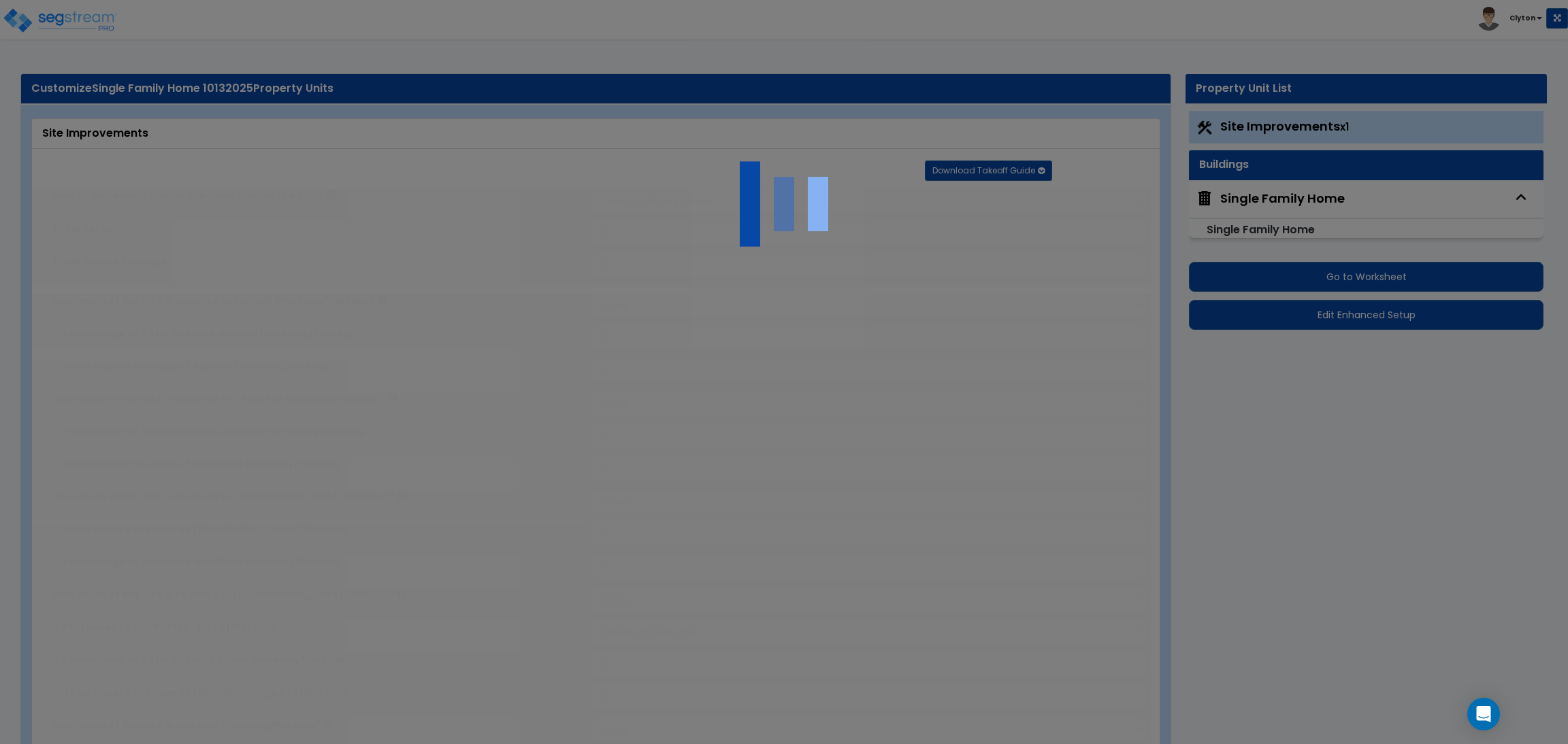
type input "5000"
select select "2"
type input "1200"
select select "2"
select select "1"
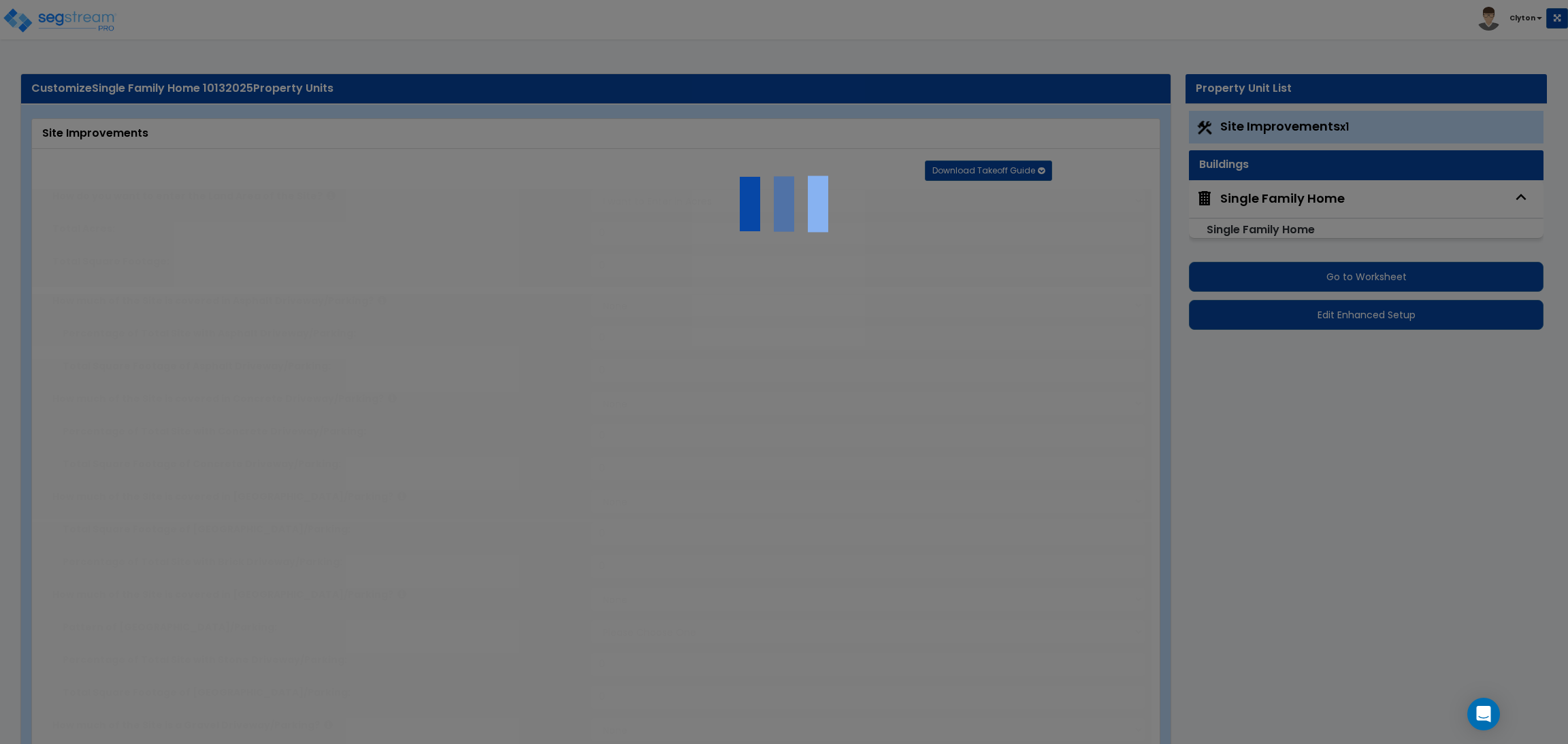
type input "1300"
select select "2"
type input "1000"
radio input "true"
type input "5"
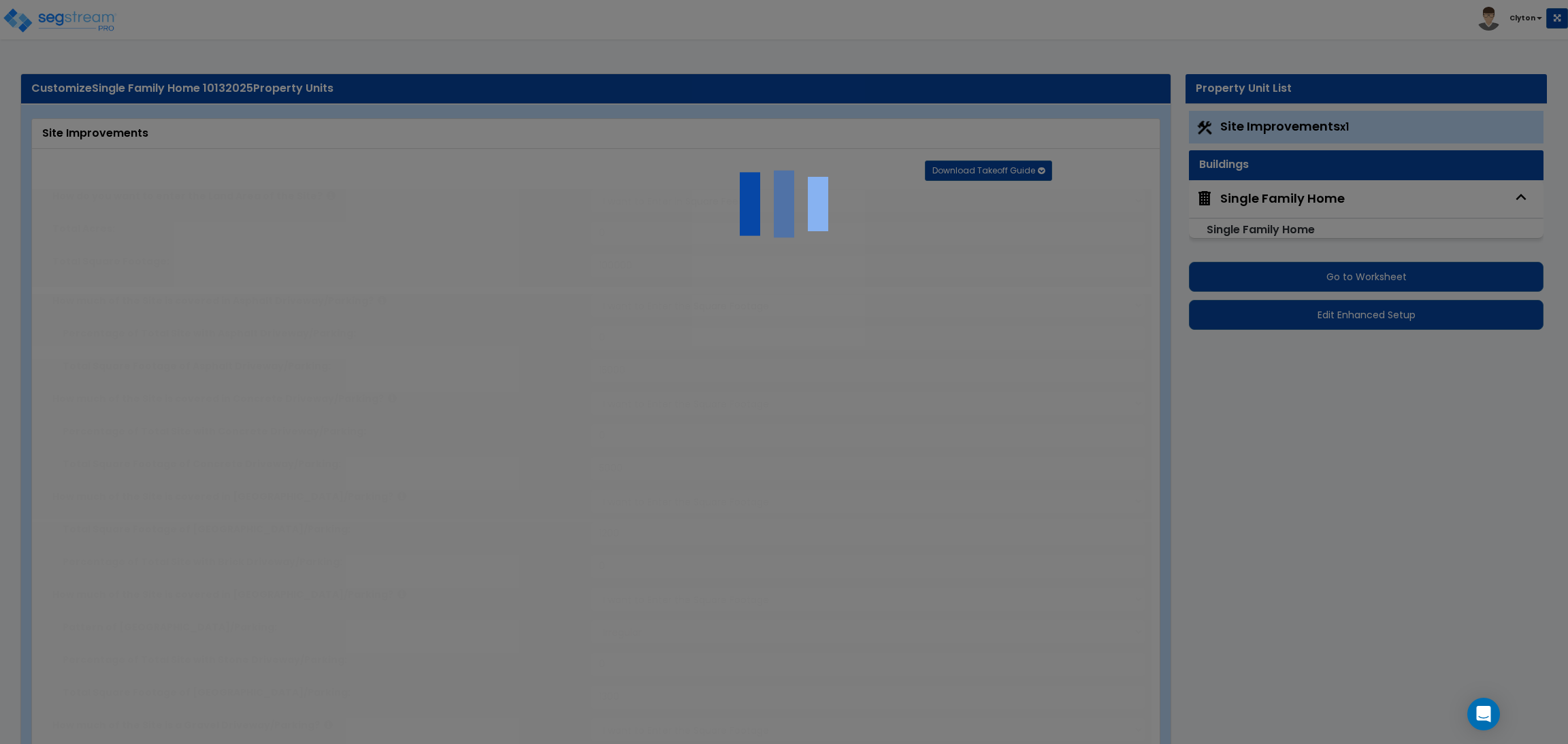
type input "5"
radio input "true"
type input "4"
radio input "true"
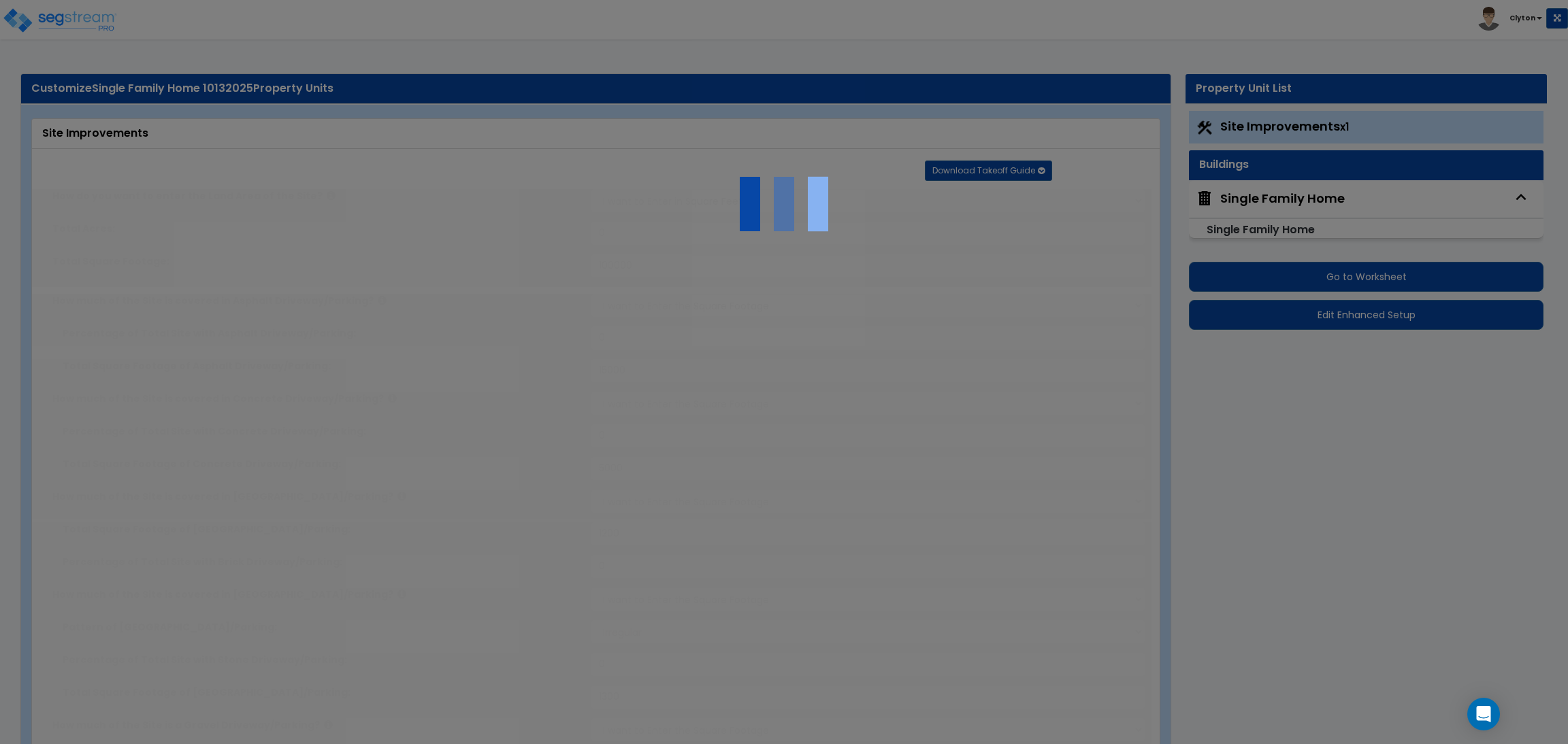
select select "3"
type input "400"
radio input "true"
select select "1"
type input "5"
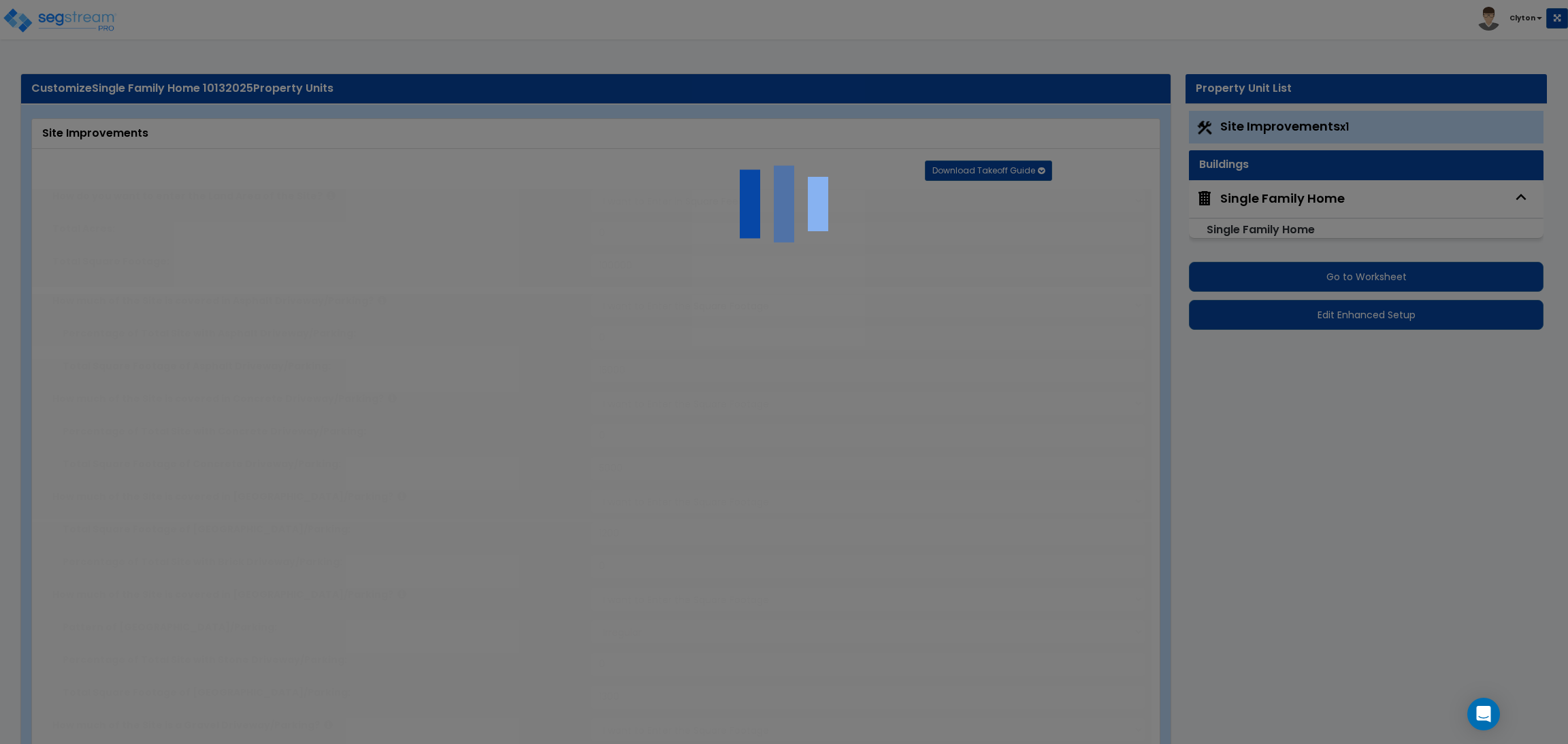
type input "10"
radio input "true"
select select "1"
radio input "true"
type input "6"
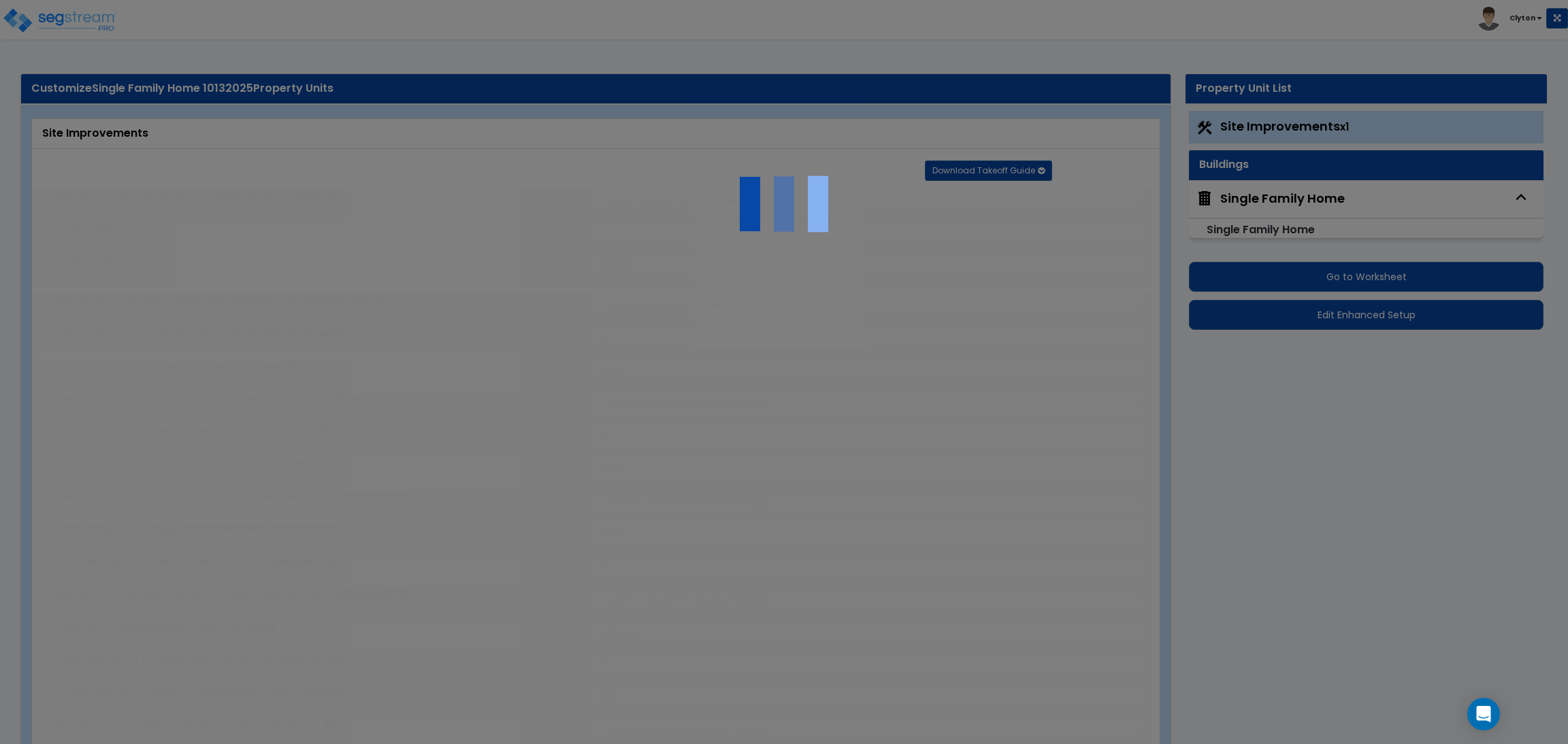
type input "12"
radio input "true"
select select "2"
radio input "true"
select select "2"
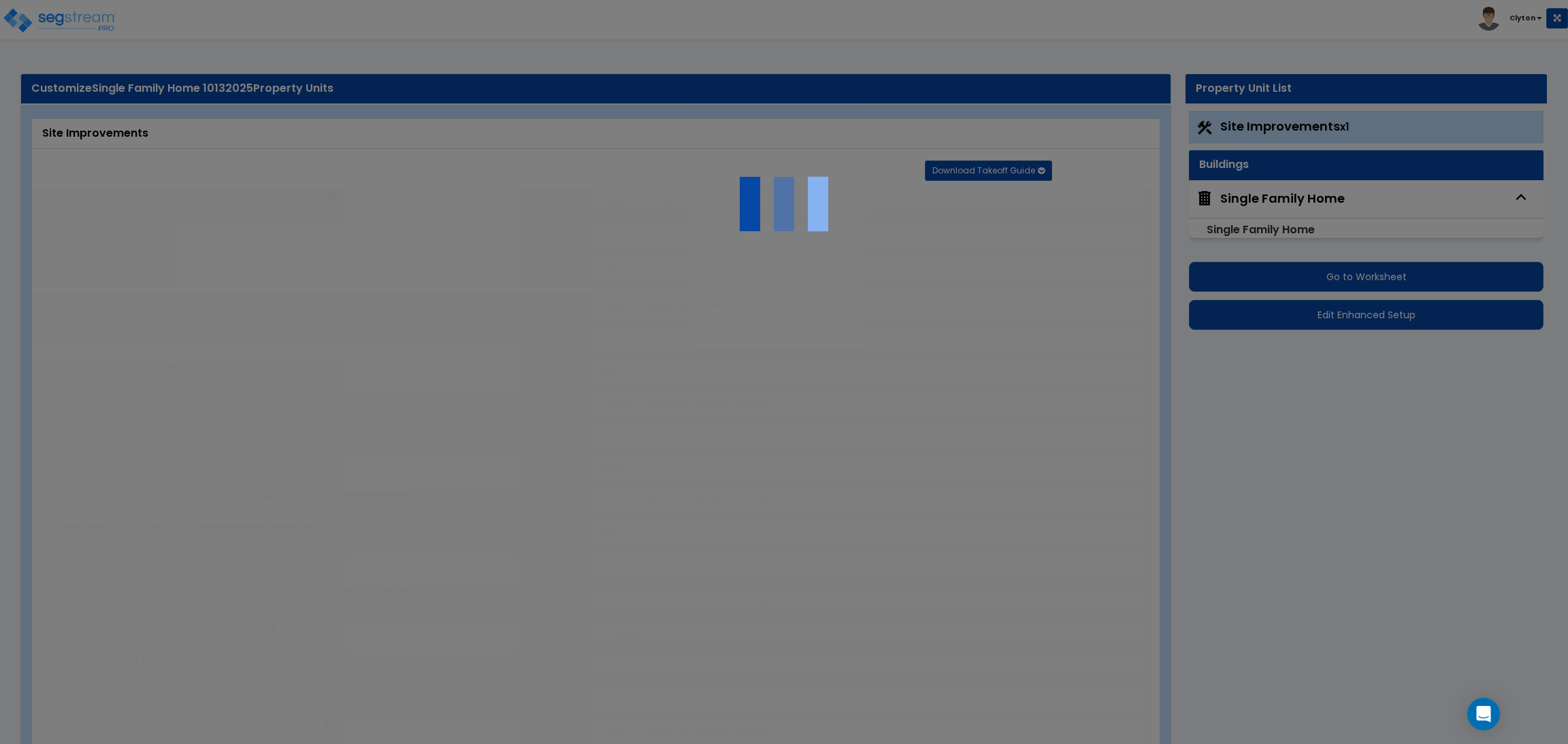
type input "25"
select select "1"
select select "5"
radio input "true"
select select "2"
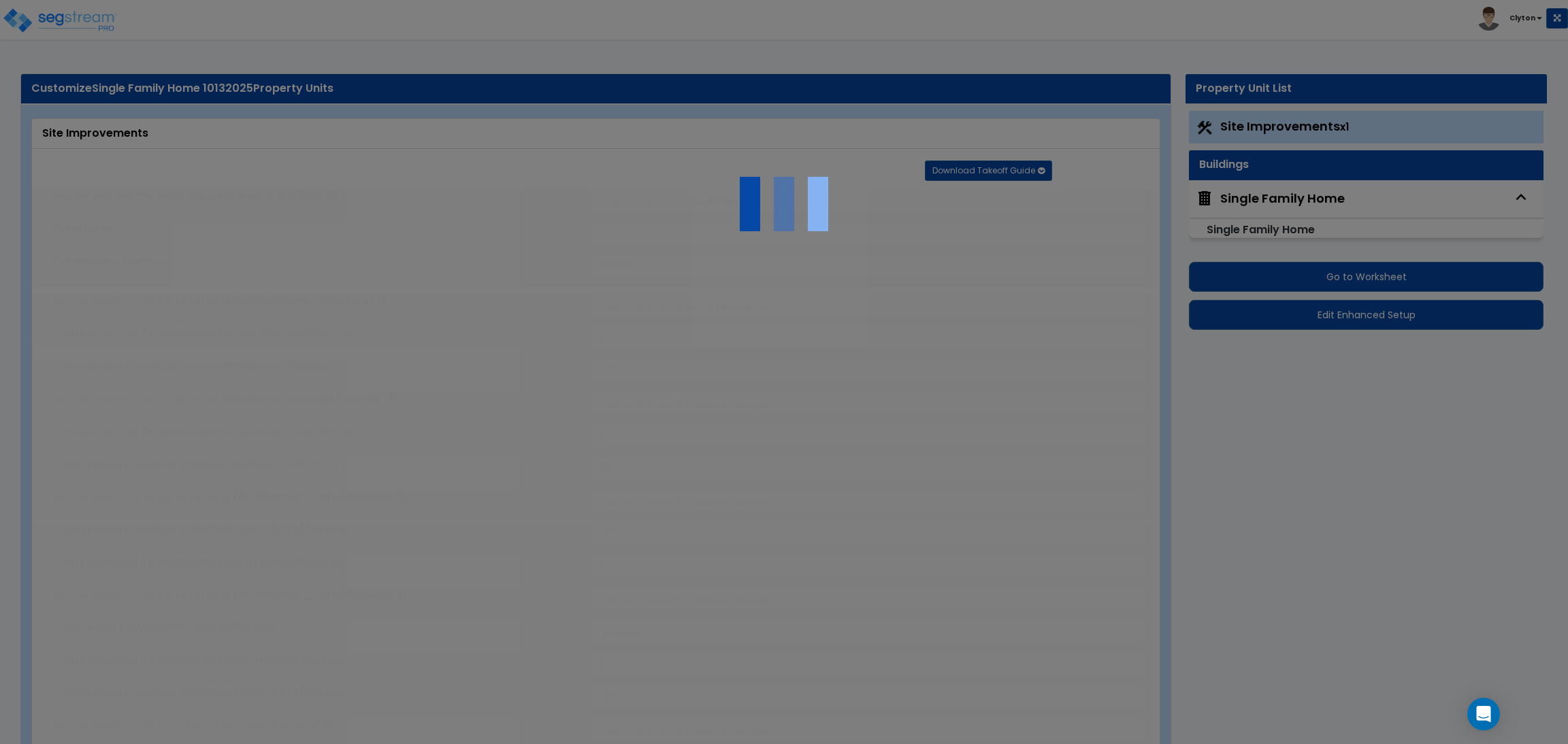
type input "16"
radio input "true"
type input "2"
select select "2"
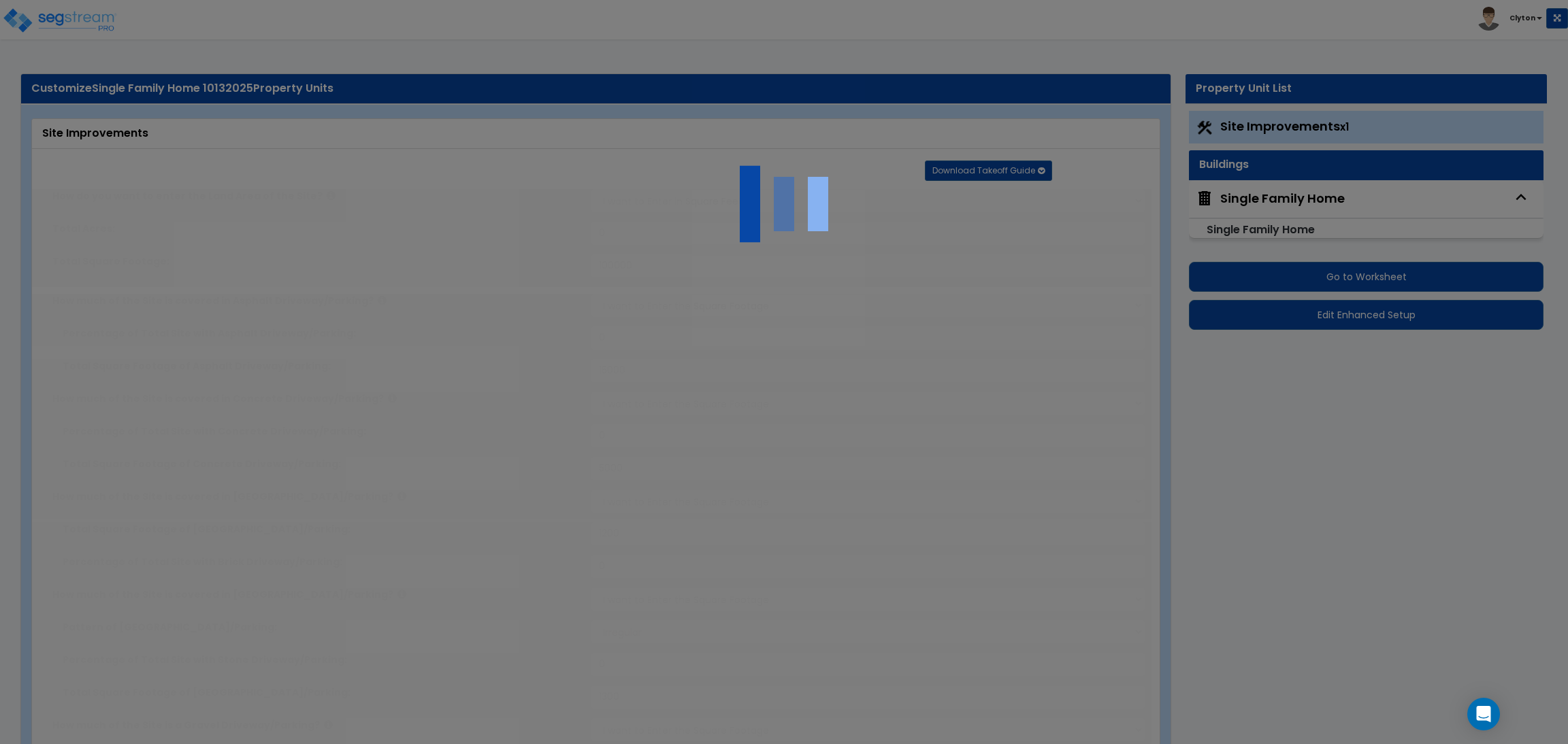
select select "2"
radio input "true"
type input "4"
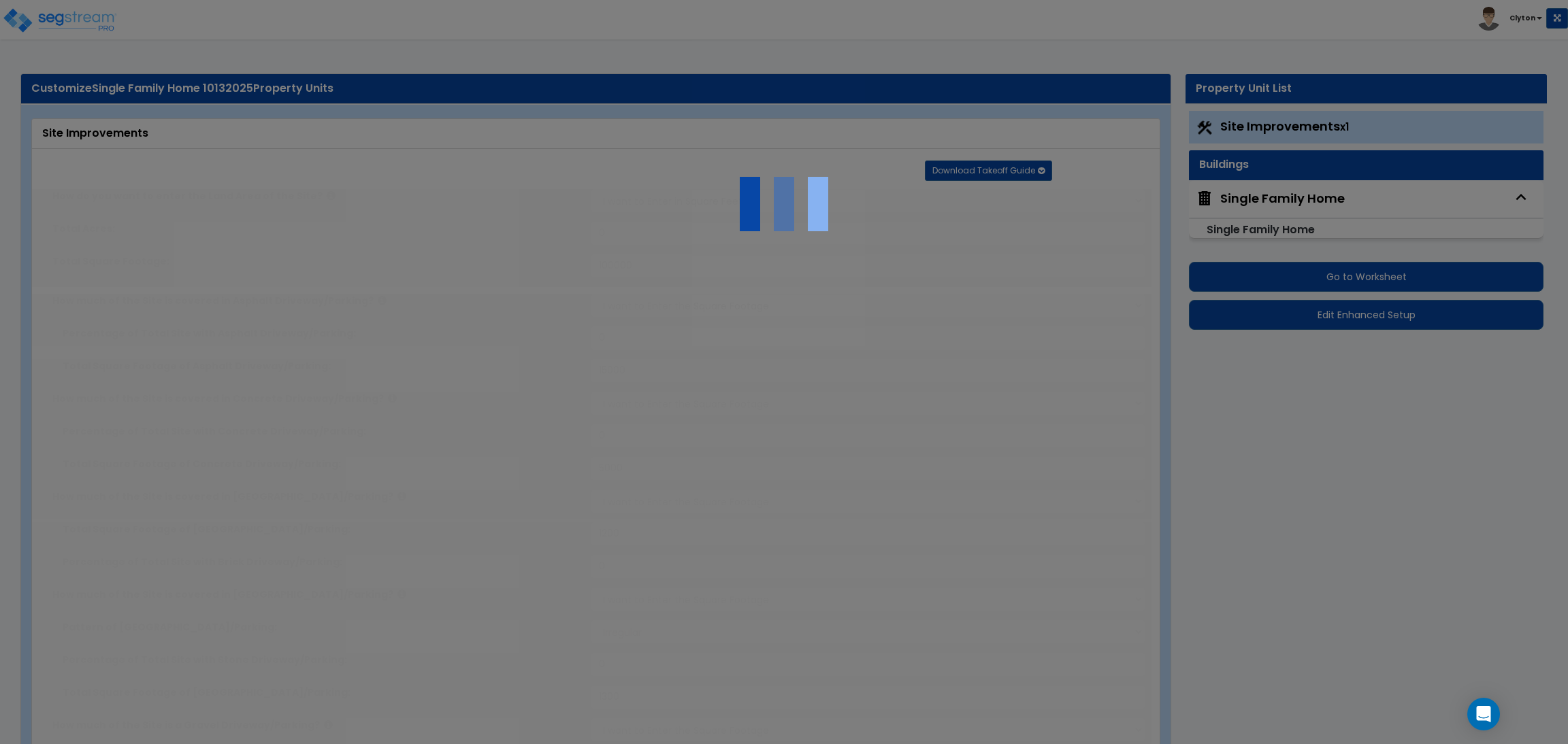
type input "4"
select select "1"
type input "2"
select select "2"
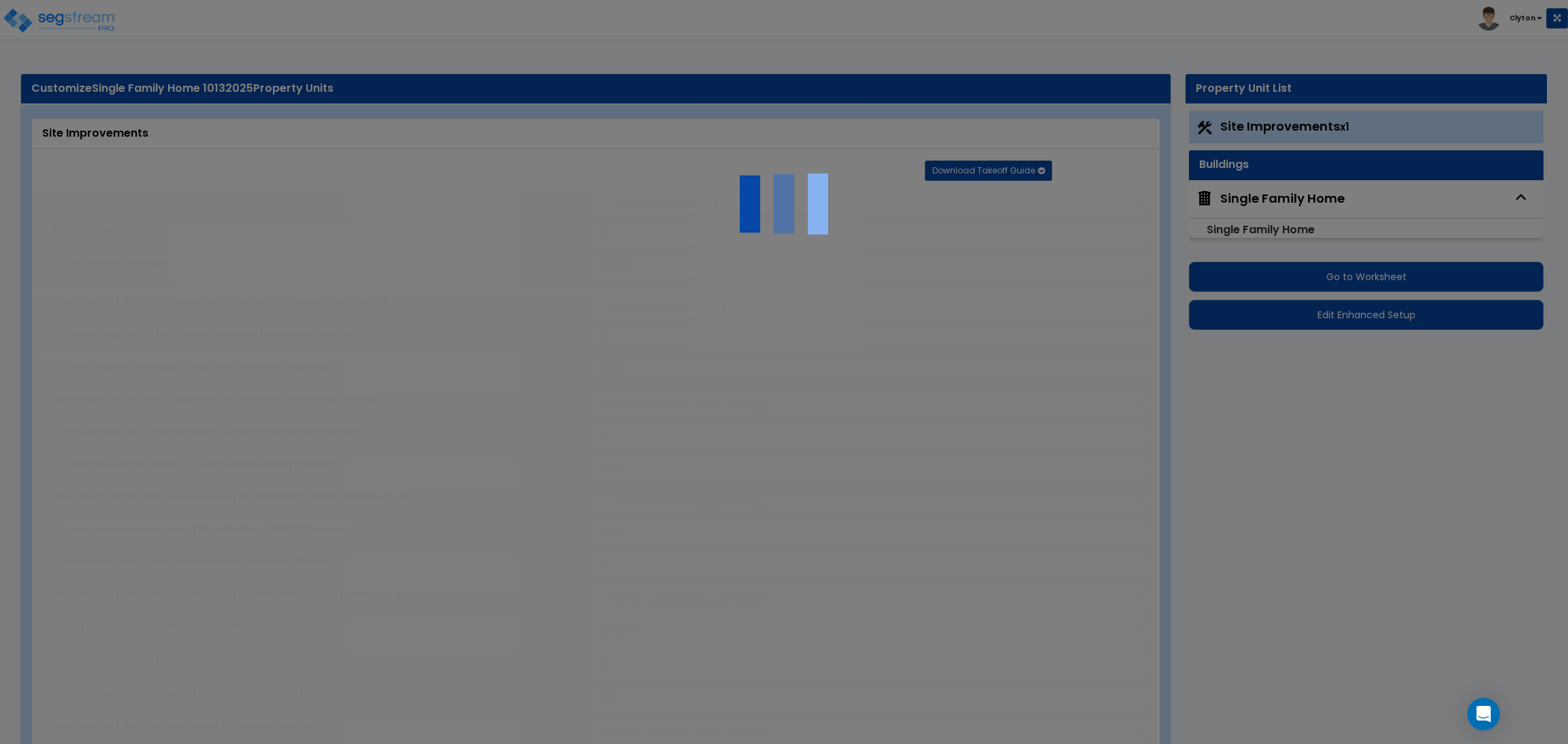
radio input "true"
type input "15"
select select "2"
radio input "true"
select select "2"
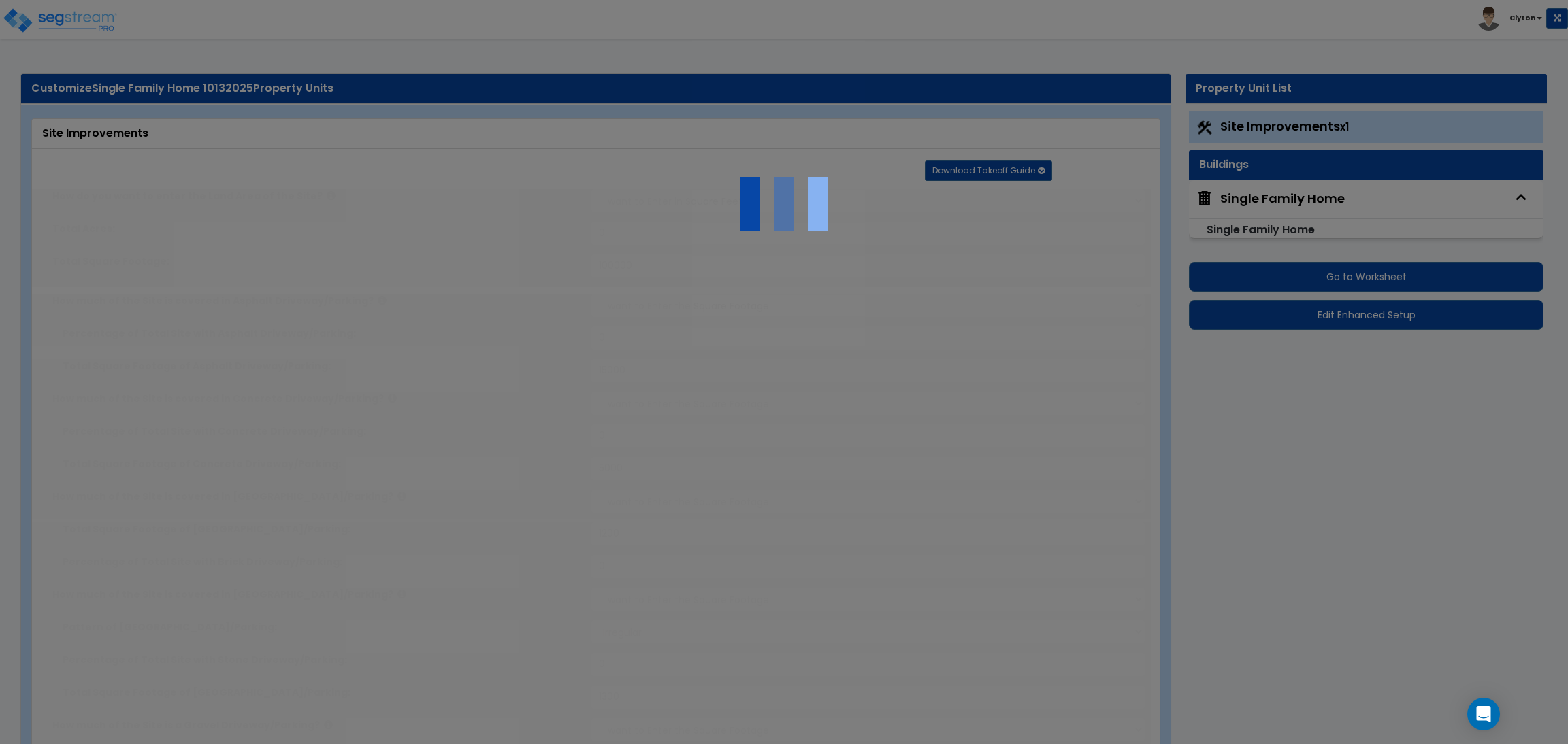
select select "1"
radio input "true"
select select "2"
type input "1400"
radio input "true"
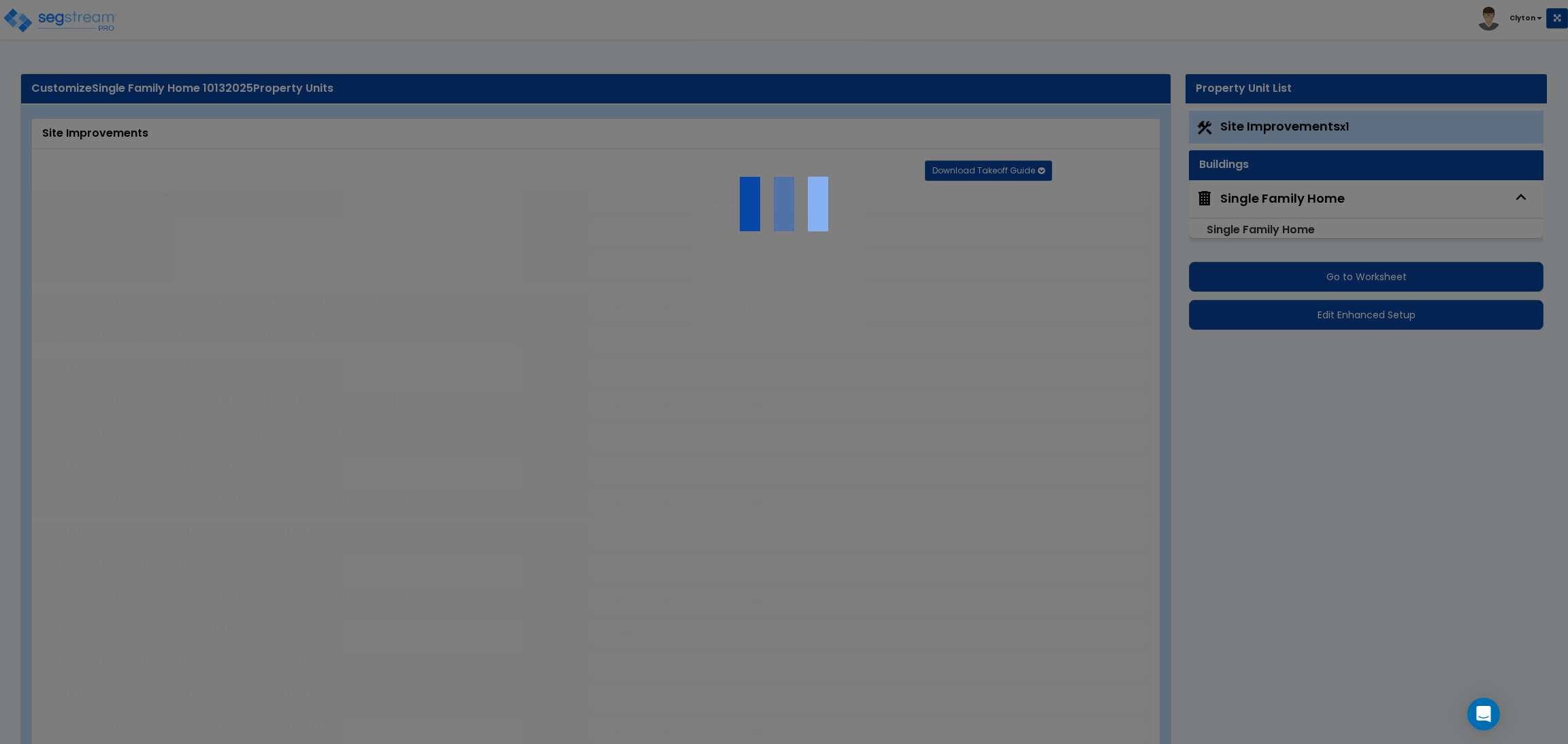
radio input "true"
select select "3"
select select "6"
type input "30"
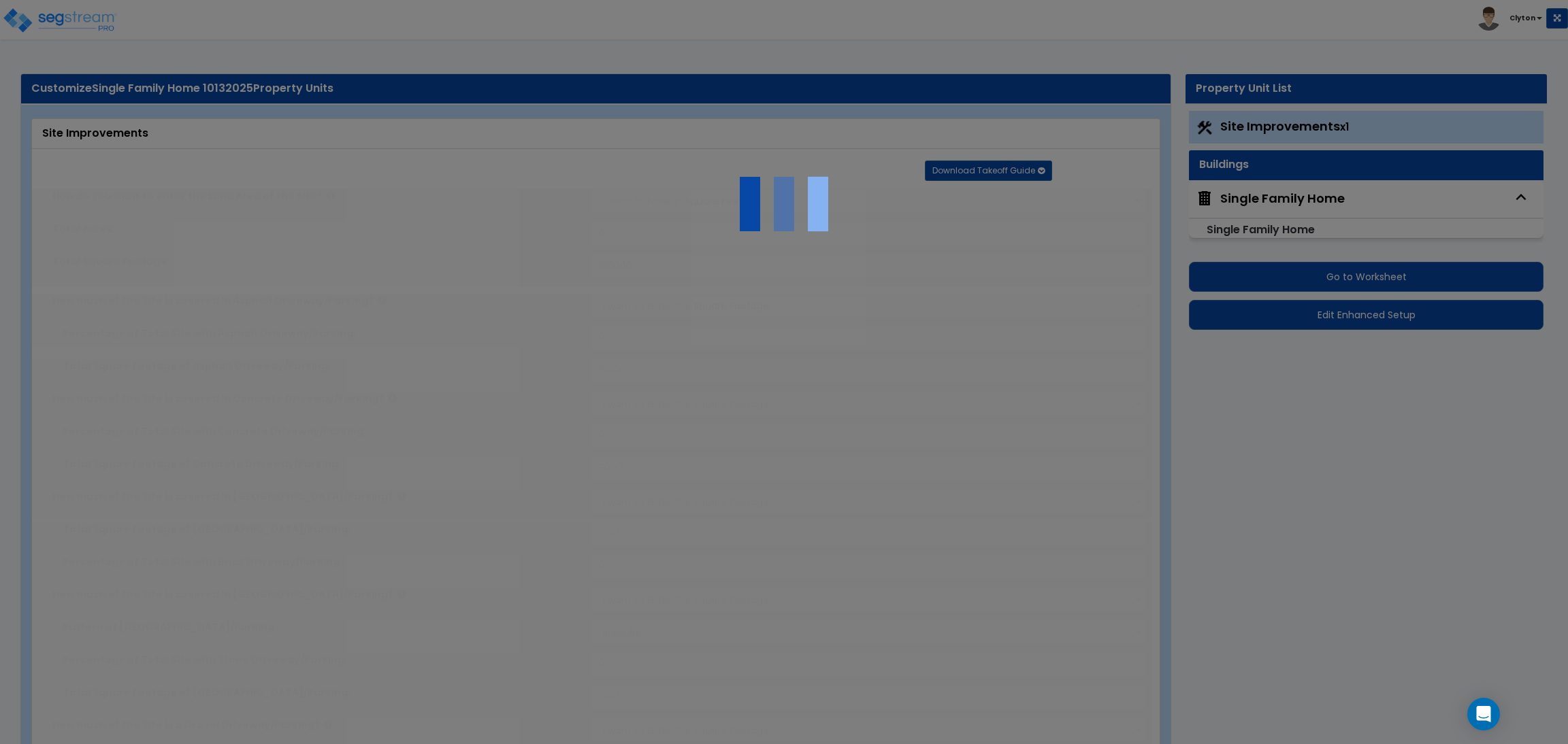
select select "10"
type input "40"
select select "8"
type input "50"
select select "3"
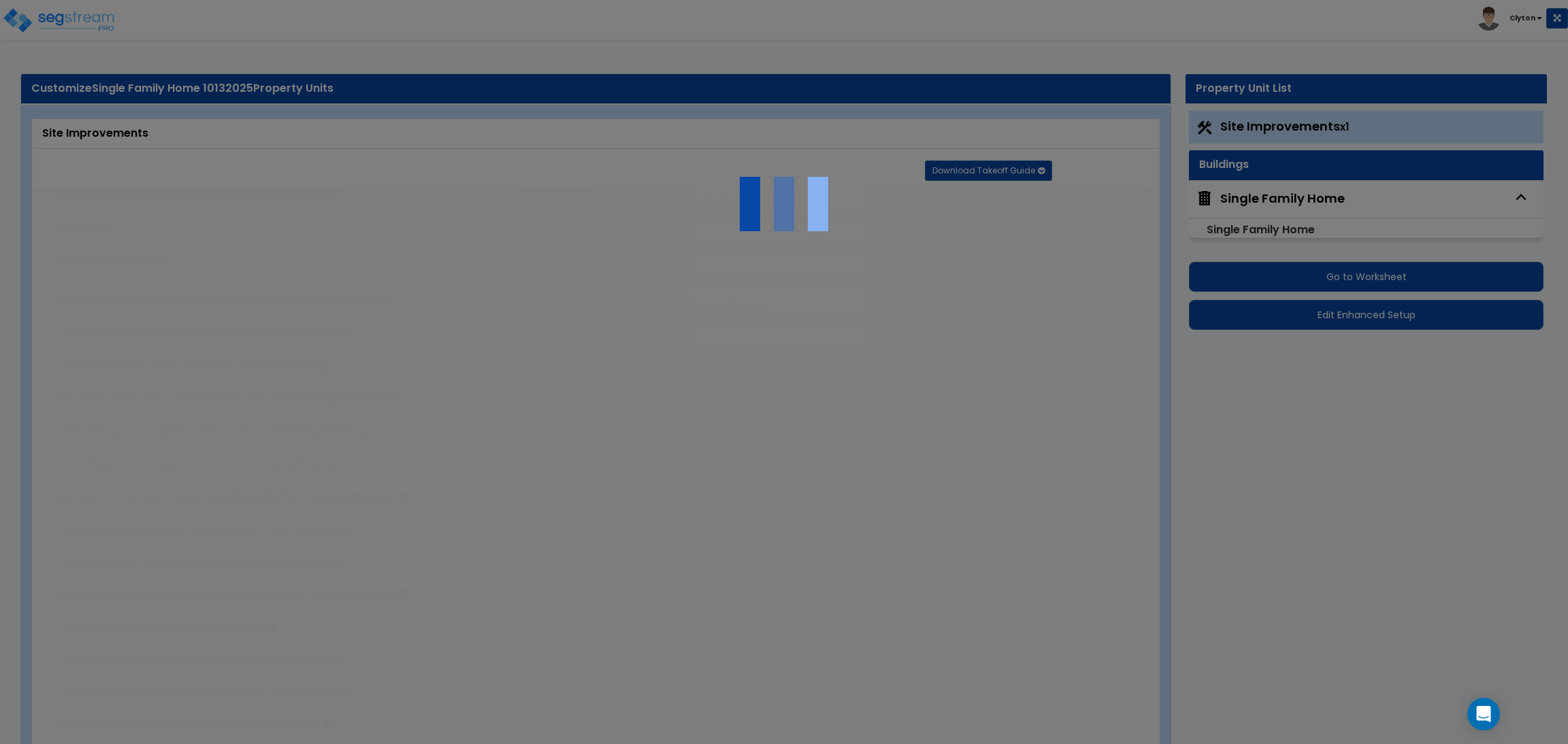
select select "1"
type input "10"
select select "2"
type input "20"
select select "3"
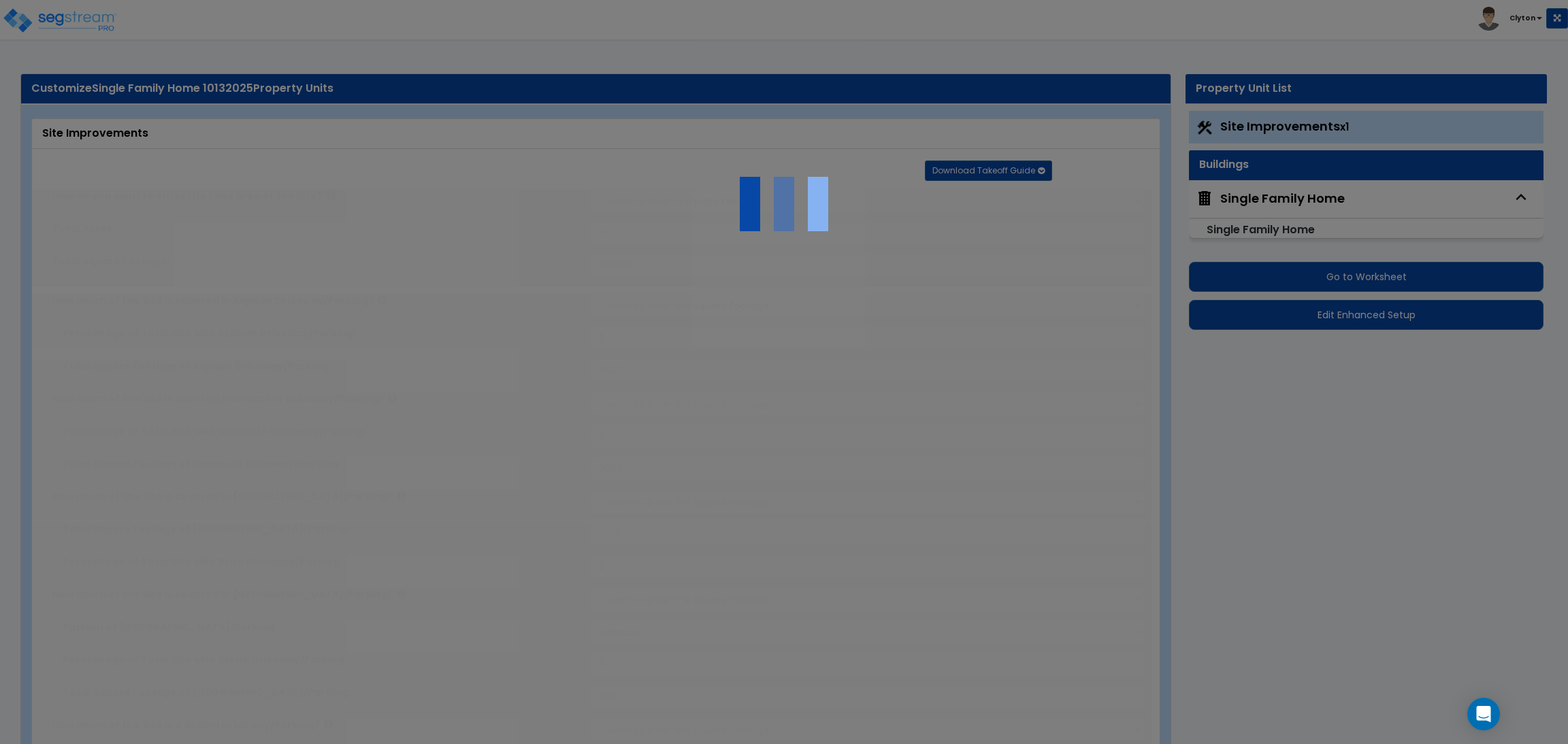
type input "30"
radio input "true"
type input "60"
radio input "true"
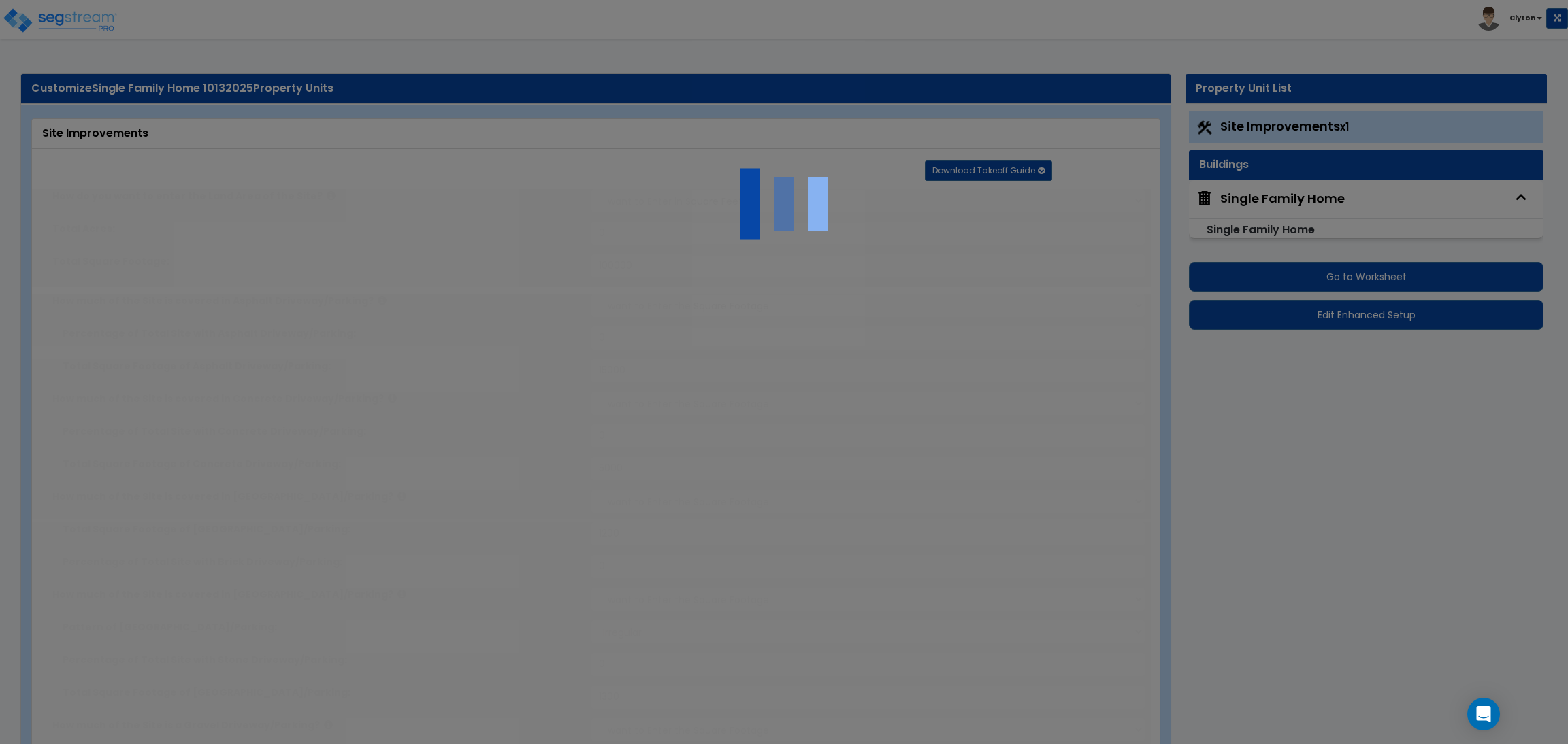
type input "400"
radio input "true"
type input "500"
radio input "true"
type input "600"
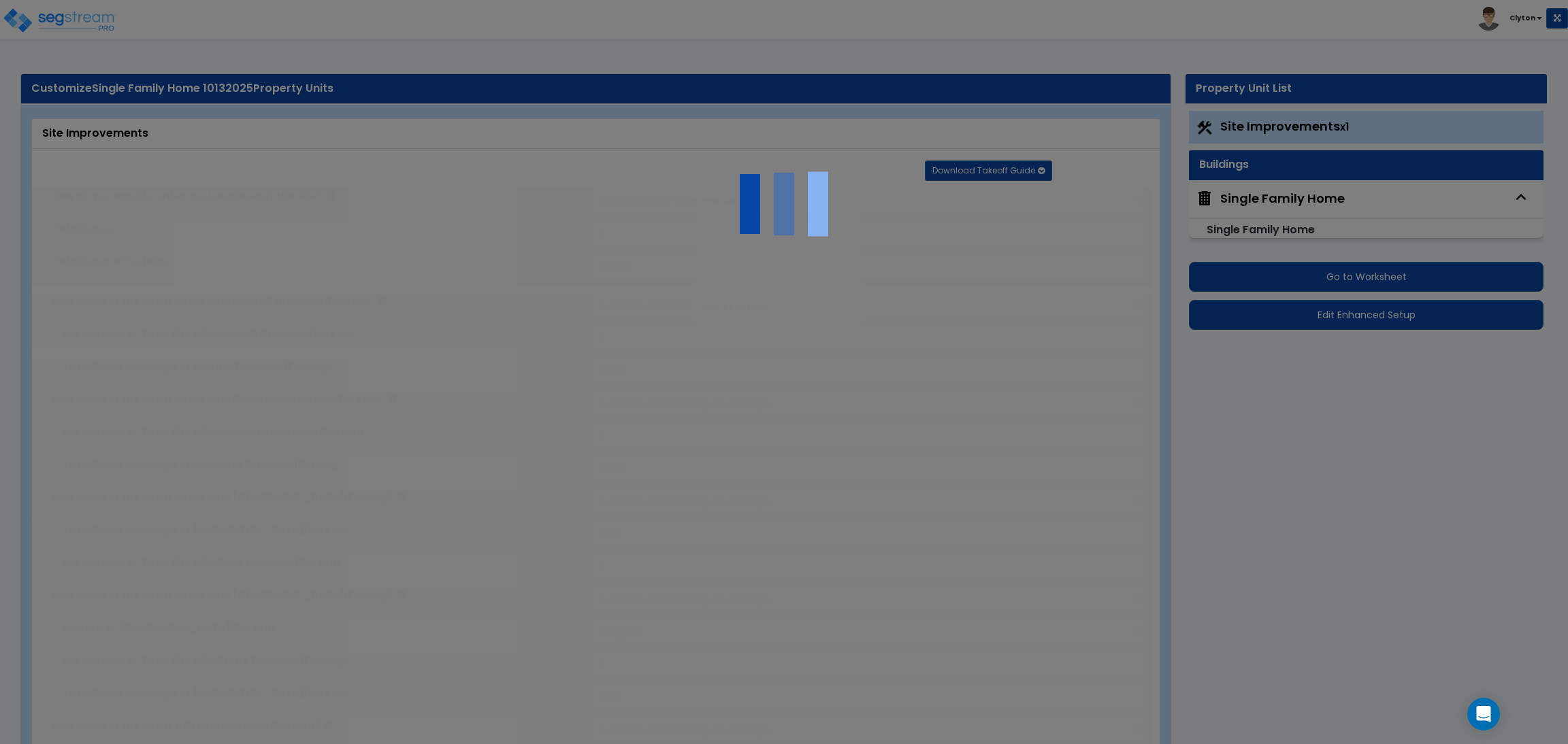
radio input "true"
type input "700"
radio input "true"
type input "800"
radio input "true"
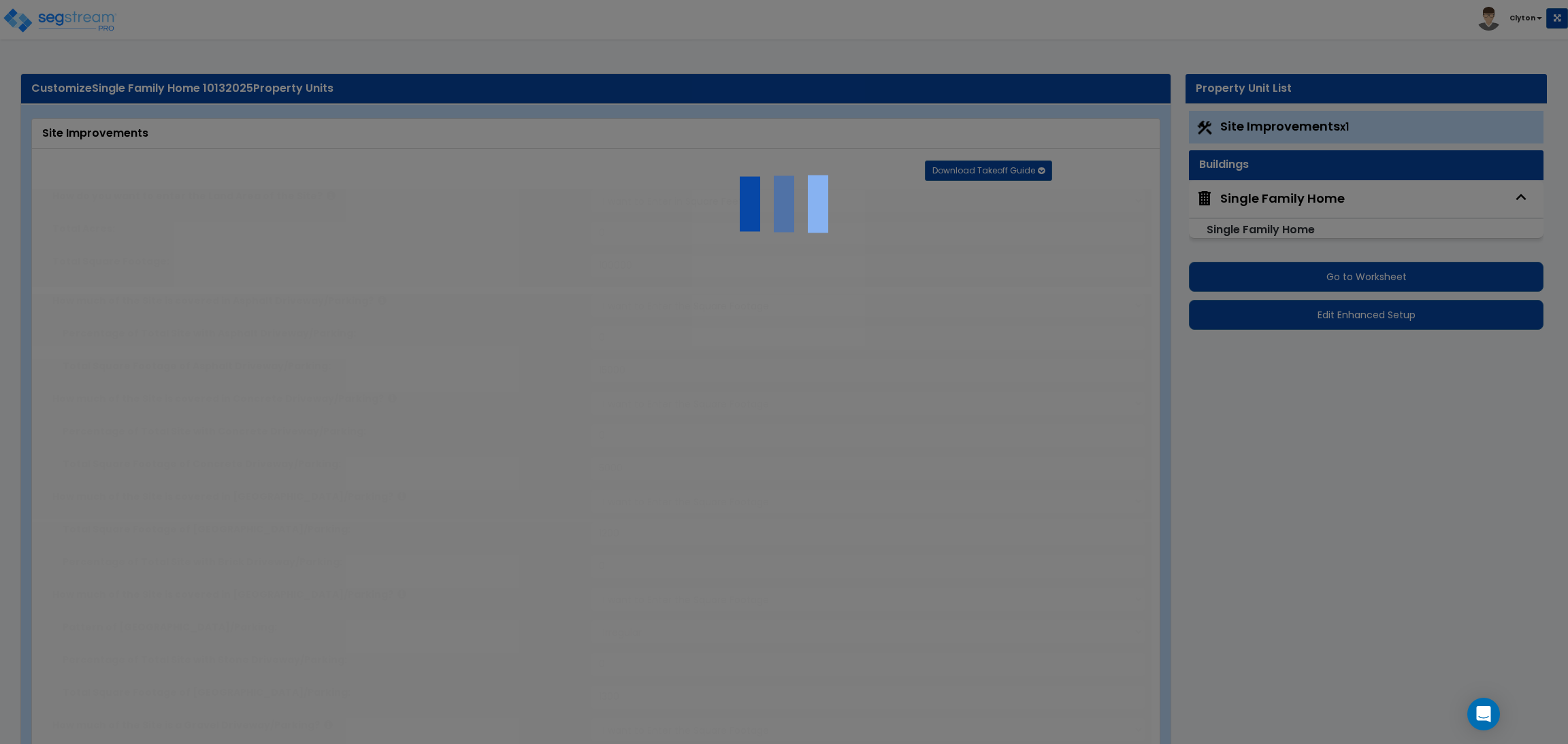
select select "1"
type input "150"
radio input "true"
type input "1200"
type input "750"
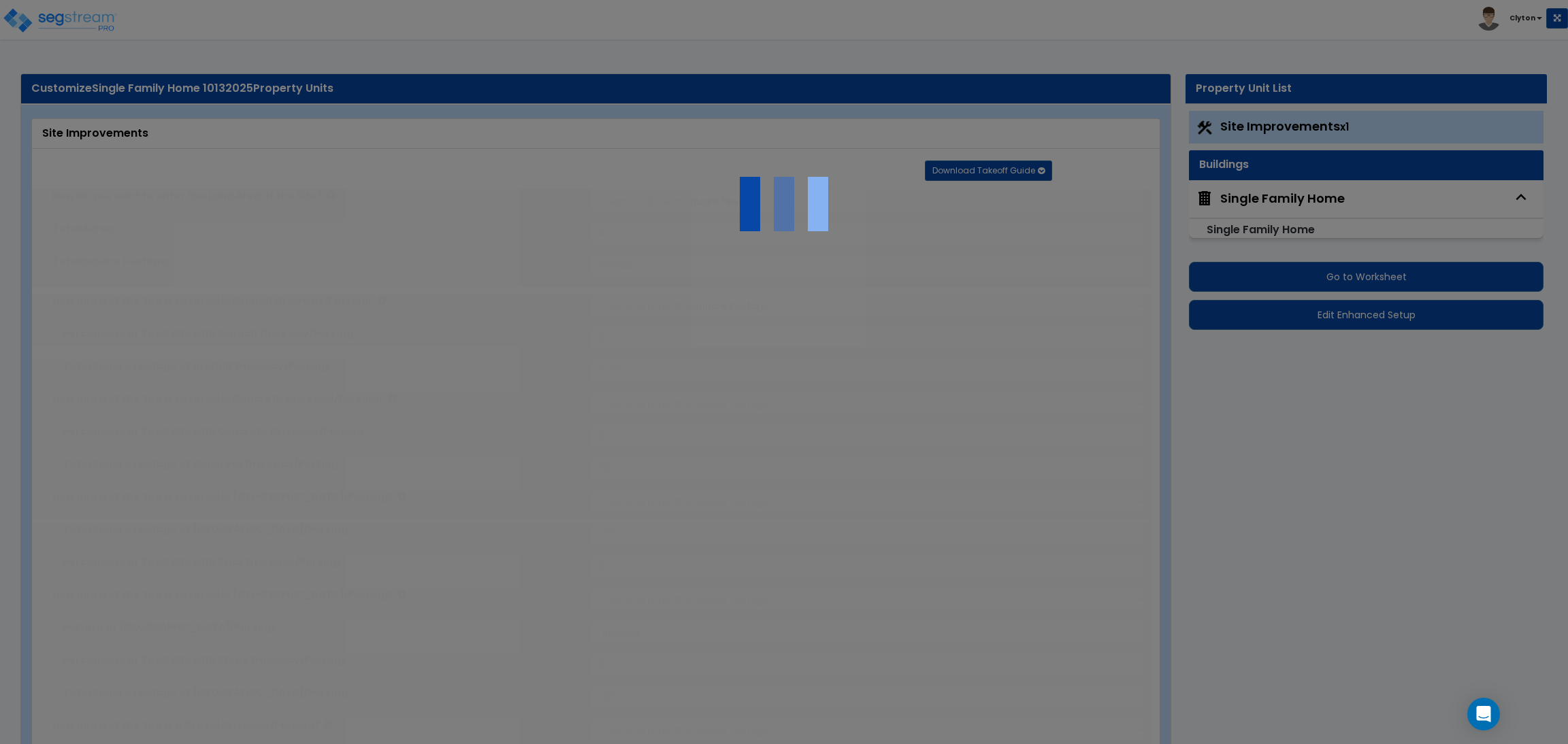
select select "1"
type input "8"
radio input "true"
type input "2"
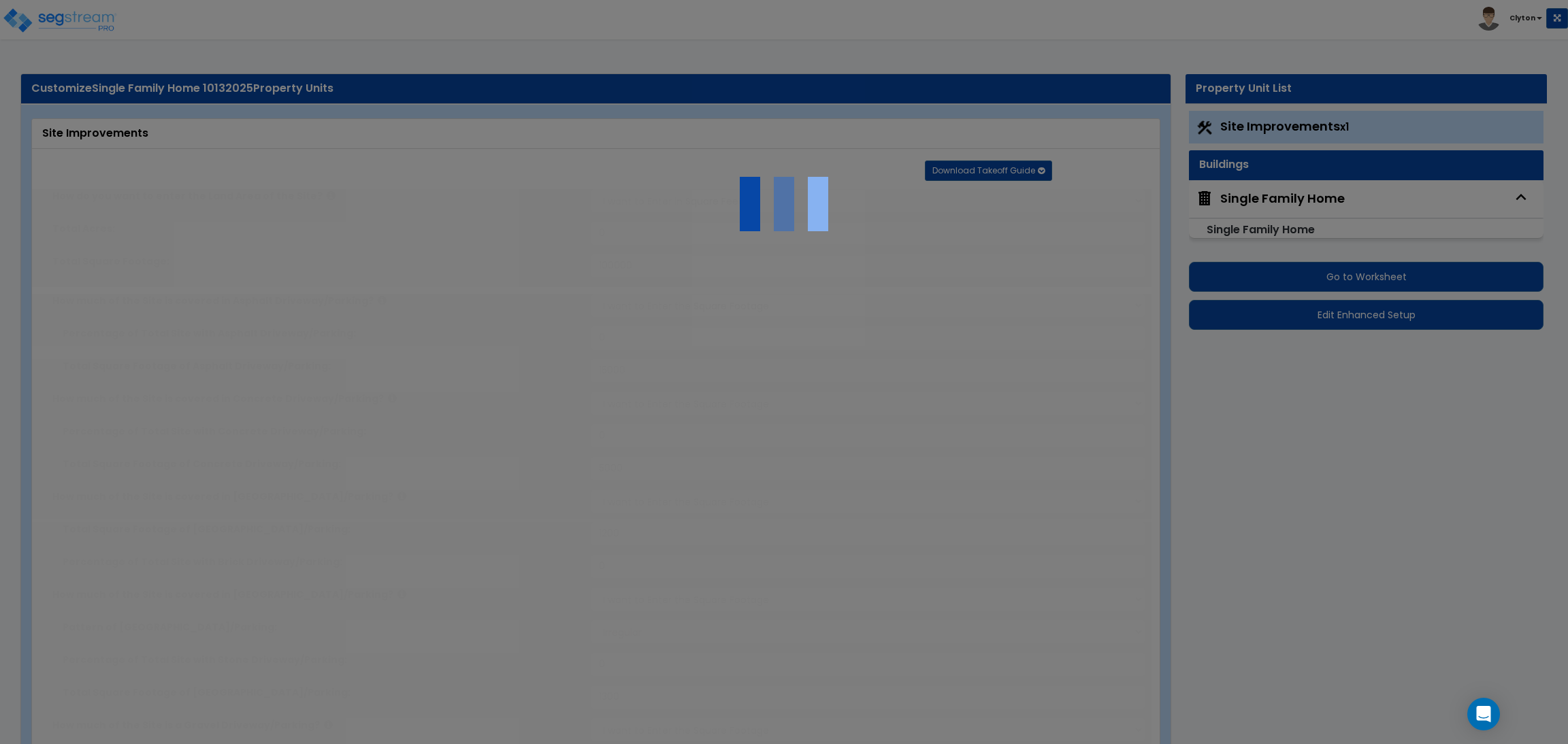
radio input "true"
select select "1"
radio input "true"
select select "1"
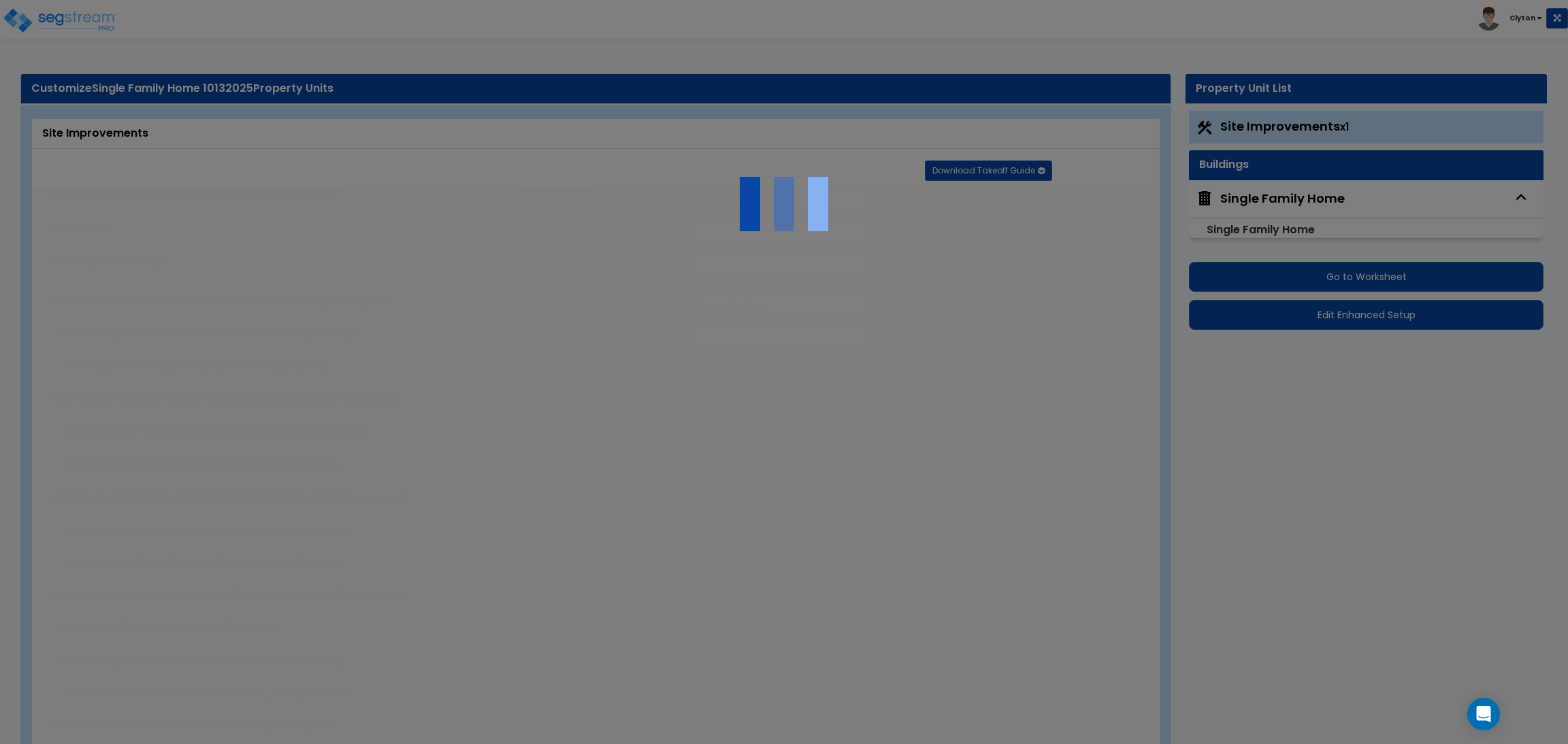
select select "1"
select select "2"
radio input "true"
type input "700"
select select "2"
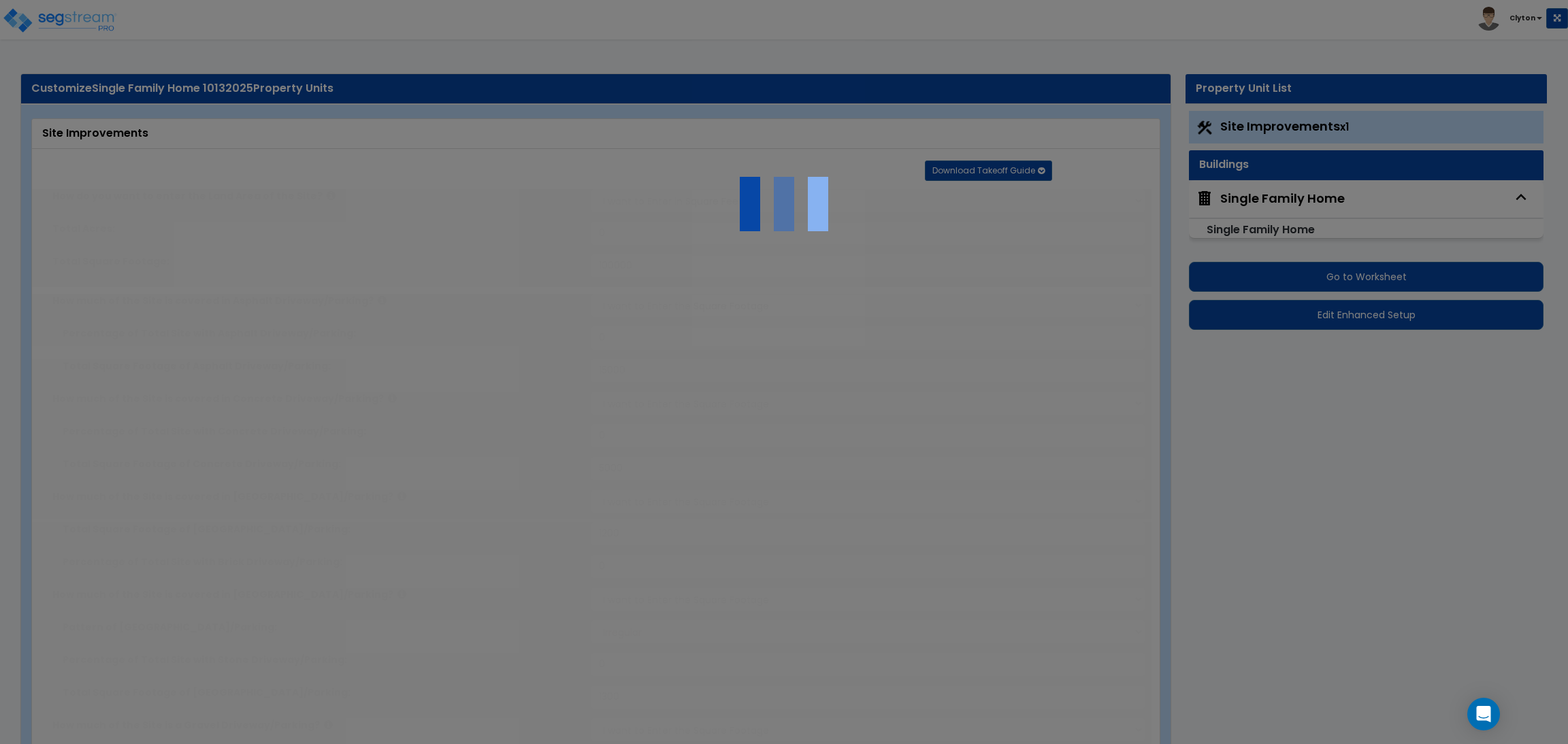
select select "2"
type input "6"
select select "2"
type input "1"
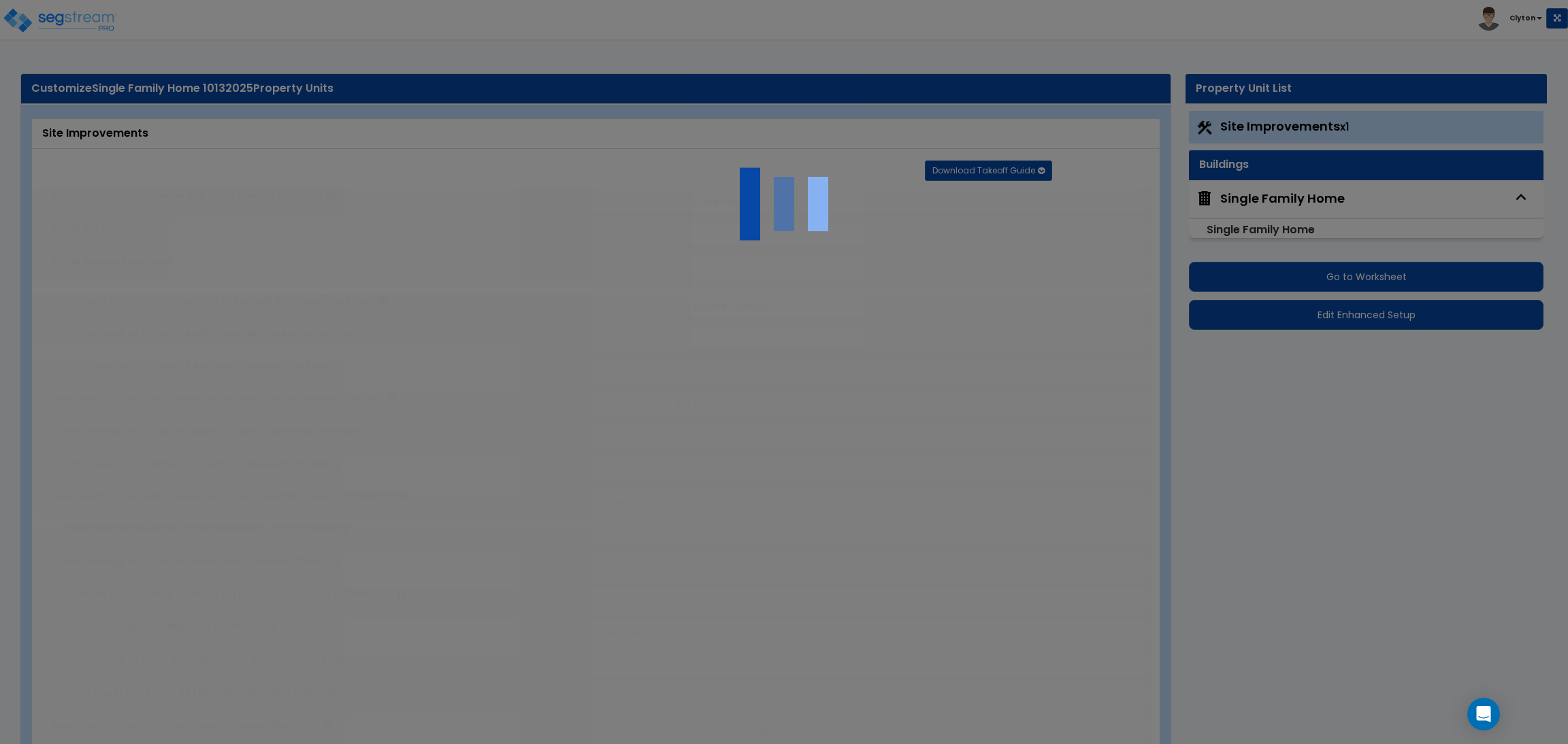
type input "1"
type input "2"
radio input "true"
select select "5"
type input "7"
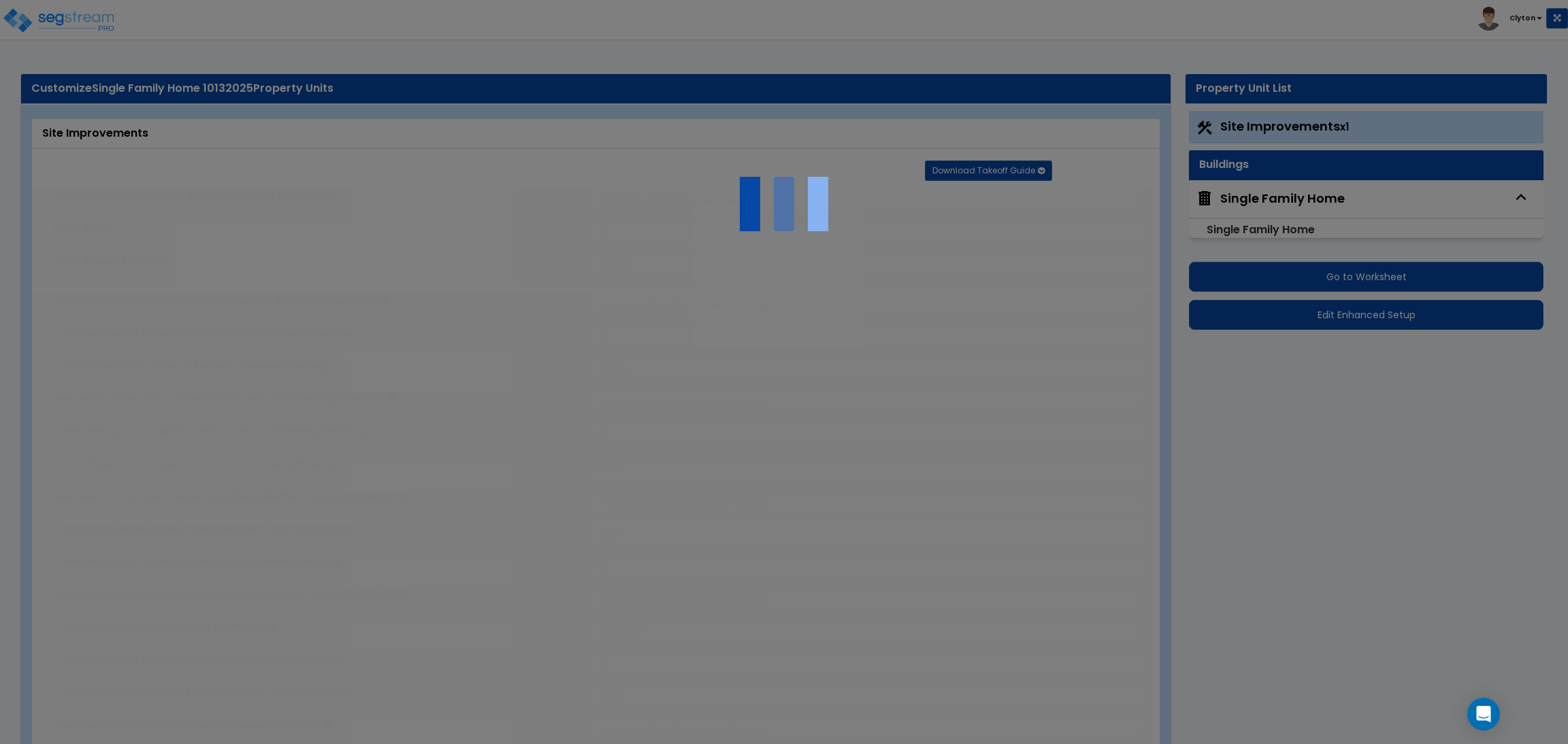
radio input "true"
type input "4"
radio input "true"
type input "2"
radio input "true"
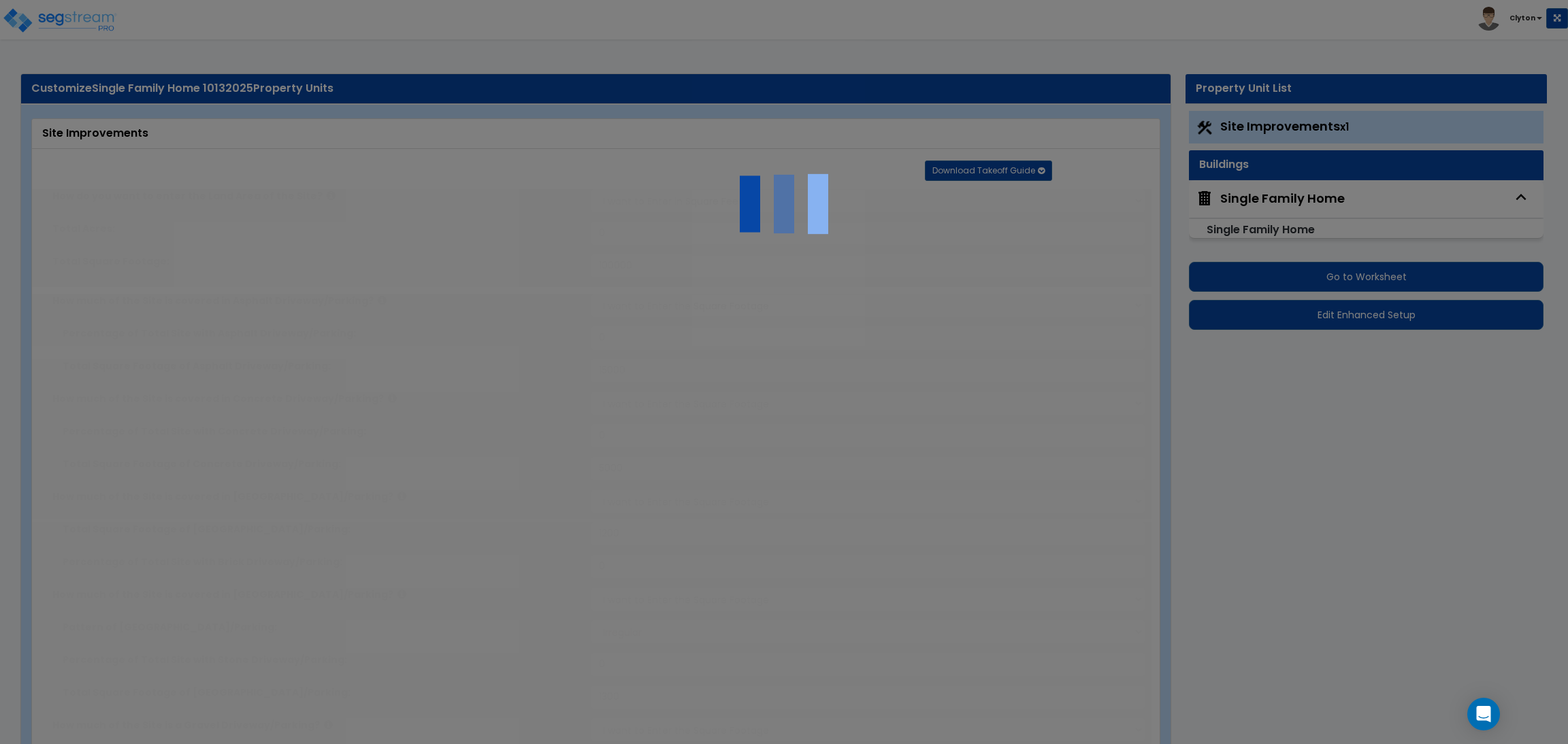
type input "1"
select select "3"
radio input "true"
select select "1"
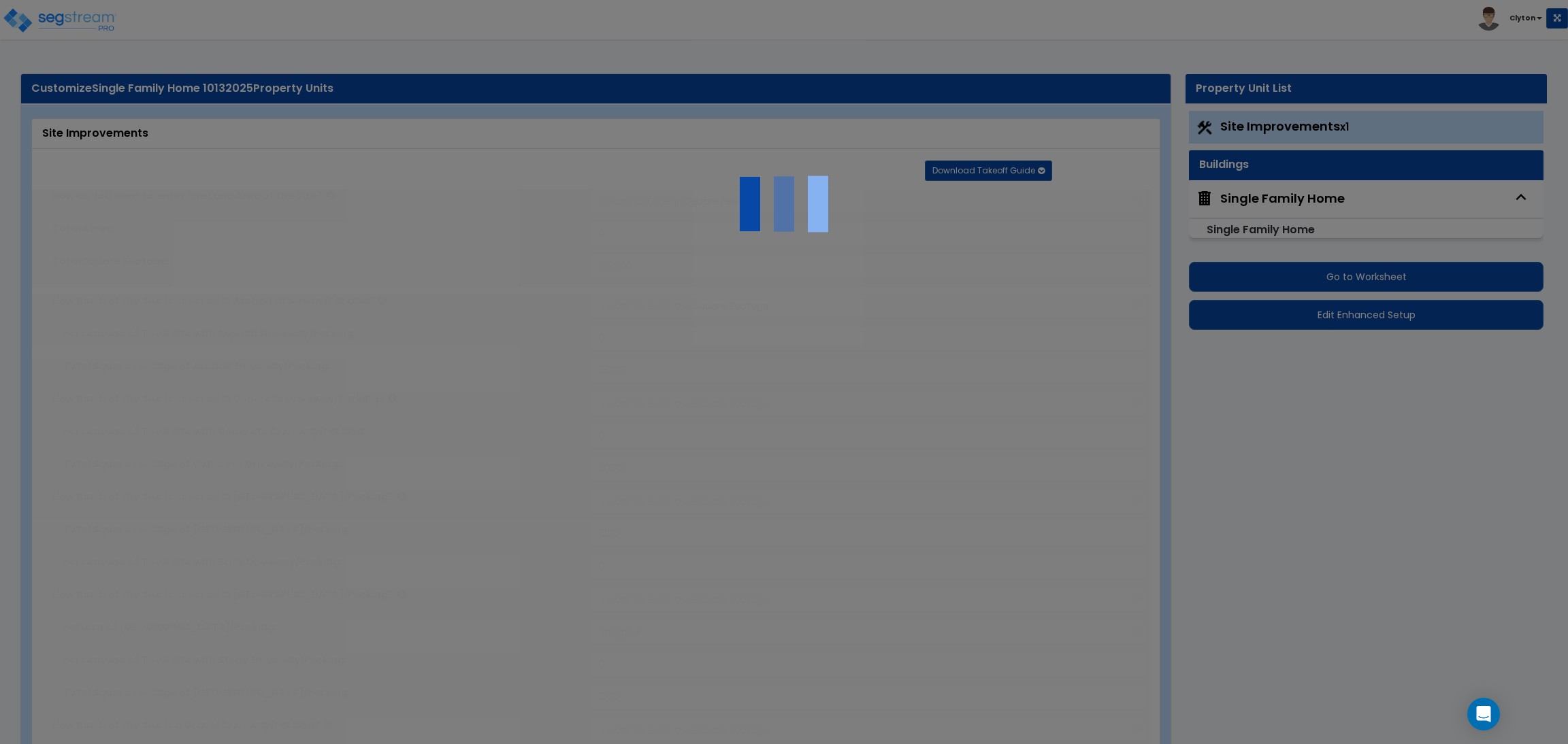
select select "1"
type input "150"
radio input "true"
select select "1"
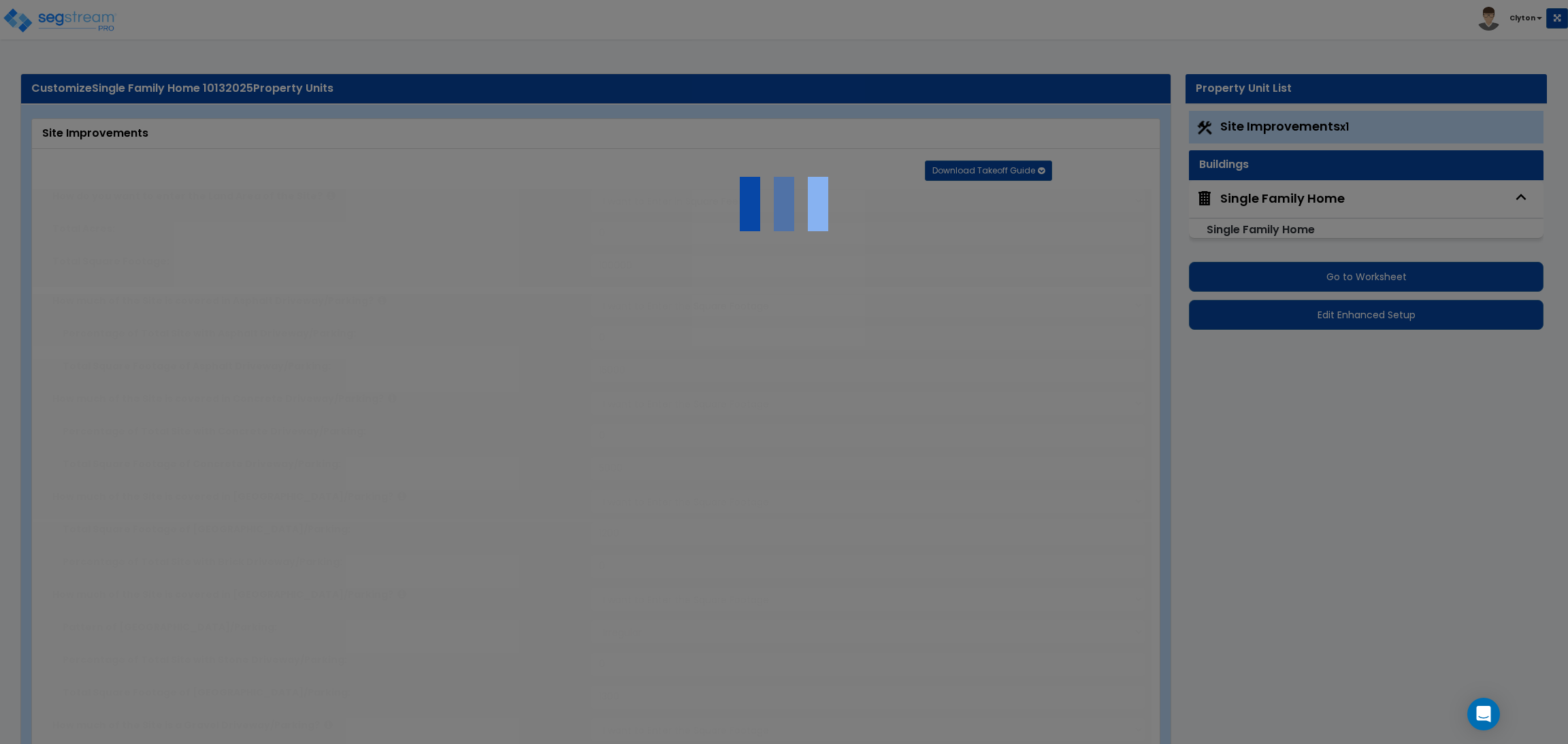
type input "400"
select select "1"
select select "2"
radio input "true"
select select "1"
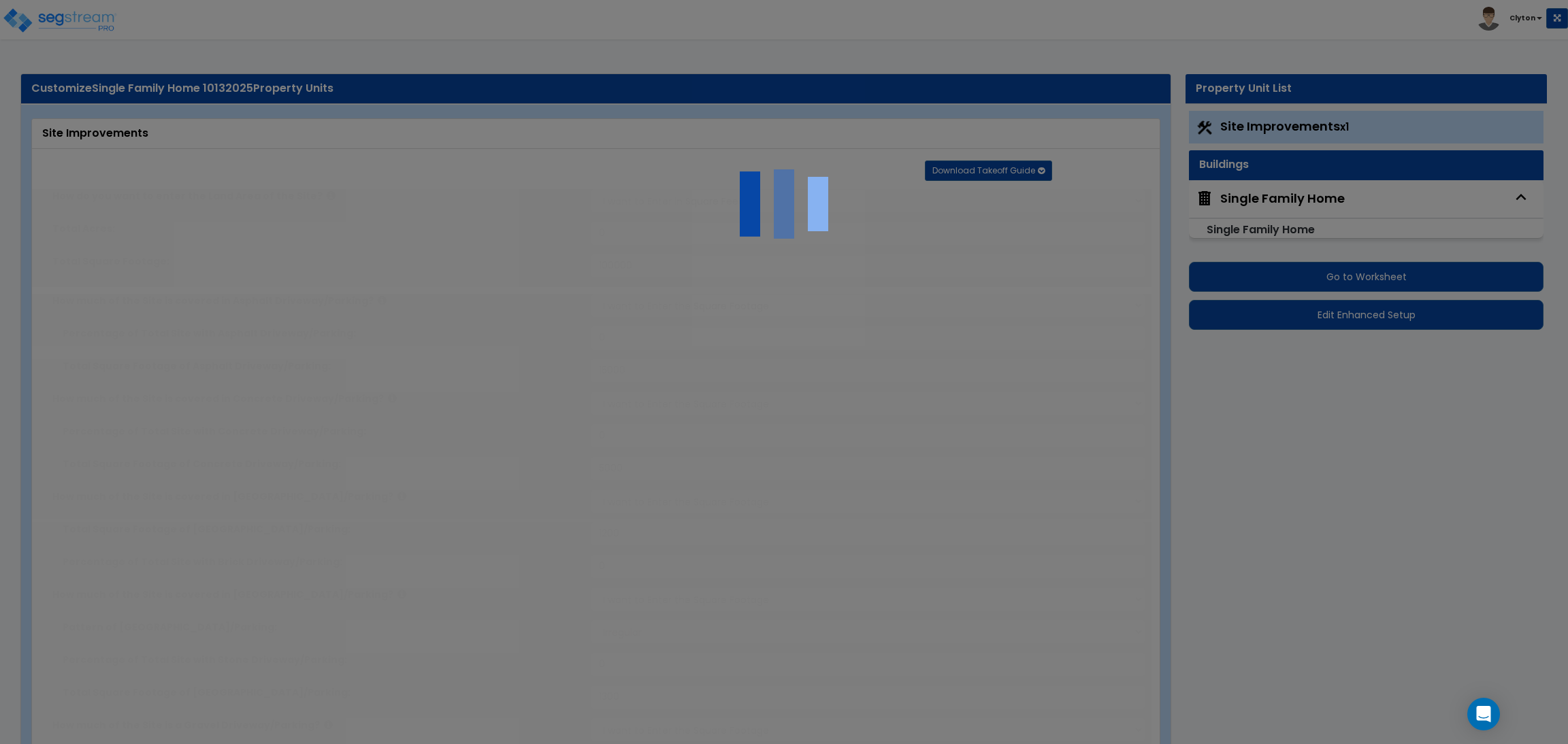
select select "2"
type input "1"
radio input "true"
select select "1"
type input "350"
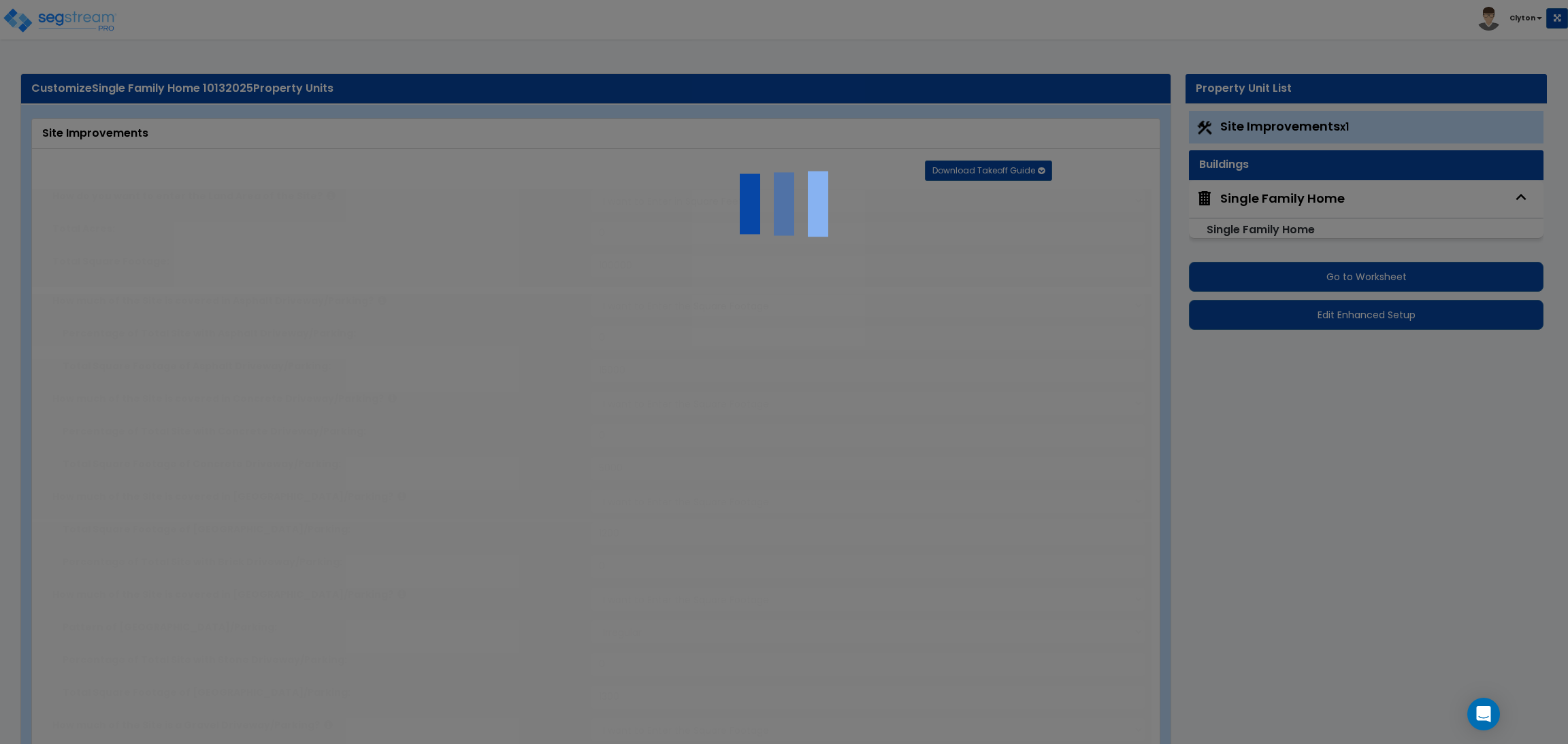
radio input "true"
type input "8"
radio input "true"
select select "1"
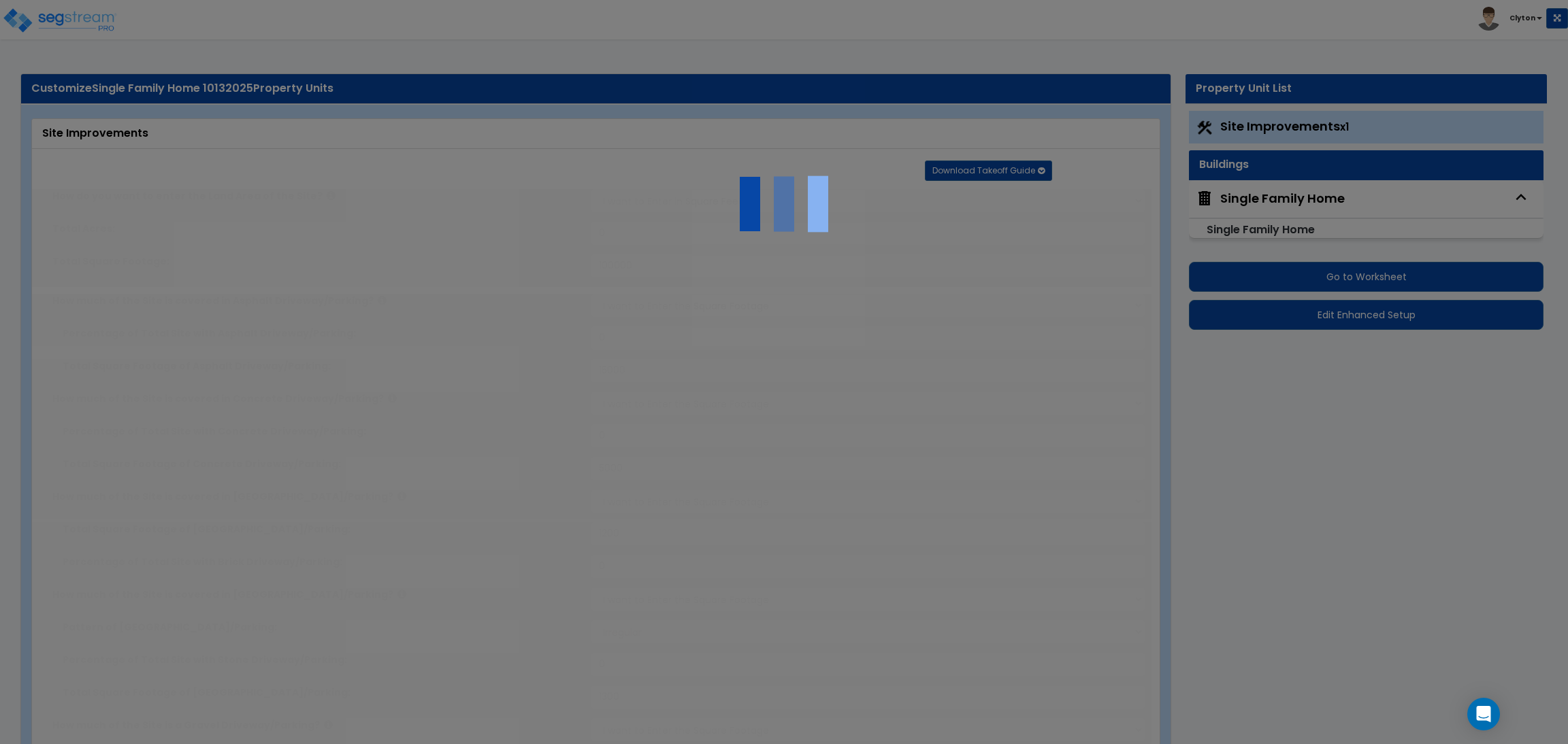
radio input "true"
select select "1"
select select "2"
type input "2"
radio input "true"
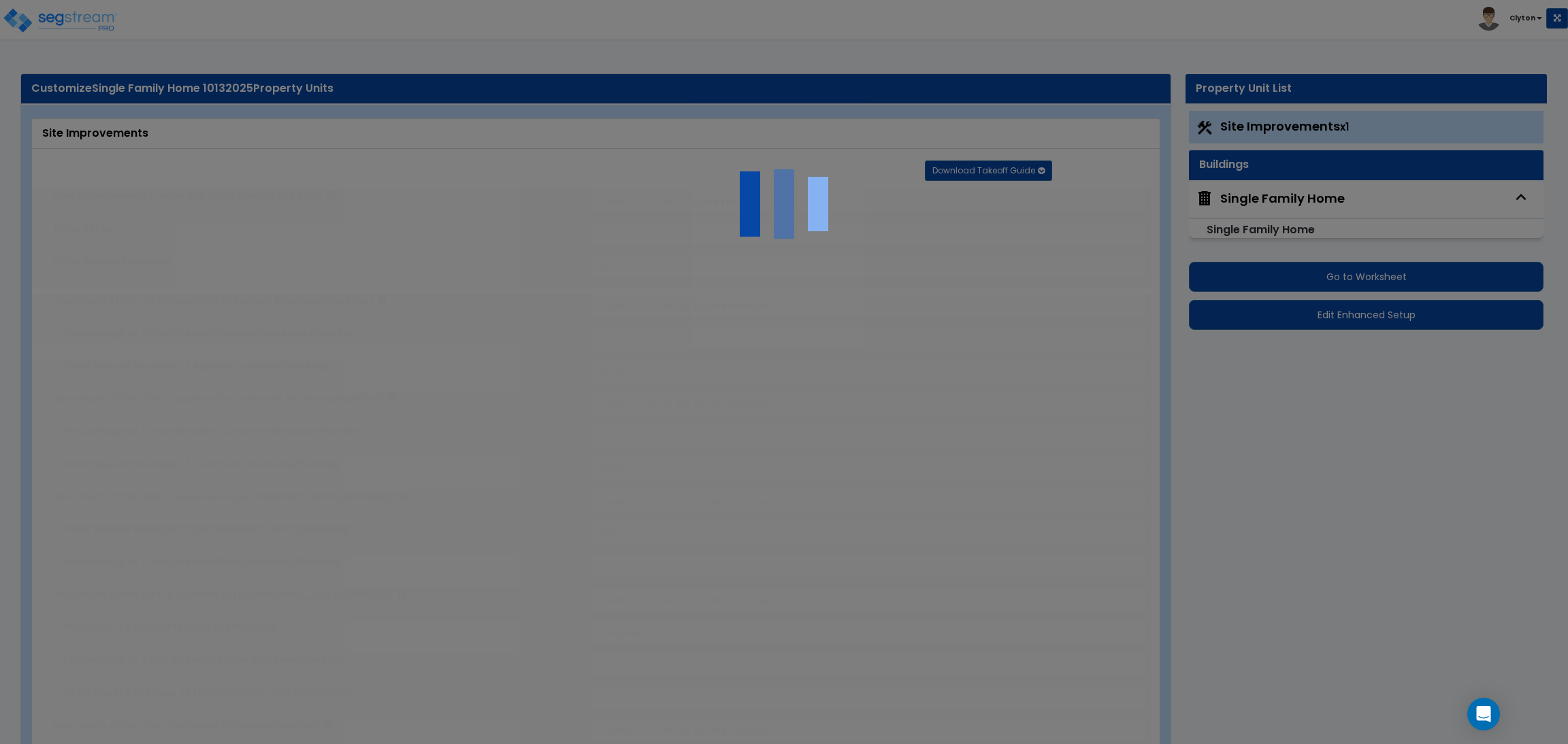
radio input "true"
select select "4"
type input "20"
radio input "true"
type input "20"
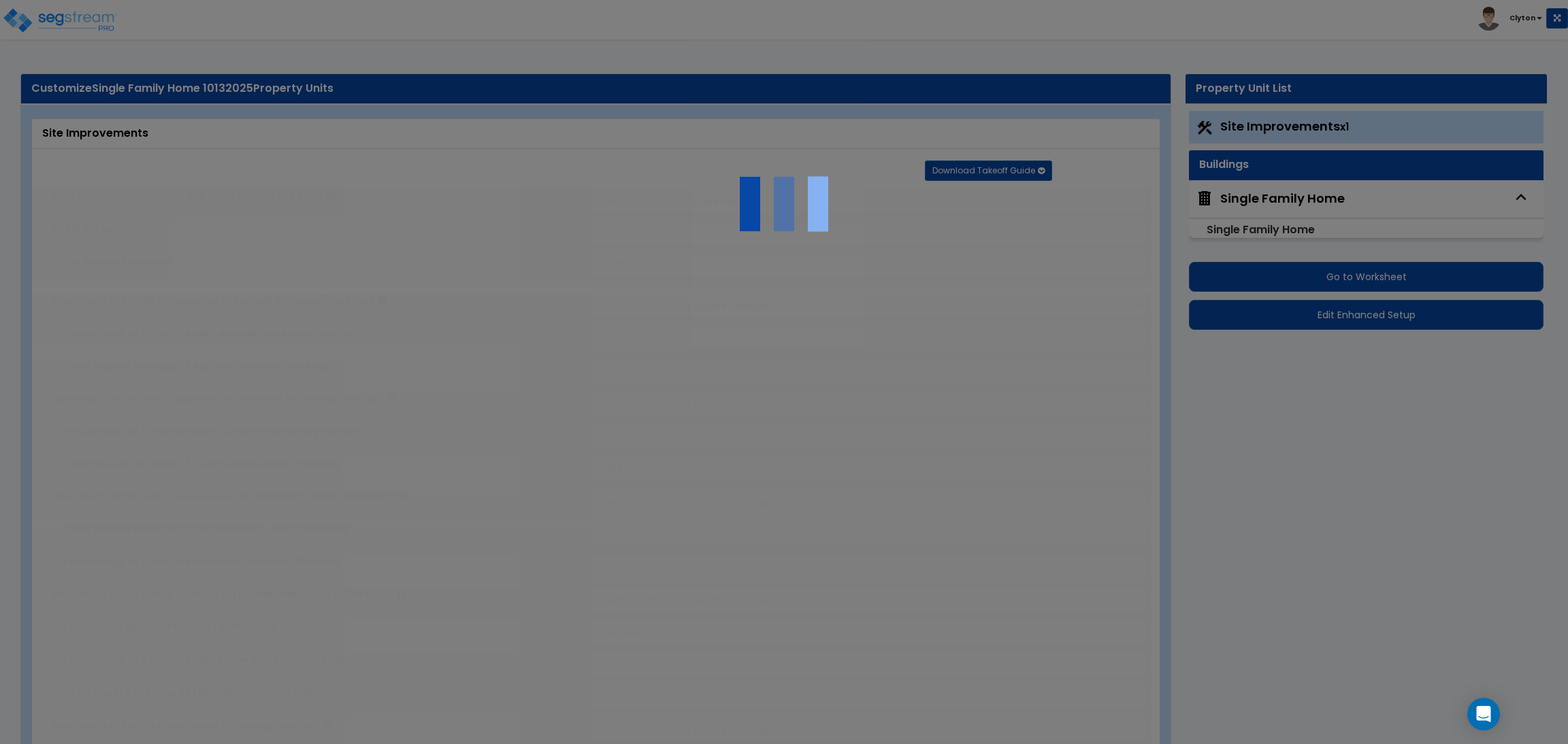
radio input "true"
select select "4"
type input "14"
radio input "true"
type input "850"
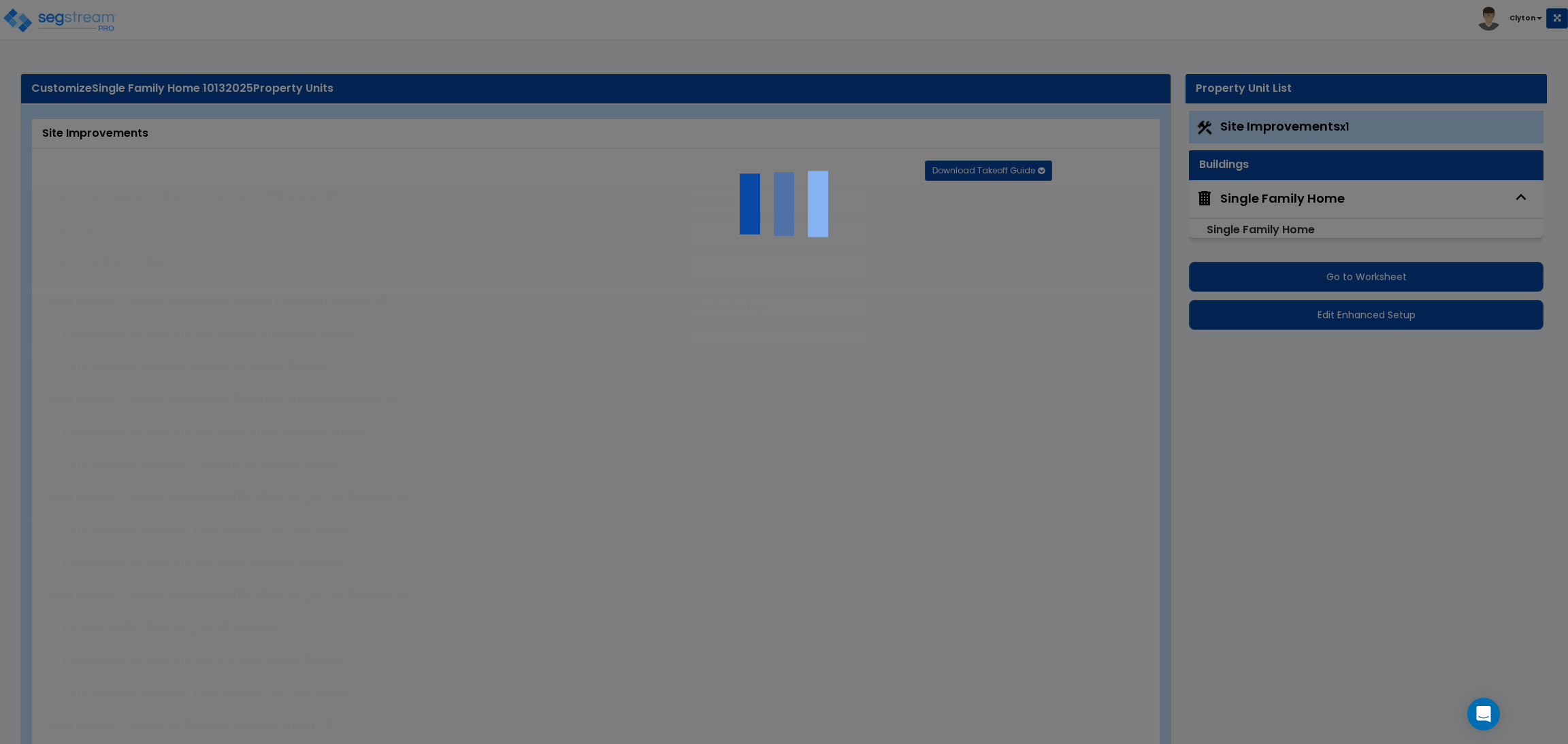
radio input "true"
type input "5"
type input "20"
radio input "true"
type input "5"
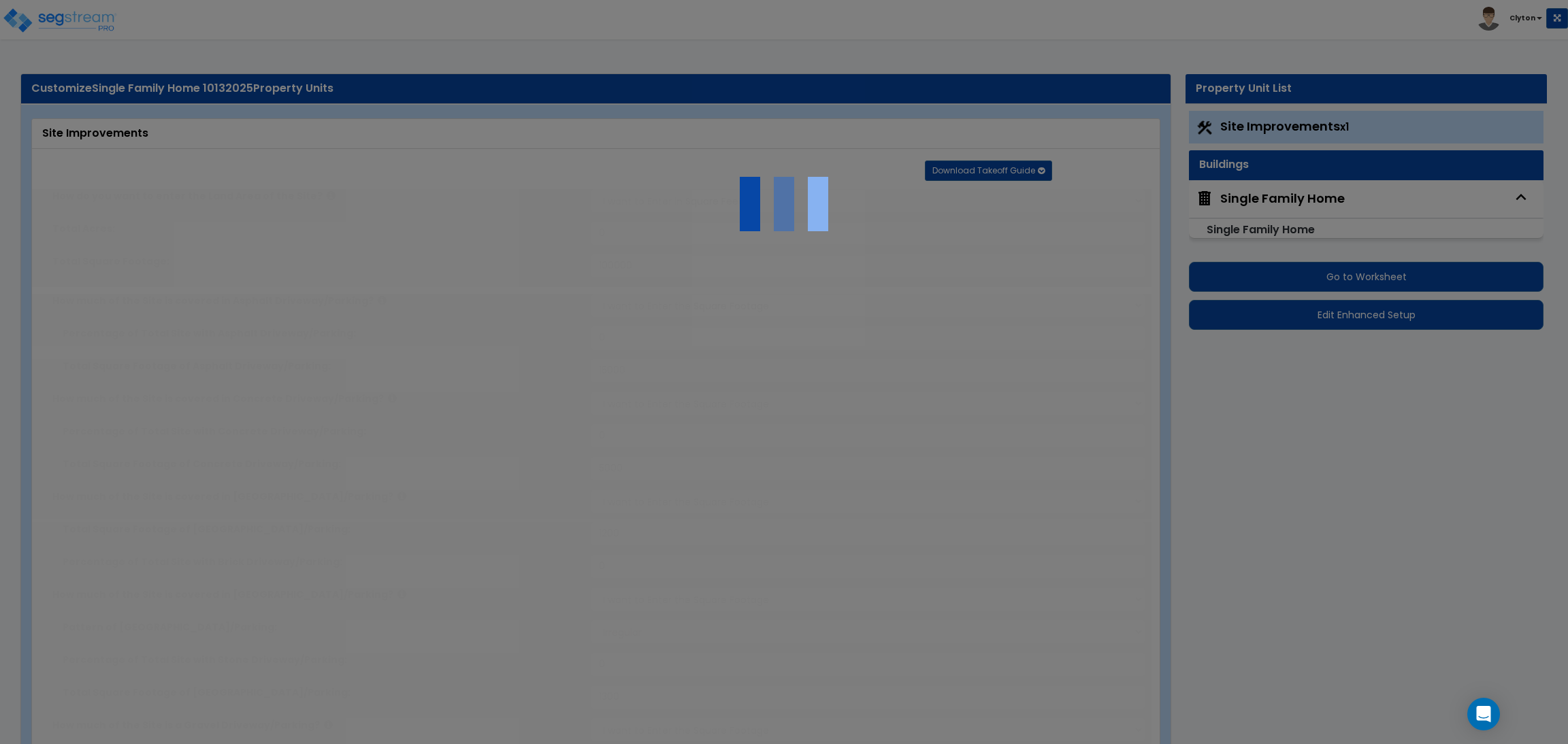
type input "20"
radio input "true"
type input "5"
type input "20"
radio input "true"
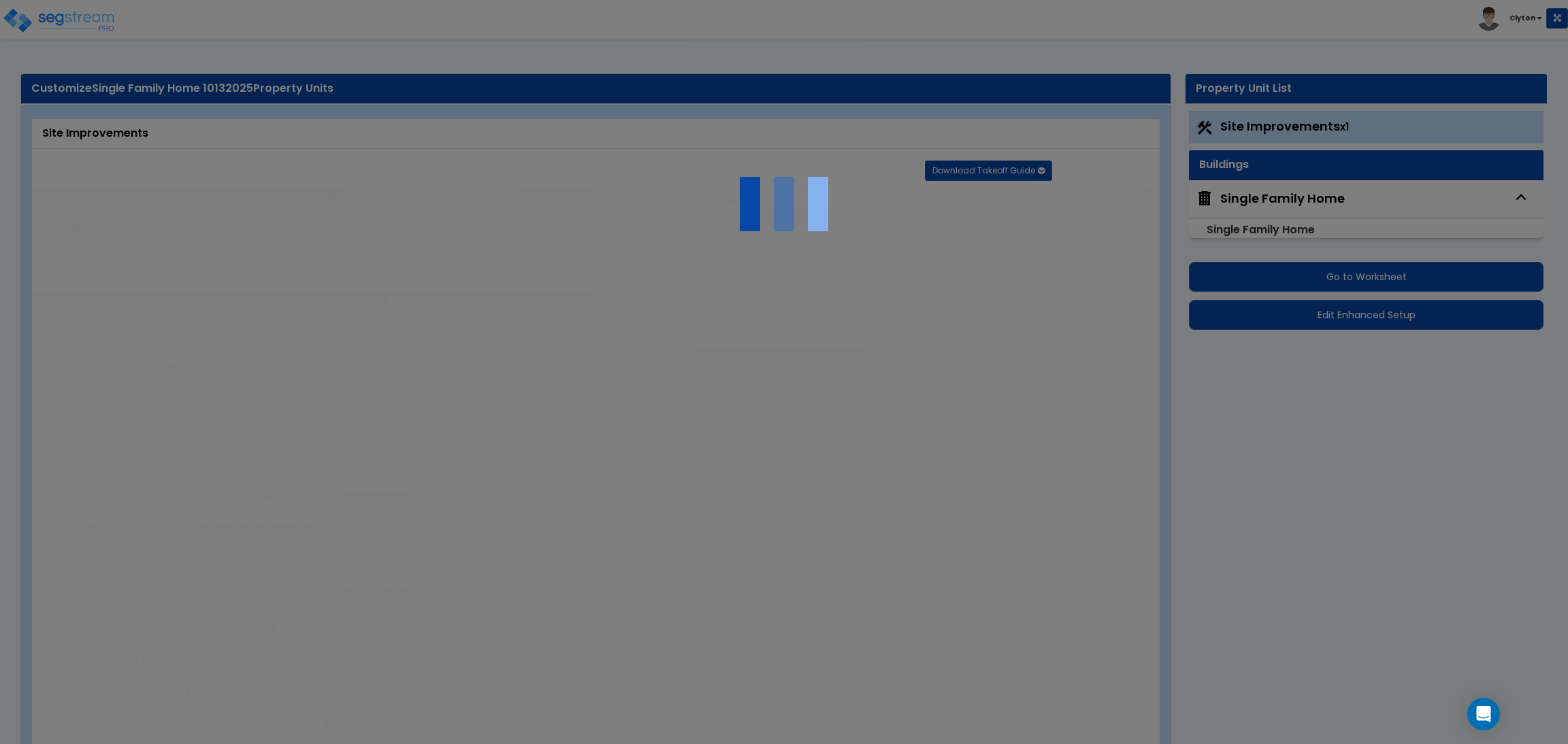
type input "5"
type input "20"
radio input "true"
select select "1"
type input "60"
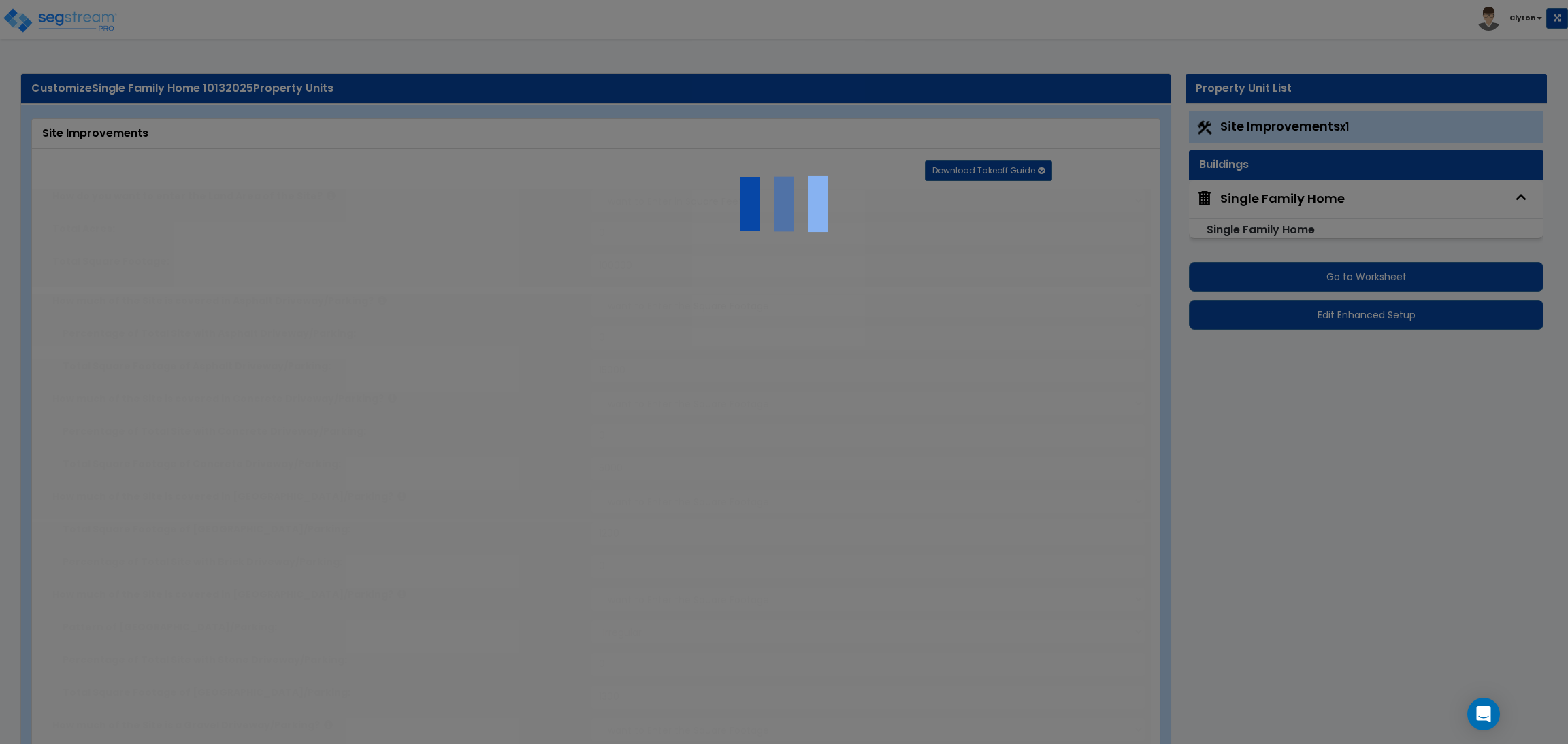
radio input "true"
select select "1"
type input "50"
radio input "true"
select select "1"
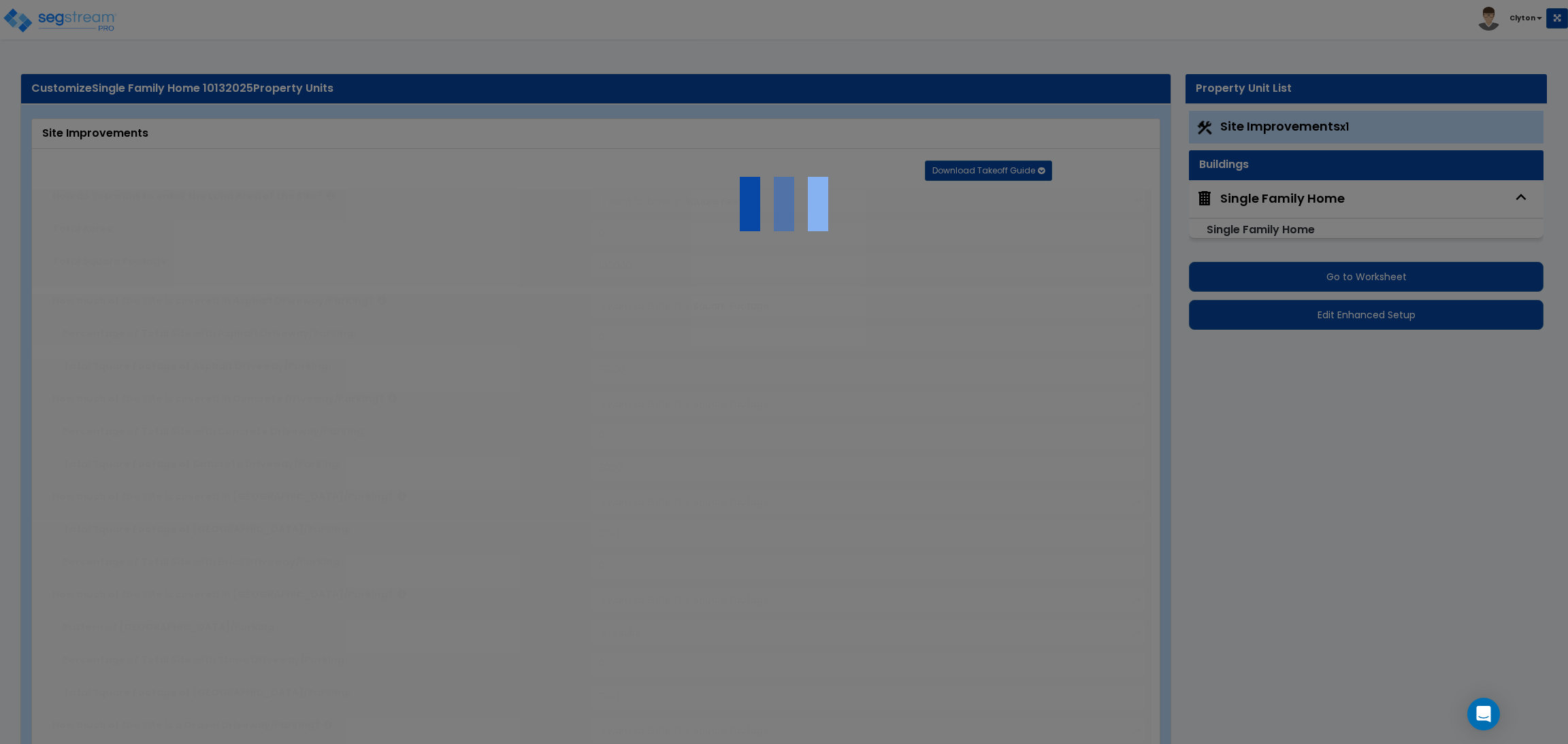
select select "10"
type input "3"
radio input "true"
select select "3"
select select "1"
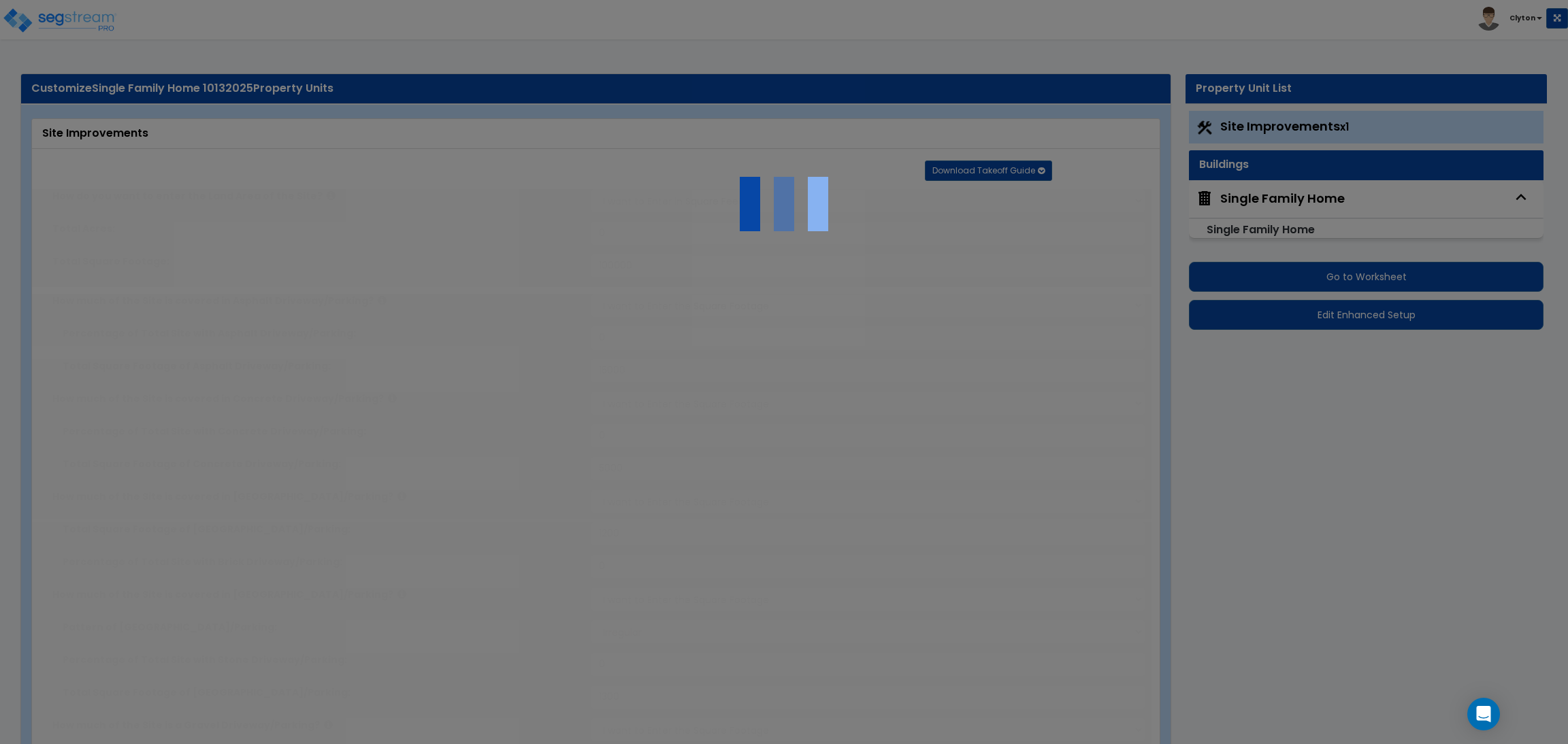
select select "1"
select select "2"
select select "3"
select select "1"
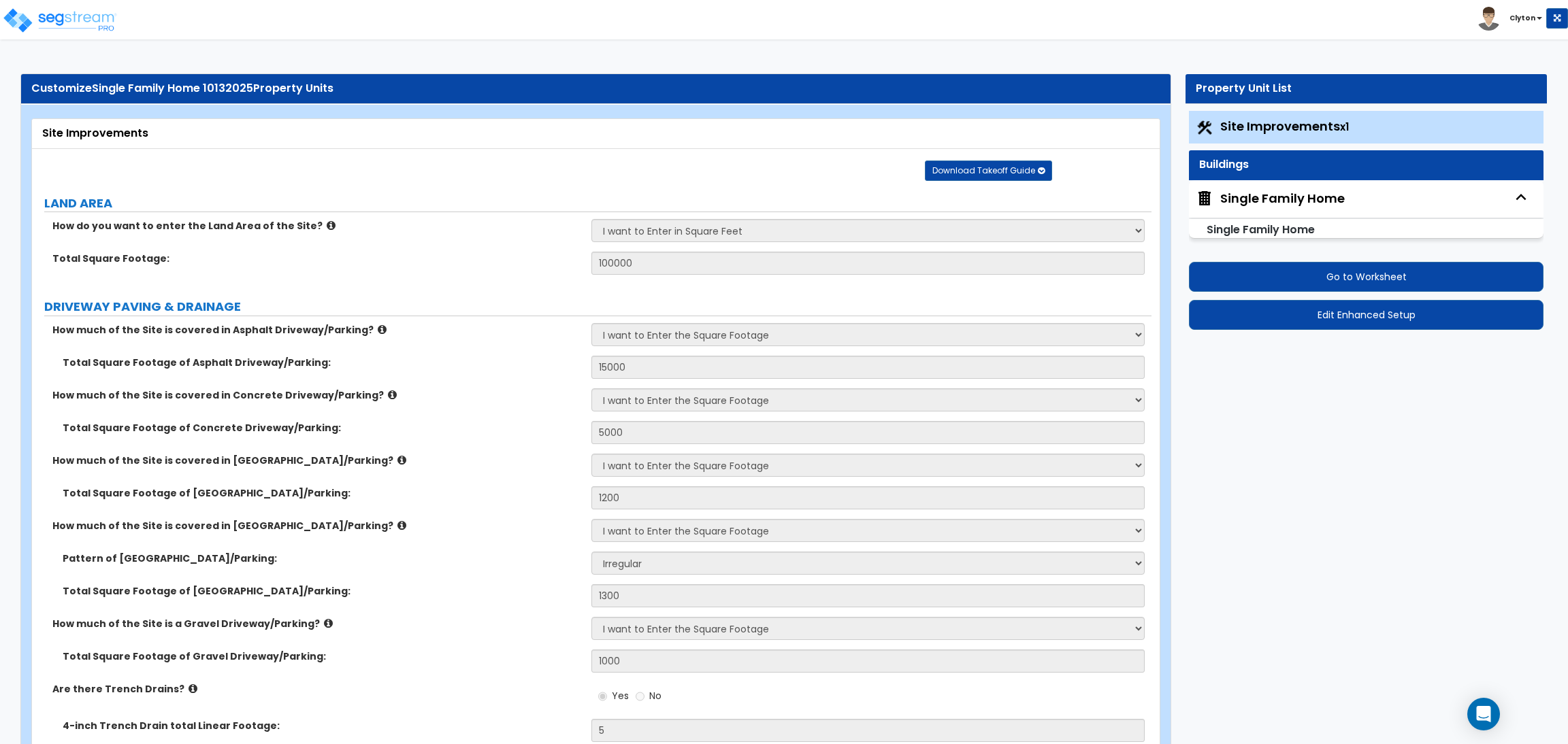
click at [1285, 200] on div "Single Family Home" at bounding box center [1283, 199] width 125 height 18
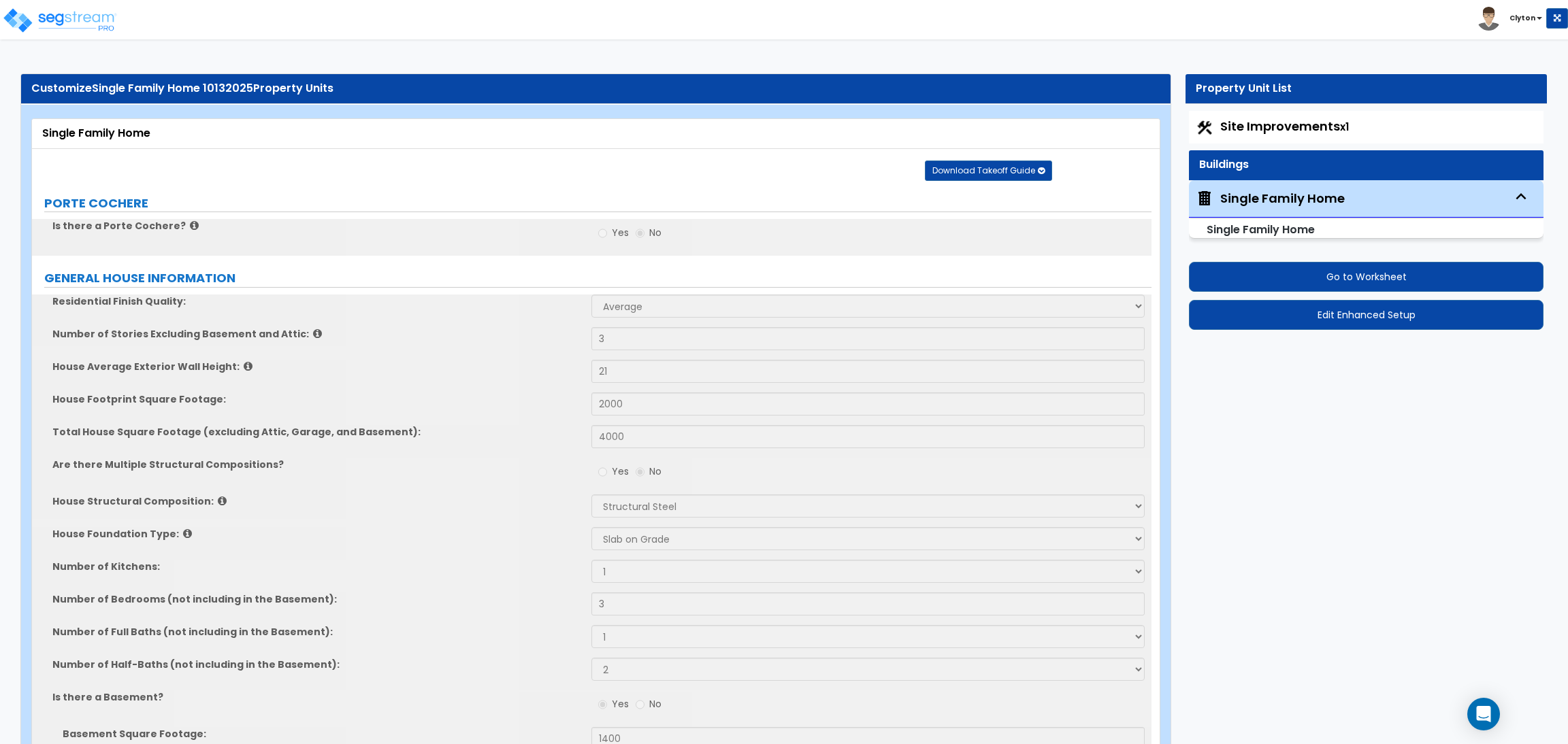
click at [442, 490] on div "Are there Multiple Structural Compositions? Yes No" at bounding box center [591, 475] width 1119 height 36
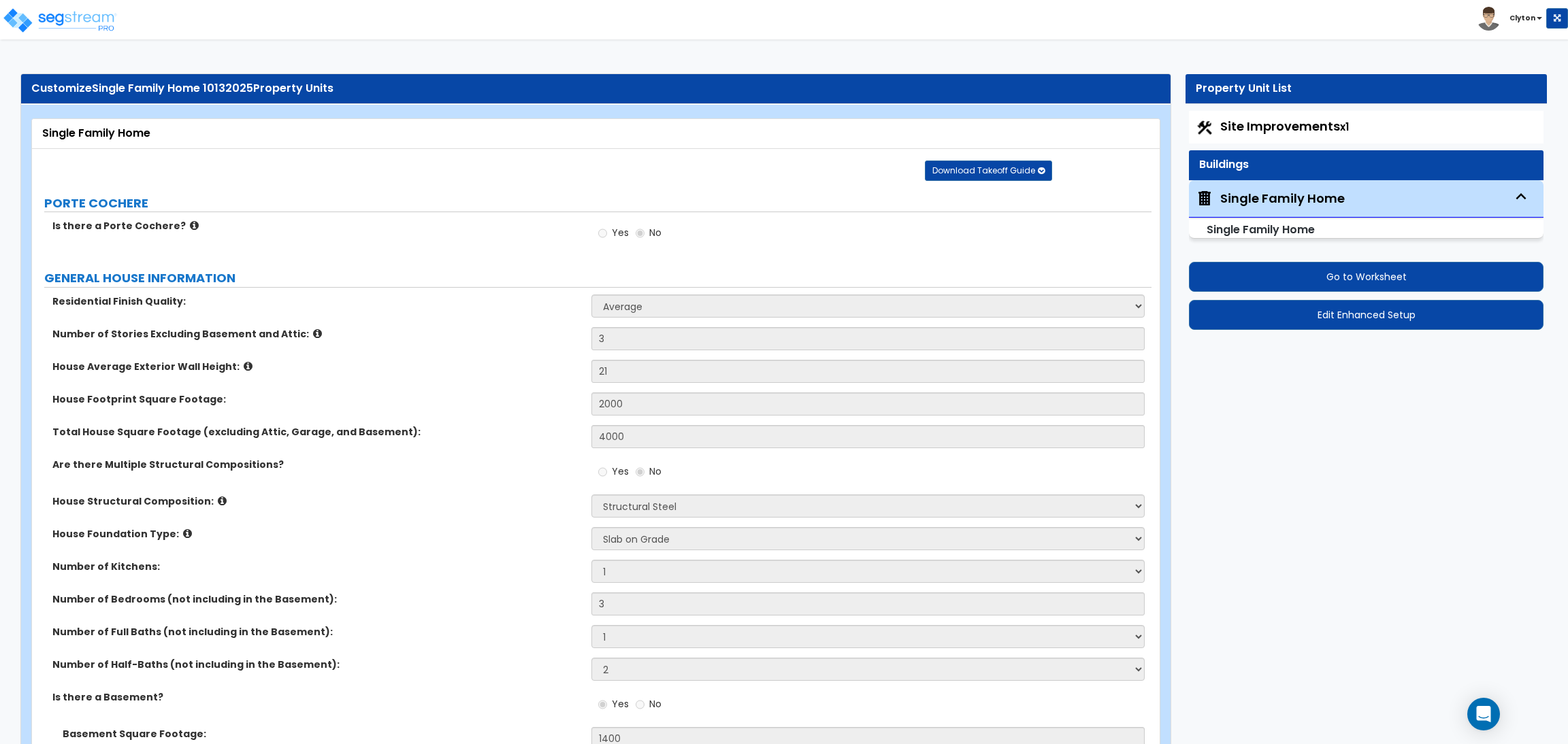
scroll to position [2761, 0]
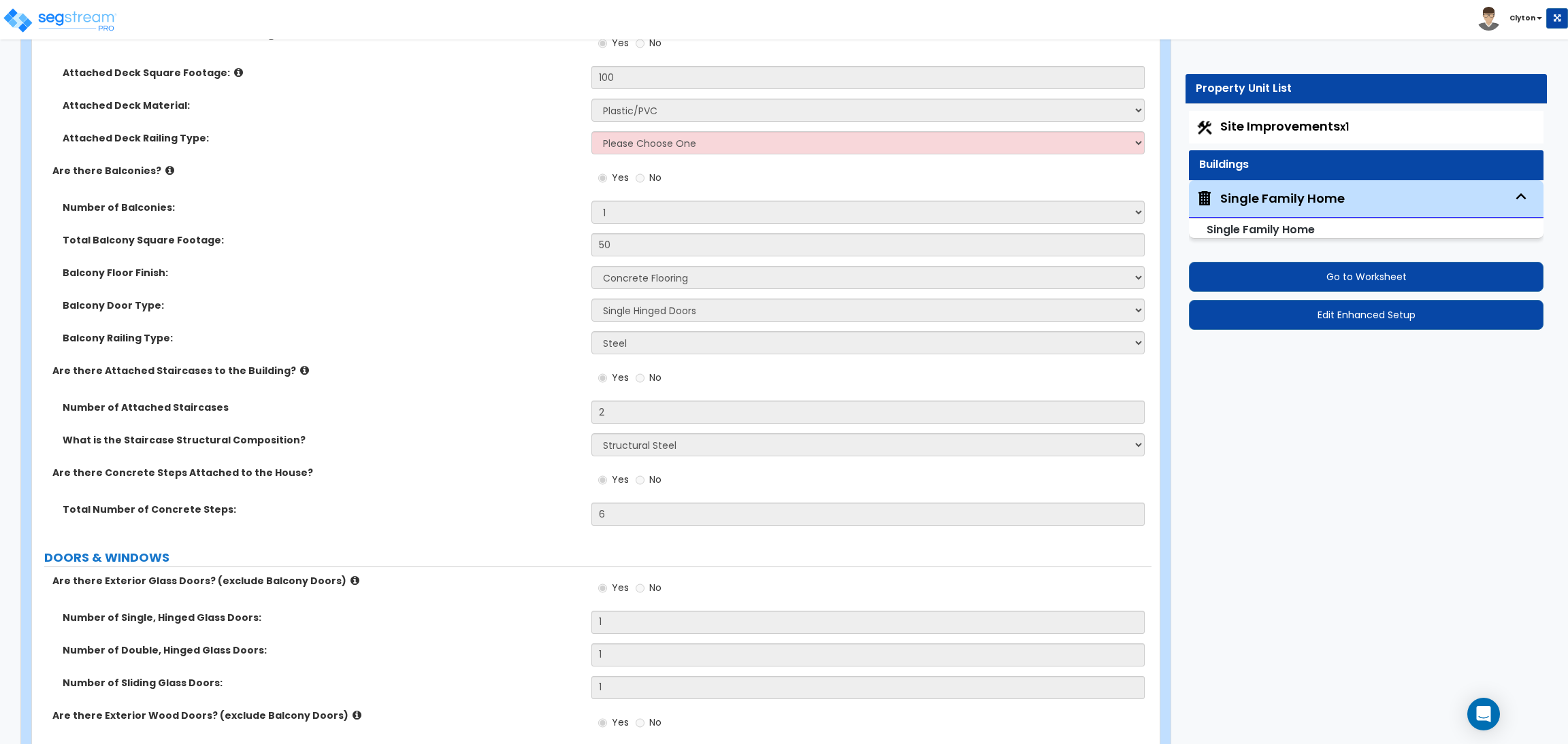
click at [454, 454] on div "What is the Staircase Structural Composition? Please Choose One Reinforced Conc…" at bounding box center [591, 449] width 1119 height 33
